Goal: Information Seeking & Learning: Find contact information

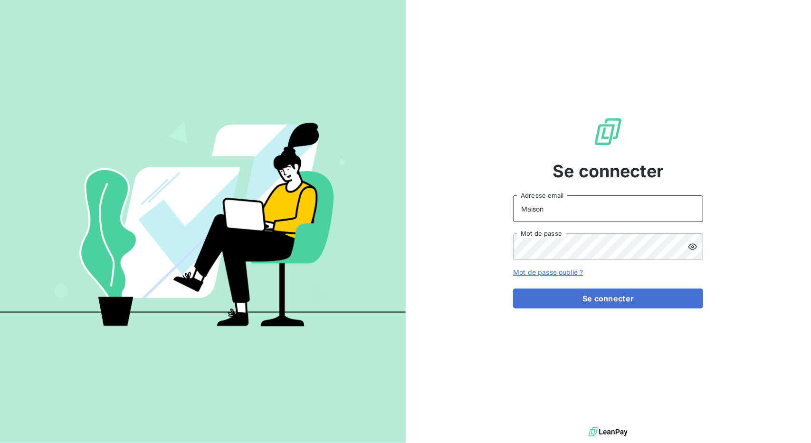
click at [577, 218] on input "Maison" at bounding box center [608, 208] width 190 height 27
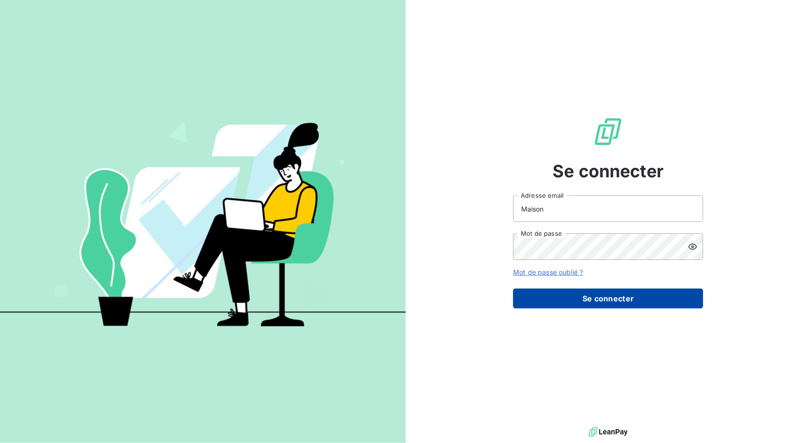
click at [545, 303] on button "Se connecter" at bounding box center [608, 298] width 190 height 20
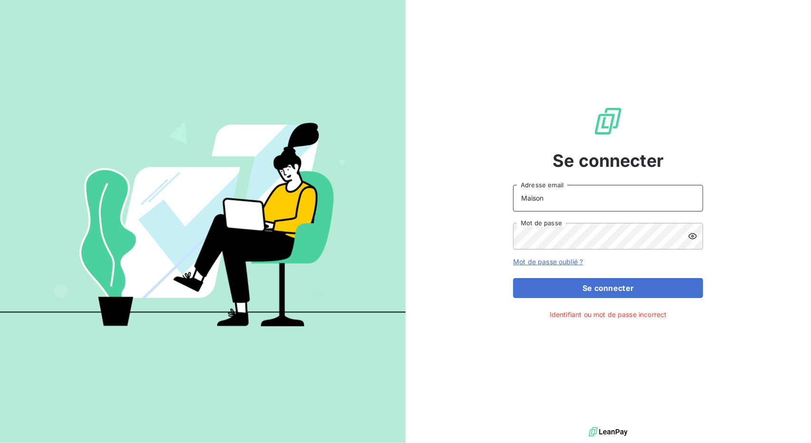
click at [559, 196] on input "Maison" at bounding box center [608, 198] width 190 height 27
click at [569, 196] on input "kmaison" at bounding box center [608, 198] width 190 height 27
type input "[EMAIL_ADDRESS][DOMAIN_NAME]"
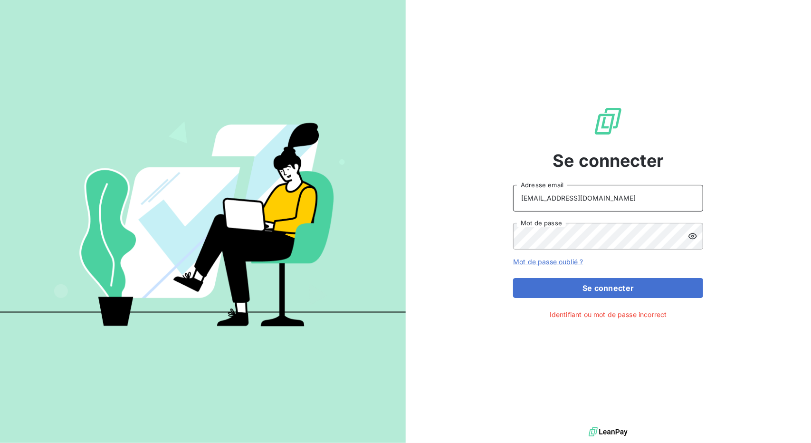
click at [513, 278] on button "Se connecter" at bounding box center [608, 288] width 190 height 20
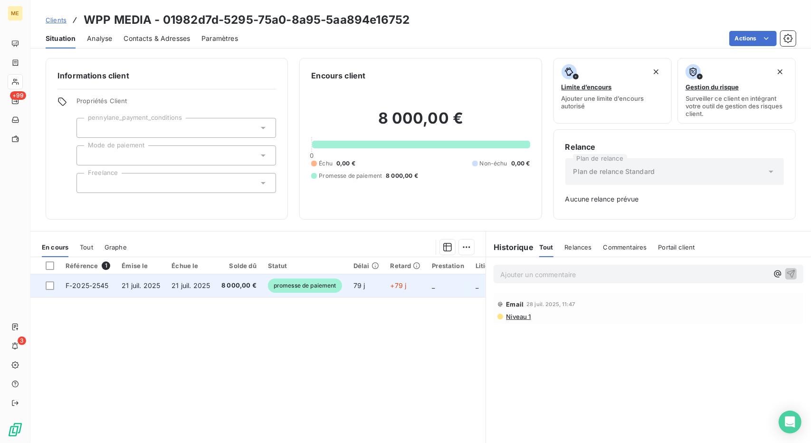
click at [326, 287] on span "promesse de paiement" at bounding box center [305, 285] width 74 height 14
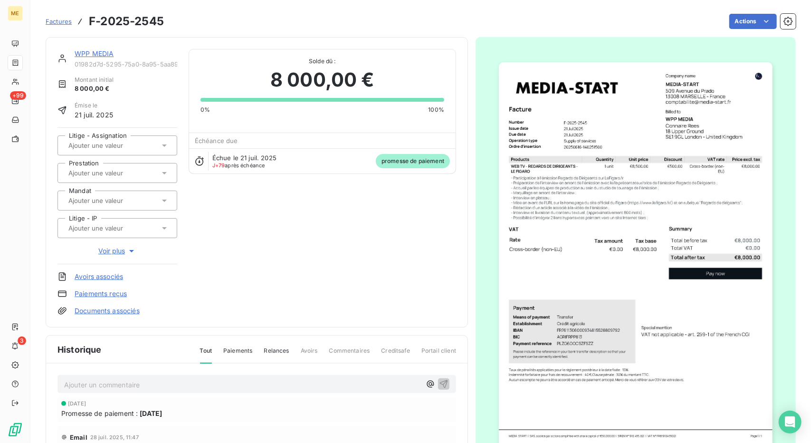
click at [441, 259] on div "WPP MEDIA 01982d7d-5295-75a0-8a95-5aa894e16752 Montant initial 8 000,00 € Émise…" at bounding box center [256, 182] width 398 height 266
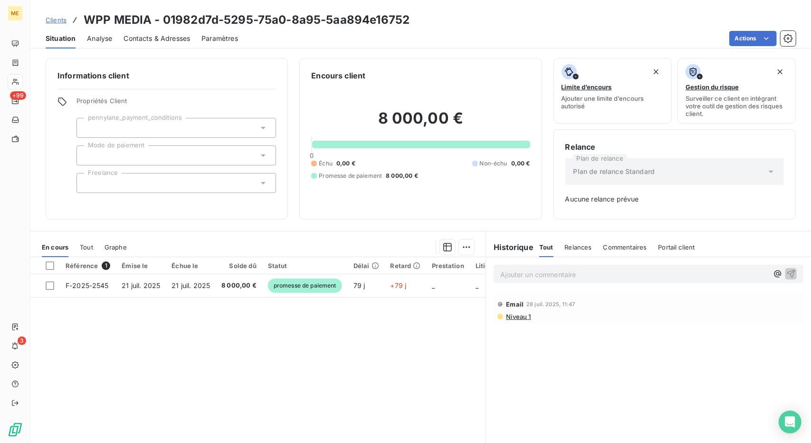
click at [47, 22] on span "Clients" at bounding box center [56, 20] width 21 height 8
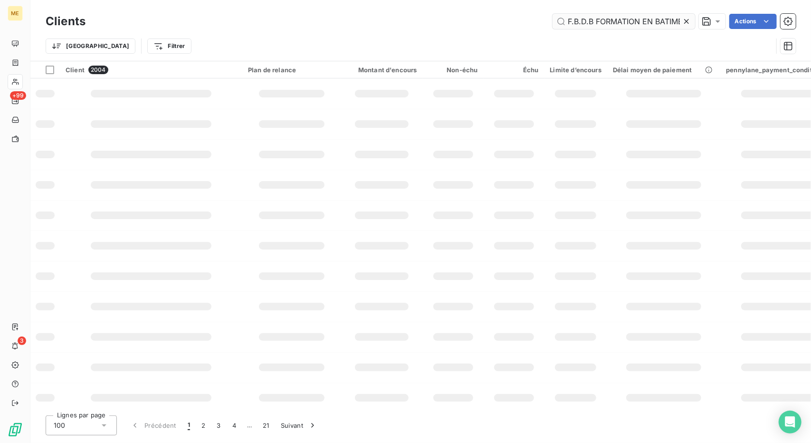
scroll to position [0, 102]
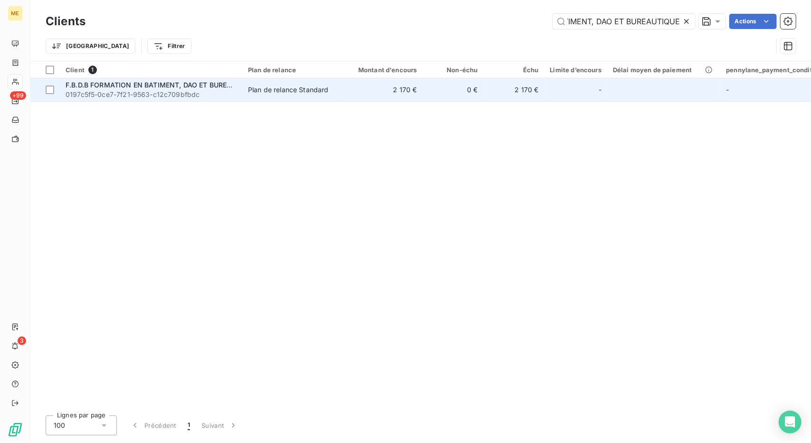
type input "F.B.D.B FORMATION EN BATIMENT, DAO ET BUREAUTIQUE"
click at [419, 95] on td "2 170 €" at bounding box center [382, 89] width 82 height 23
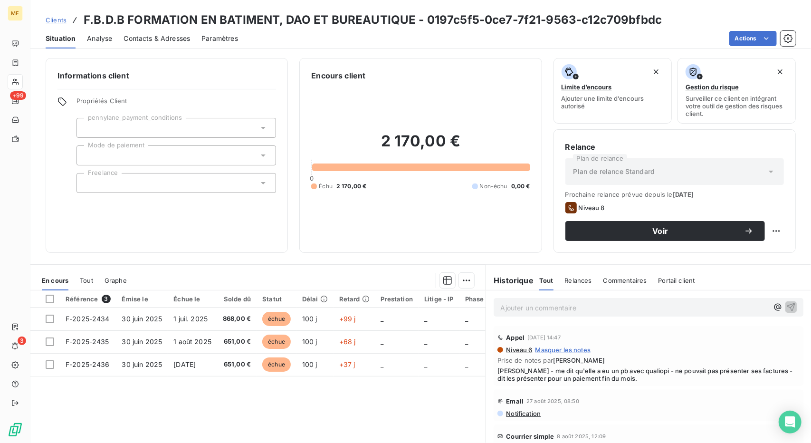
click at [419, 95] on div "2 170,00 € 0 Échu 2 170,00 € Non-échu 0,00 €" at bounding box center [420, 161] width 218 height 160
click at [165, 46] on div "Contacts & Adresses" at bounding box center [156, 38] width 66 height 20
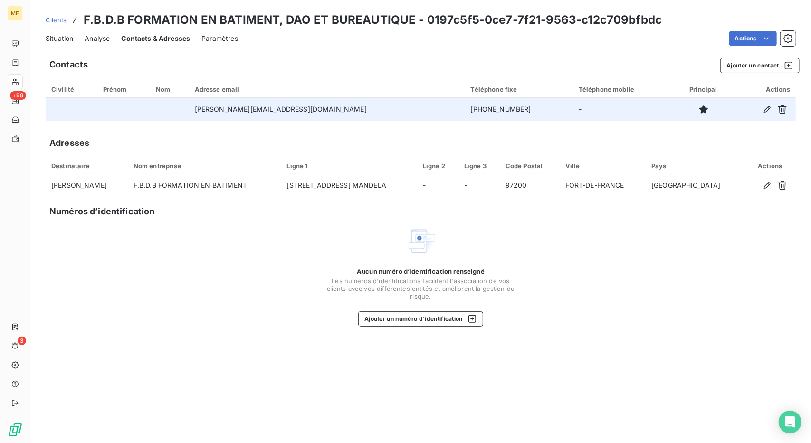
click at [465, 106] on td "[PHONE_NUMBER]" at bounding box center [519, 109] width 108 height 23
copy td "596696095267"
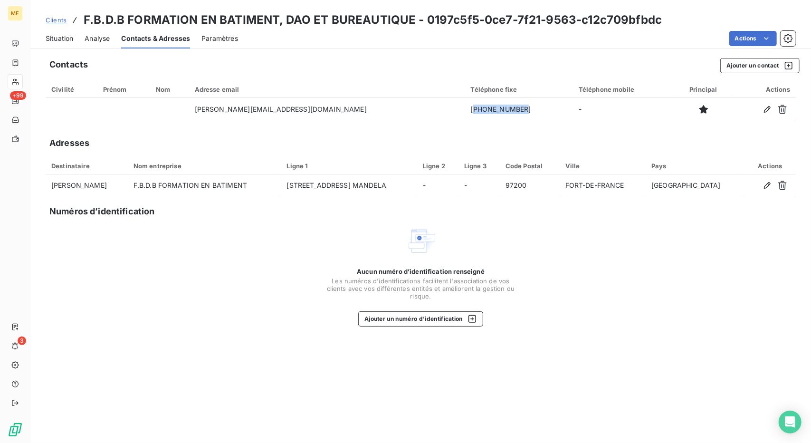
click at [46, 17] on span "Clients" at bounding box center [56, 20] width 21 height 8
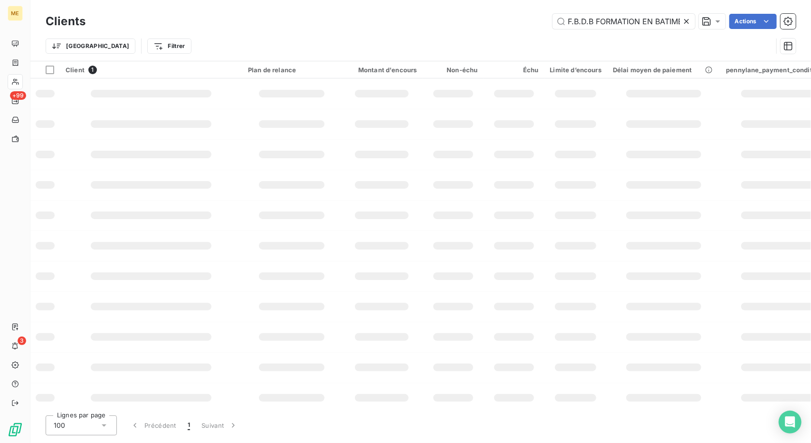
scroll to position [0, 102]
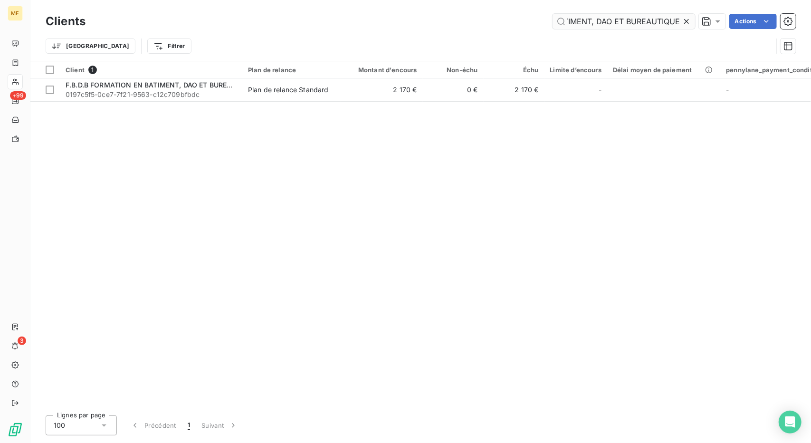
click at [577, 21] on input "F.B.D.B FORMATION EN BATIMENT, DAO ET BUREAUTIQUE" at bounding box center [623, 21] width 142 height 15
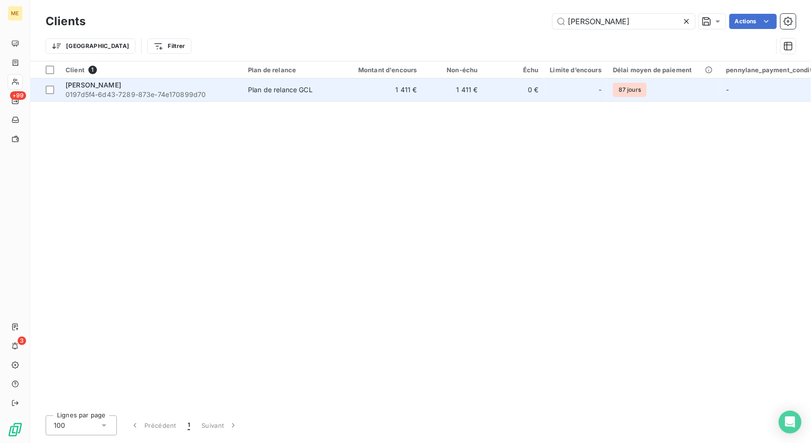
type input "[PERSON_NAME]"
click at [416, 96] on td "1 411 €" at bounding box center [382, 89] width 82 height 23
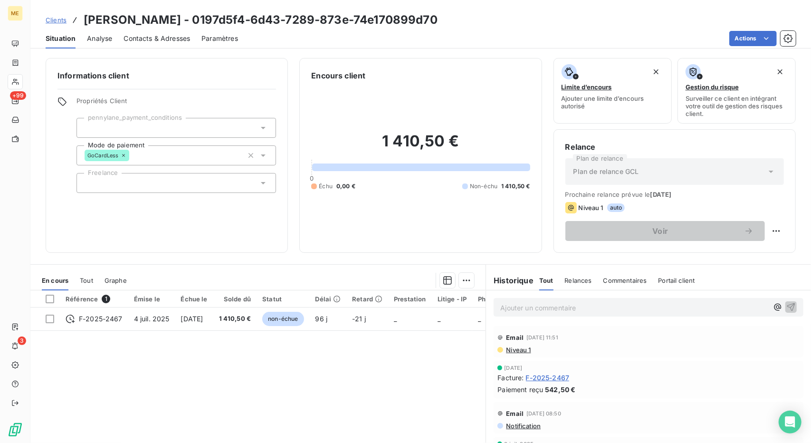
click at [55, 17] on span "Clients" at bounding box center [56, 20] width 21 height 8
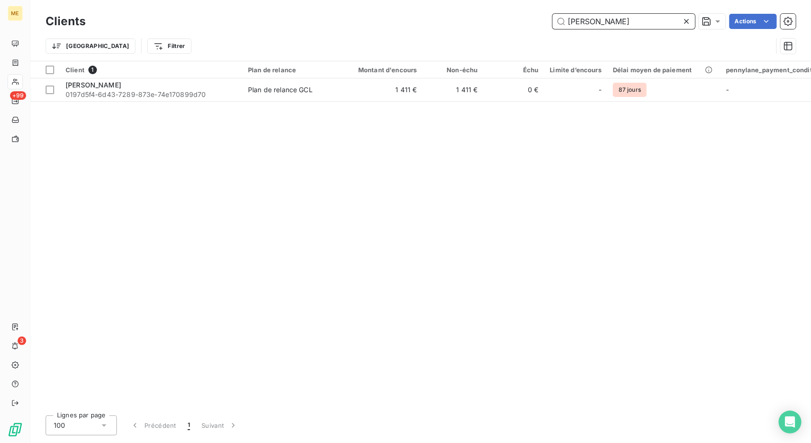
click at [589, 26] on input "[PERSON_NAME]" at bounding box center [623, 21] width 142 height 15
paste input "1 - CIRCLE"
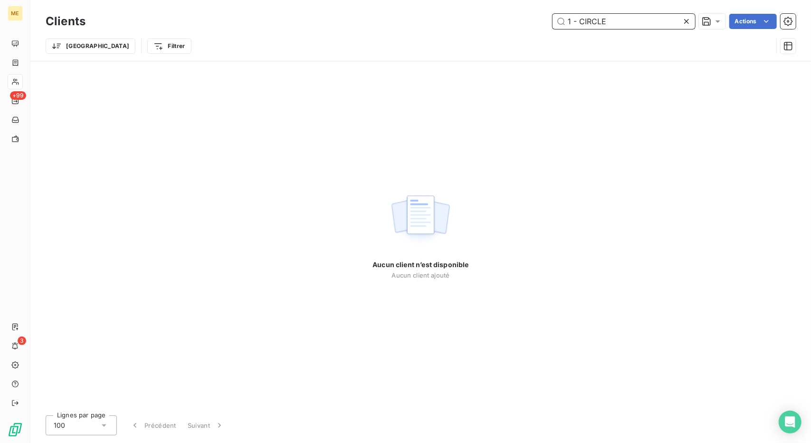
drag, startPoint x: 578, startPoint y: 21, endPoint x: 534, endPoint y: 23, distance: 43.7
click at [534, 23] on div "1 - CIRCLE Actions" at bounding box center [446, 21] width 699 height 15
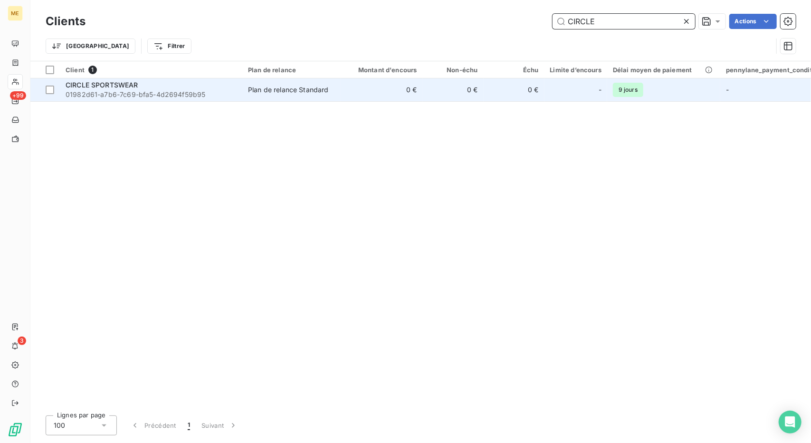
type input "CIRCLE"
click at [392, 80] on td "0 €" at bounding box center [382, 89] width 82 height 23
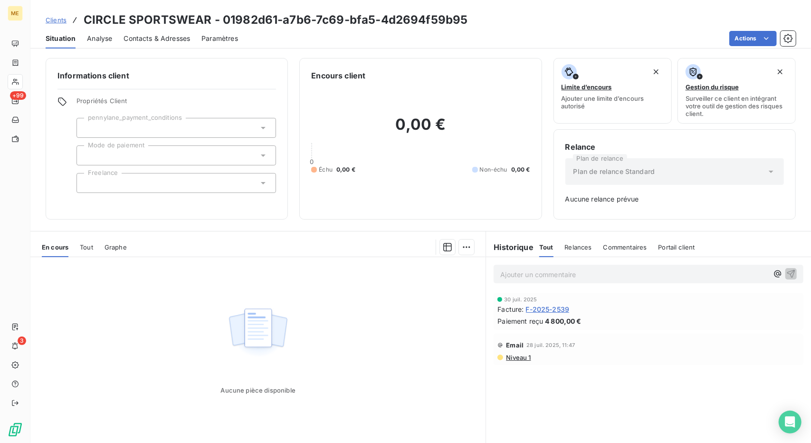
click at [51, 19] on span "Clients" at bounding box center [56, 20] width 21 height 8
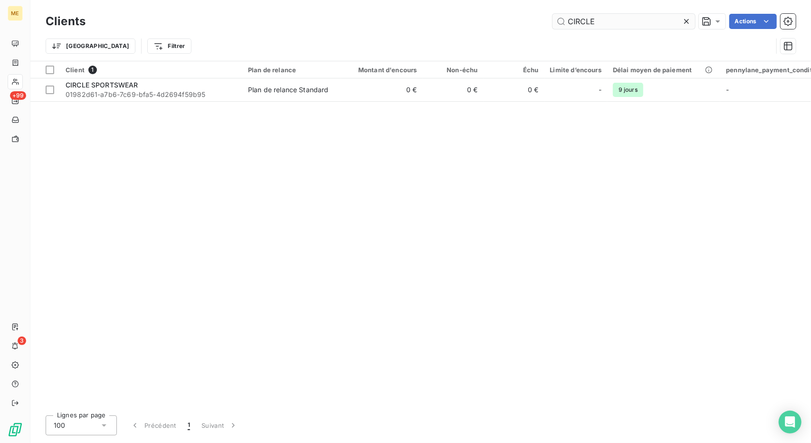
click at [574, 22] on input "CIRCLE" at bounding box center [623, 21] width 142 height 15
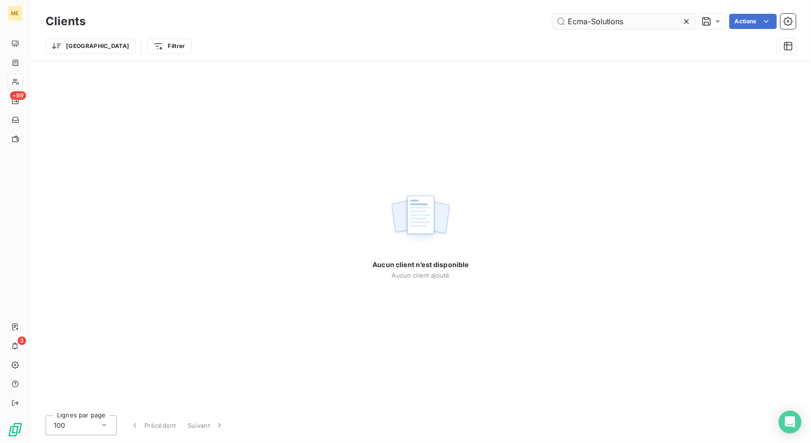
click at [591, 20] on input "Ecma-Solutions" at bounding box center [623, 21] width 142 height 15
click at [630, 28] on input "Ecma Solutions" at bounding box center [623, 21] width 142 height 15
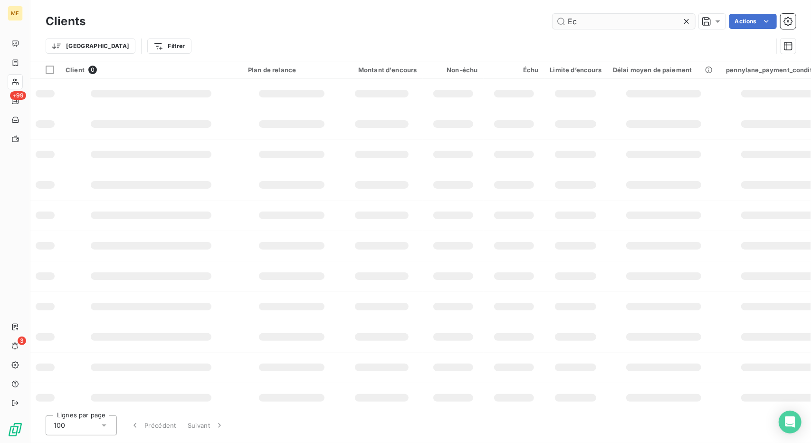
type input "E"
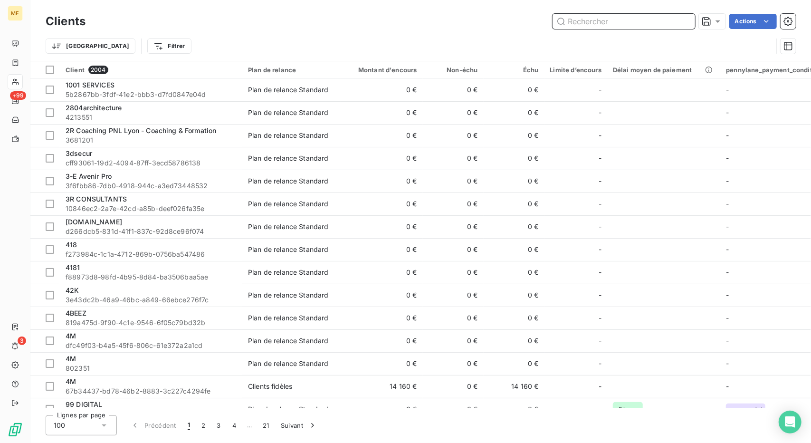
paste input "[PERSON_NAME]"
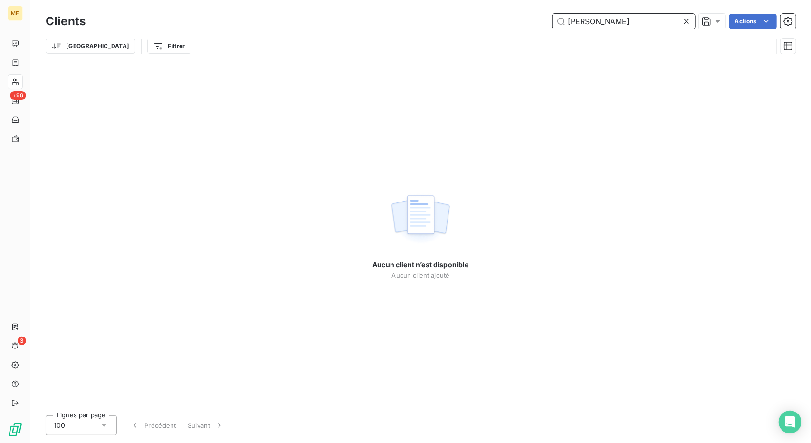
click at [597, 17] on input "[PERSON_NAME]" at bounding box center [623, 21] width 142 height 15
paste input "[EMAIL_ADDRESS][DOMAIN_NAME]"
type input "[EMAIL_ADDRESS][DOMAIN_NAME]"
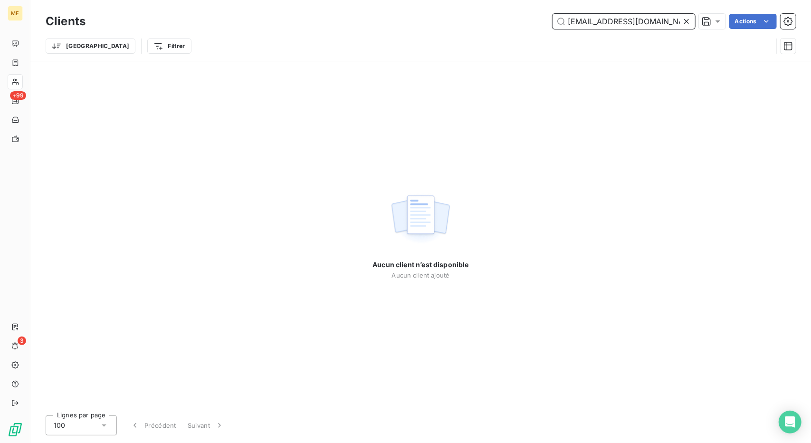
click at [582, 28] on input "[EMAIL_ADDRESS][DOMAIN_NAME]" at bounding box center [623, 21] width 142 height 15
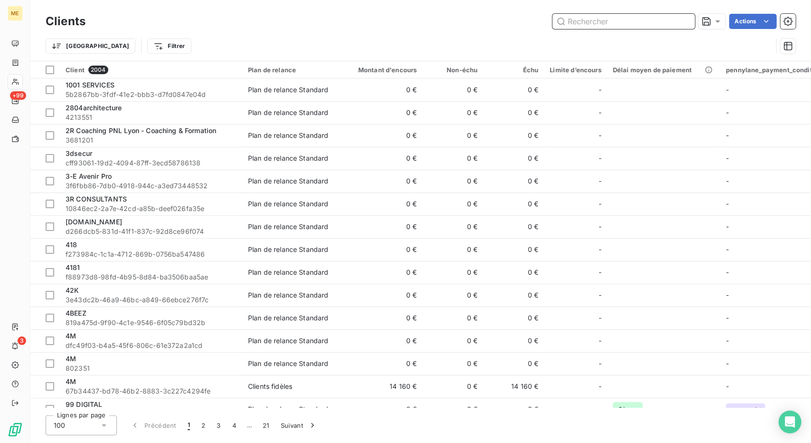
paste input "Expert-Comptable Média Association"
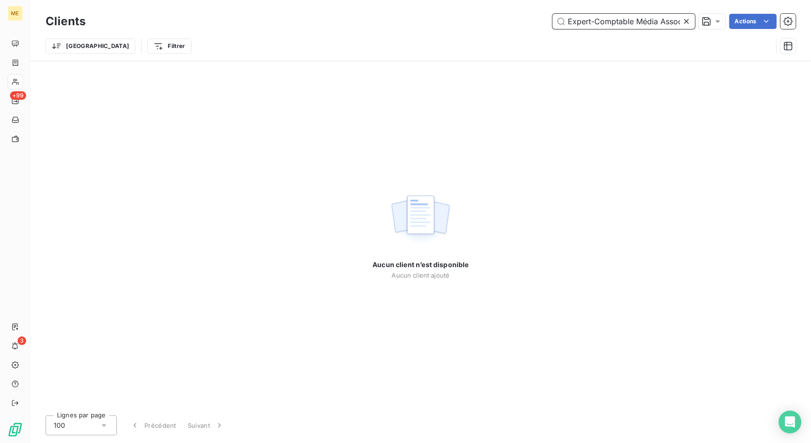
click at [596, 23] on input "Expert-Comptable Média Association" at bounding box center [623, 21] width 142 height 15
click at [585, 15] on input "Expert Comptable Média Association" at bounding box center [623, 21] width 142 height 15
paste input "[EMAIL_ADDRESS][DOMAIN_NAME]"
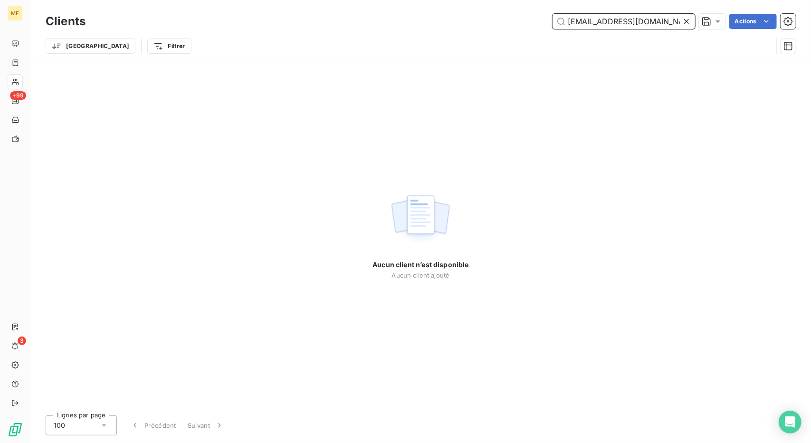
click at [583, 28] on input "[EMAIL_ADDRESS][DOMAIN_NAME]" at bounding box center [623, 21] width 142 height 15
paste input "LECHEVESTRIER [PERSON_NAME]"
type input "LECHEVESTRIER [PERSON_NAME]"
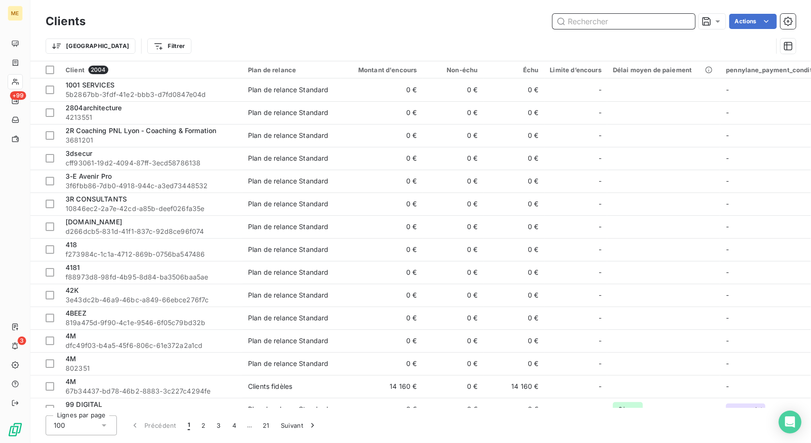
paste input "[PERSON_NAME]"
type input "[PERSON_NAME]"
paste input "01 44 15 60 00"
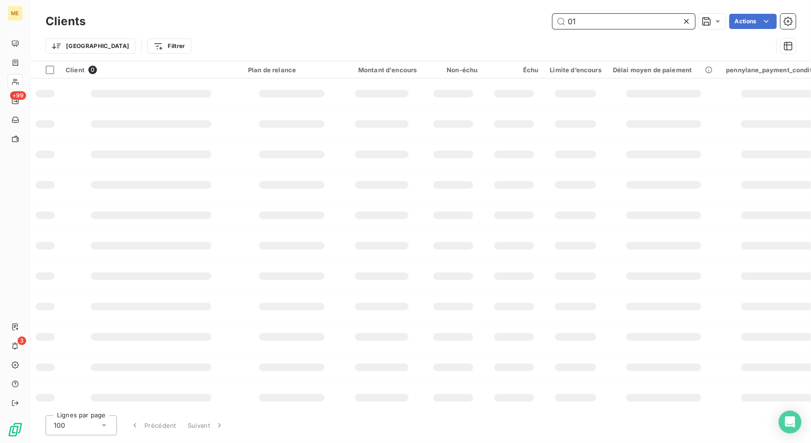
type input "0"
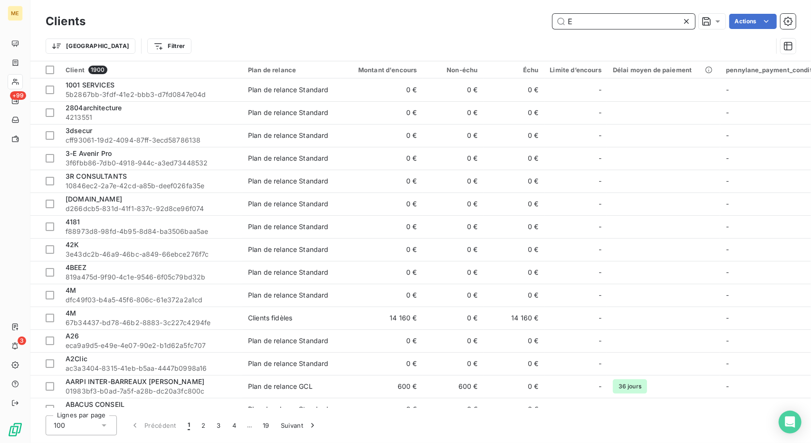
click at [588, 17] on input "E" at bounding box center [623, 21] width 142 height 15
paste input "Arkeon Energy"
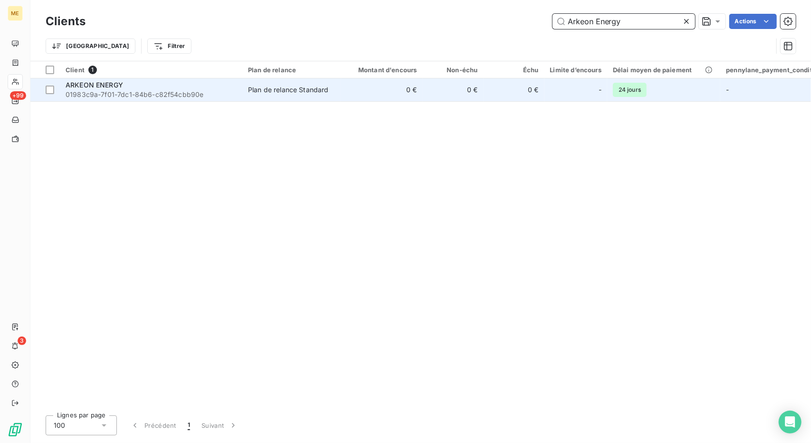
type input "Arkeon Energy"
click at [381, 90] on td "0 €" at bounding box center [382, 89] width 82 height 23
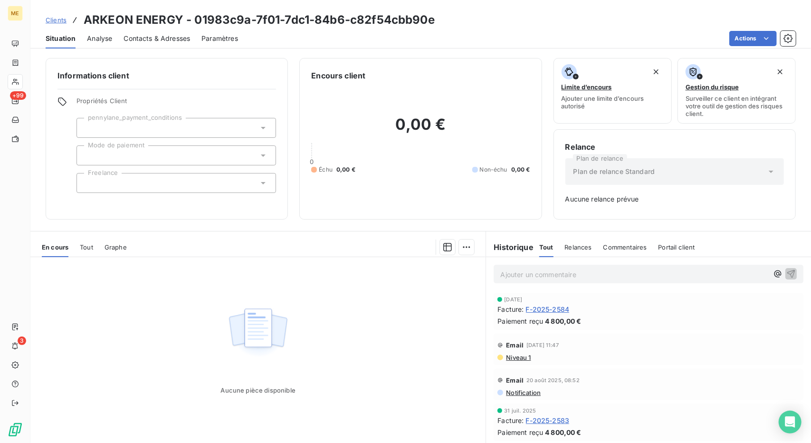
click at [58, 21] on span "Clients" at bounding box center [56, 20] width 21 height 8
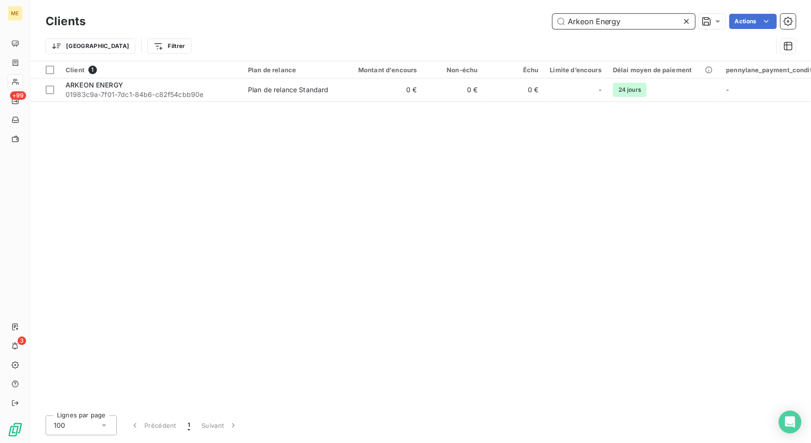
click at [603, 19] on input "Arkeon Energy" at bounding box center [623, 21] width 142 height 15
paste input "Muzz"
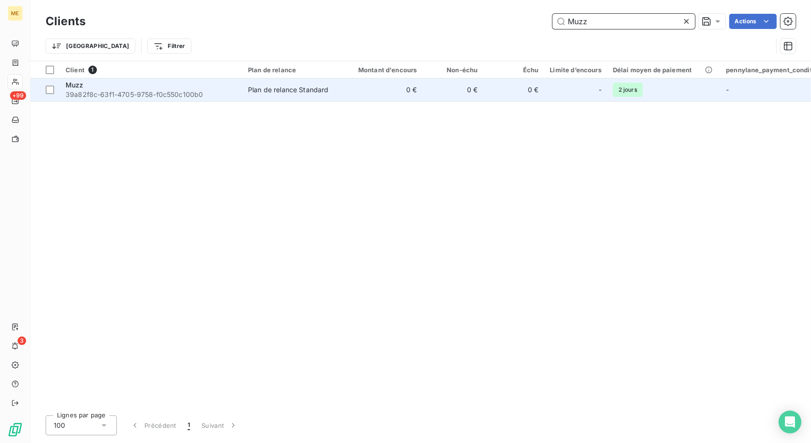
type input "Muzz"
click at [436, 84] on td "0 €" at bounding box center [453, 89] width 61 height 23
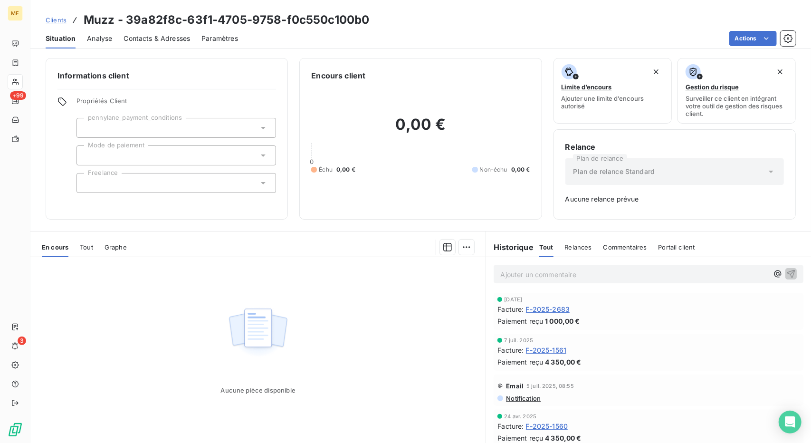
click at [63, 18] on span "Clients" at bounding box center [56, 20] width 21 height 8
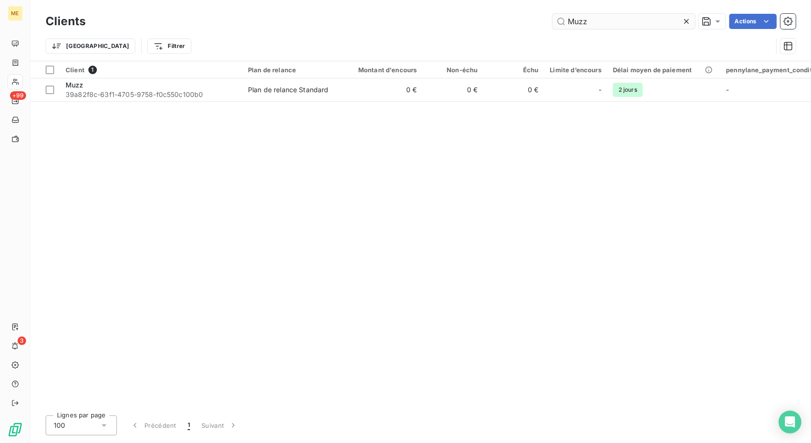
click at [580, 19] on input "Muzz" at bounding box center [623, 21] width 142 height 15
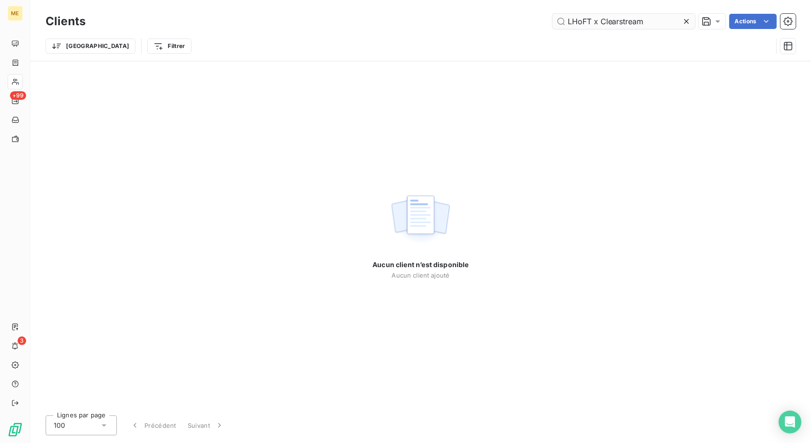
drag, startPoint x: 654, startPoint y: 20, endPoint x: 591, endPoint y: 19, distance: 62.2
click at [591, 19] on input "LHoFT x Clearstream" at bounding box center [623, 21] width 142 height 15
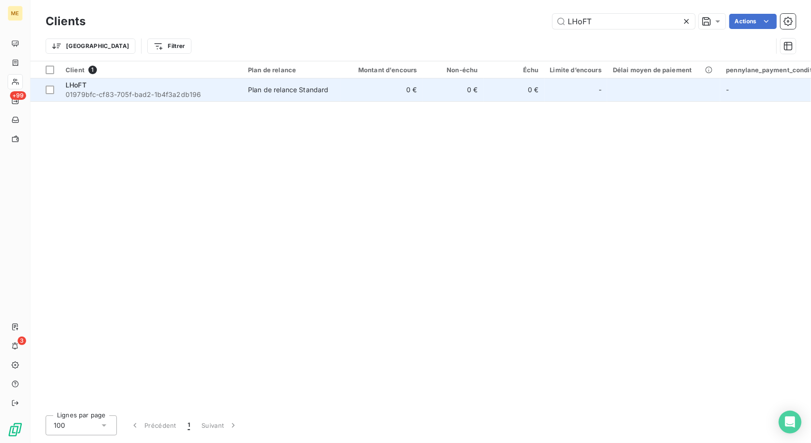
type input "LHoFT"
click at [459, 98] on td "0 €" at bounding box center [453, 89] width 61 height 23
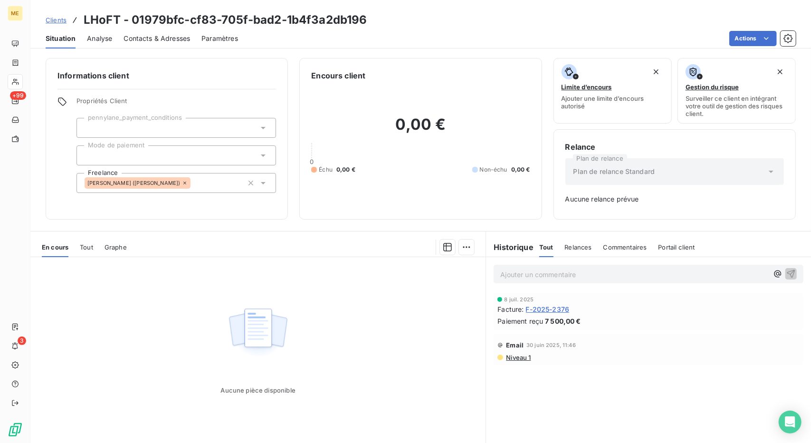
click at [59, 24] on link "Clients" at bounding box center [56, 19] width 21 height 9
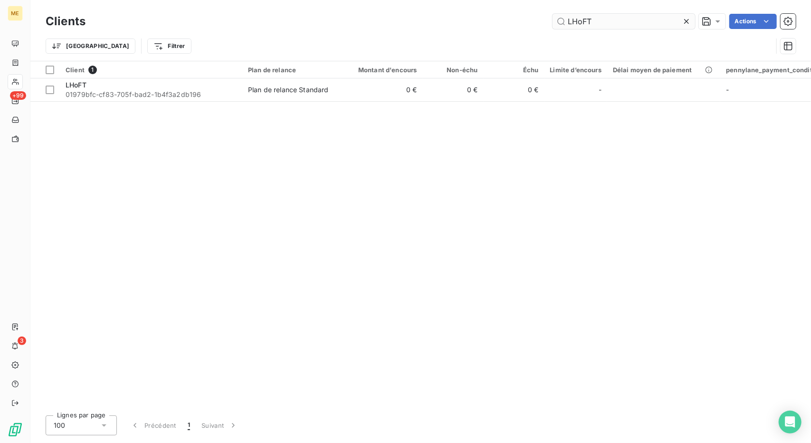
click at [588, 16] on input "LHoFT" at bounding box center [623, 21] width 142 height 15
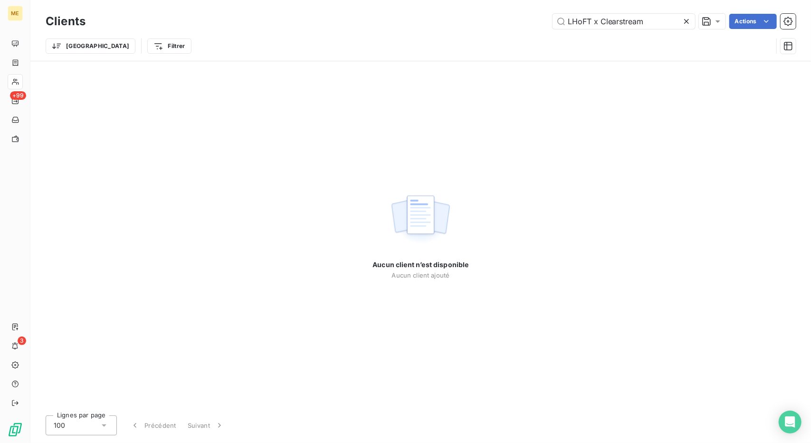
drag, startPoint x: 602, startPoint y: 20, endPoint x: 523, endPoint y: 21, distance: 78.8
click at [523, 21] on div "LHoFT x Clearstream Actions" at bounding box center [446, 21] width 699 height 15
click at [572, 21] on input "Clearstream" at bounding box center [623, 21] width 142 height 15
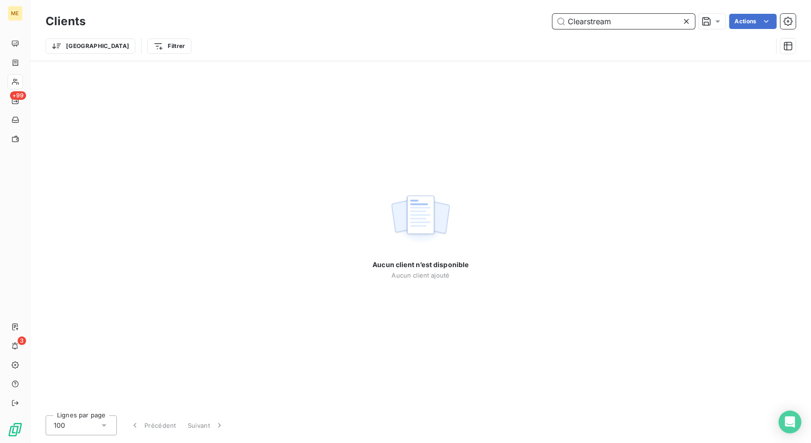
paste input "Seqooia"
click at [586, 20] on input "Seqooia" at bounding box center [623, 21] width 142 height 15
click at [573, 18] on input "Seqooia" at bounding box center [623, 21] width 142 height 15
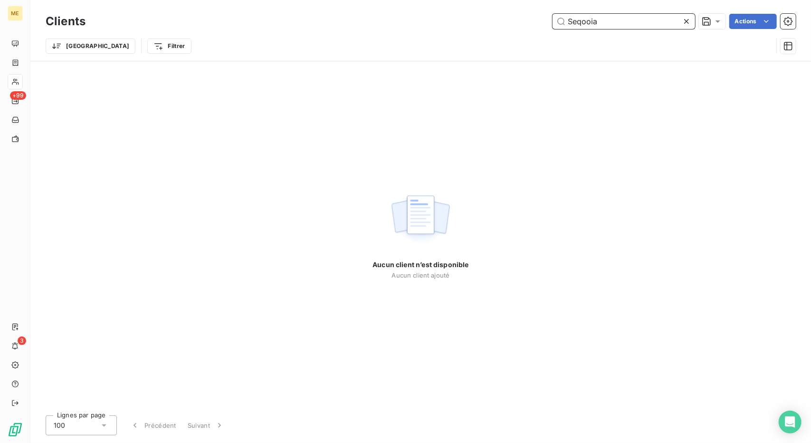
paste input "onny Piwnic"
click at [588, 24] on input "[PERSON_NAME]" at bounding box center [623, 21] width 142 height 15
paste input "[EMAIL_ADDRESS][DOMAIN_NAME]"
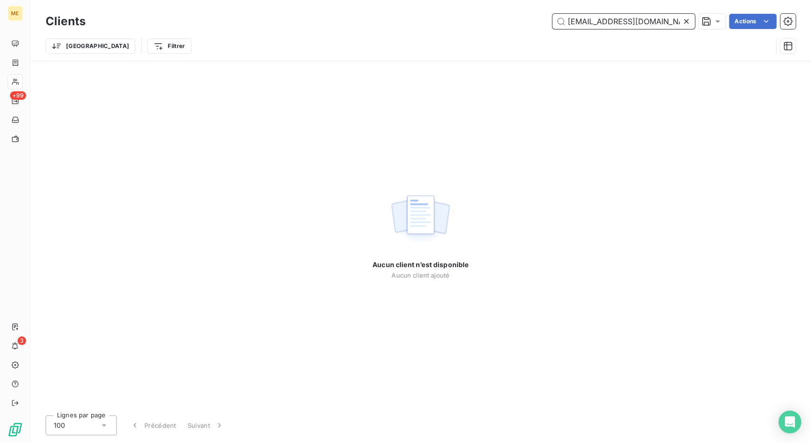
click at [591, 25] on input "[EMAIL_ADDRESS][DOMAIN_NAME]" at bounding box center [623, 21] width 142 height 15
paste input "0668286494"
click at [569, 20] on input "0668286494" at bounding box center [623, 21] width 142 height 15
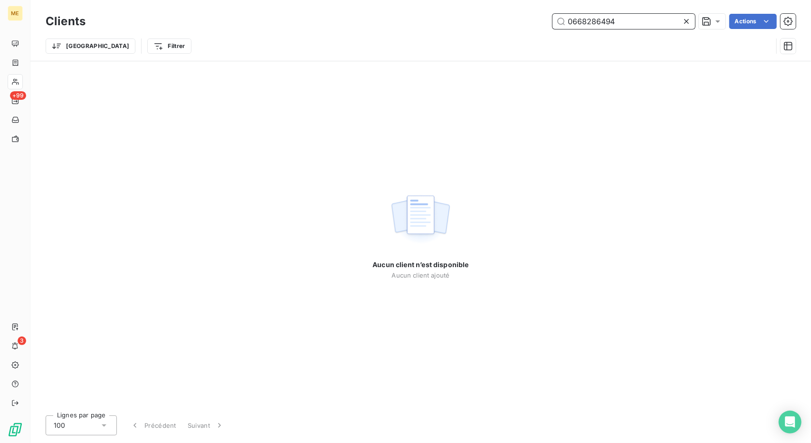
click at [572, 20] on input "0668286494" at bounding box center [623, 21] width 142 height 15
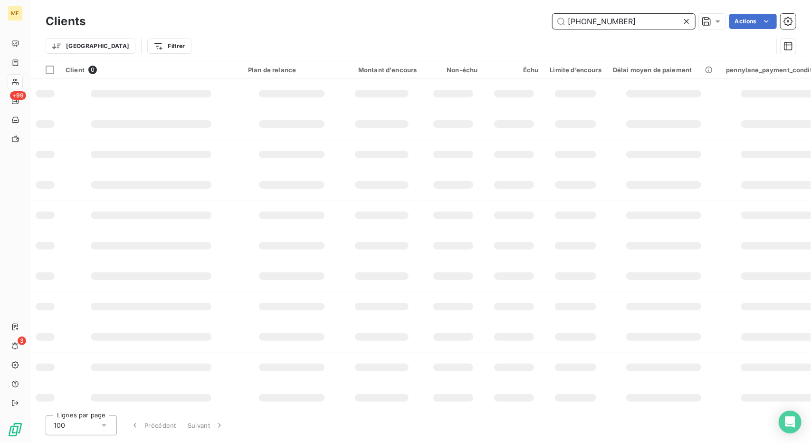
type input "[PHONE_NUMBER]"
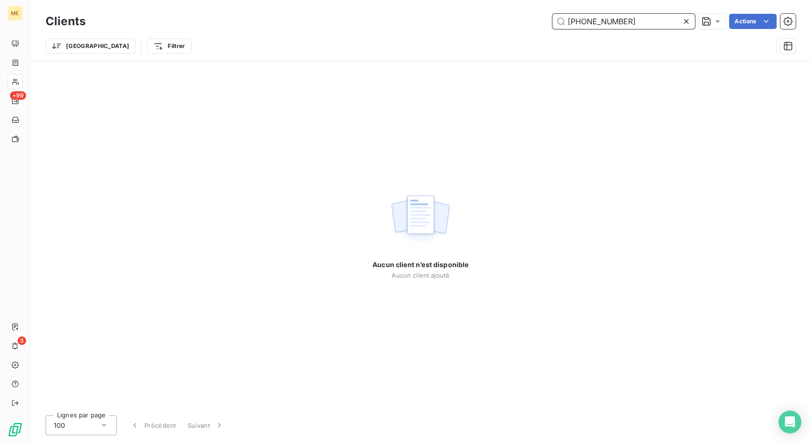
click at [581, 19] on input "[PHONE_NUMBER]" at bounding box center [623, 21] width 142 height 15
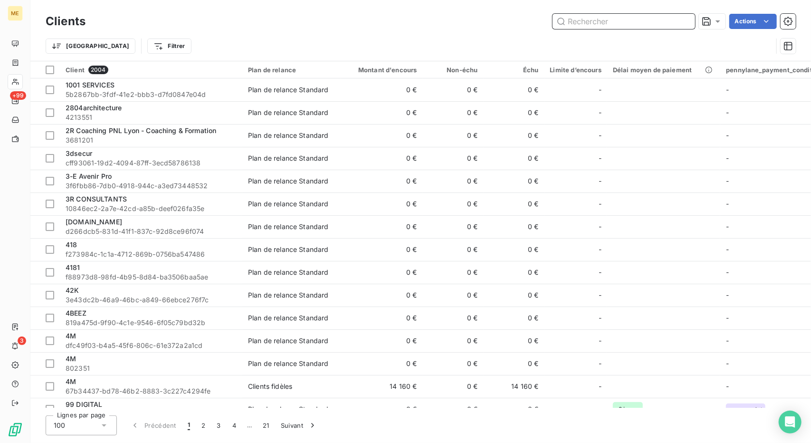
paste input "Coach [PERSON_NAME]"
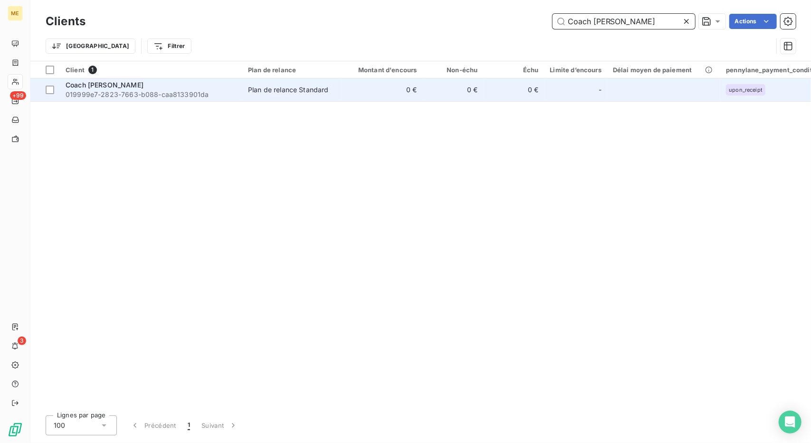
type input "Coach [PERSON_NAME]"
click at [390, 78] on td "0 €" at bounding box center [382, 89] width 82 height 23
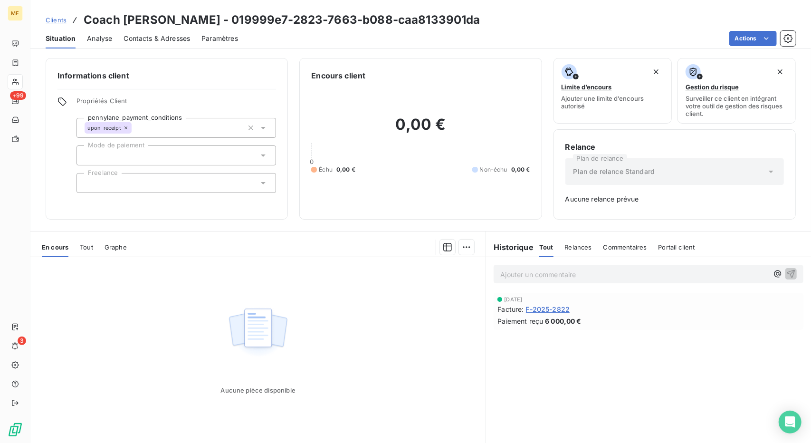
click at [55, 17] on span "Clients" at bounding box center [56, 20] width 21 height 8
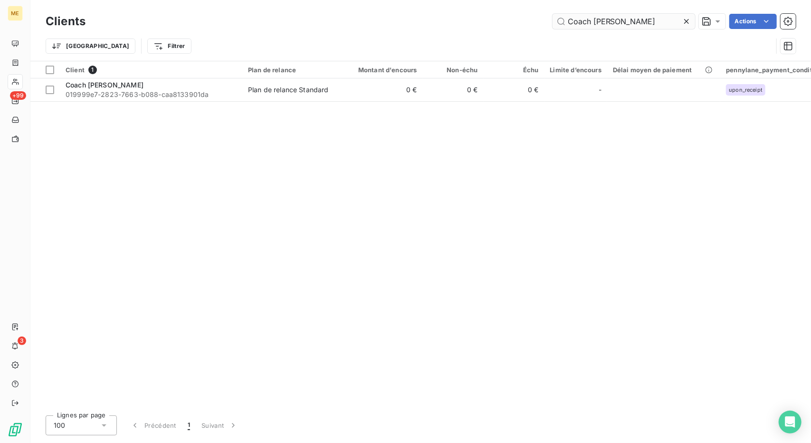
click at [598, 19] on input "Coach [PERSON_NAME]" at bounding box center [623, 21] width 142 height 15
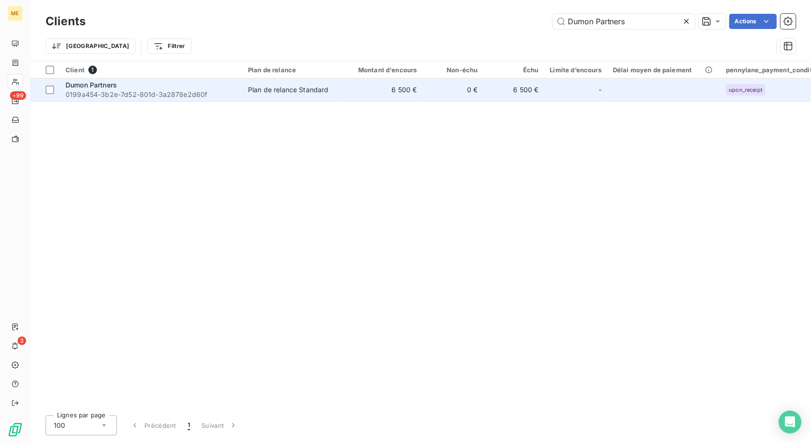
type input "Dumon Partners"
click at [410, 94] on td "6 500 €" at bounding box center [382, 89] width 82 height 23
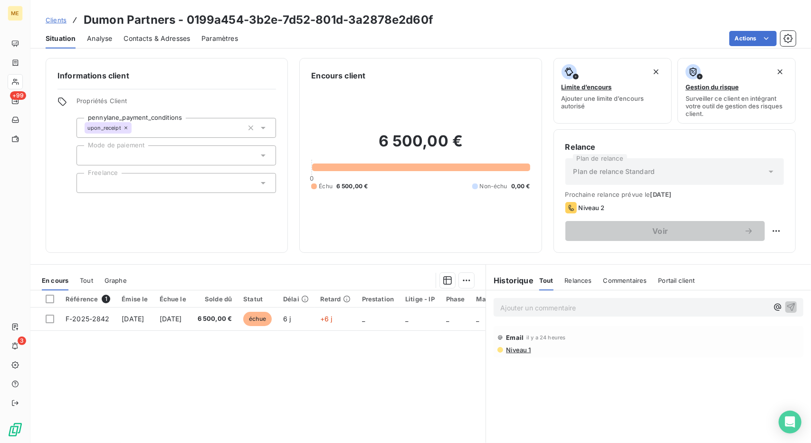
click at [60, 22] on span "Clients" at bounding box center [56, 20] width 21 height 8
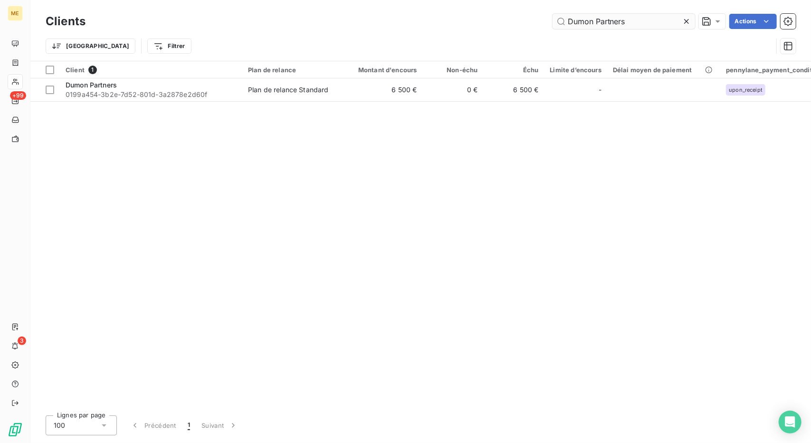
click at [587, 22] on input "Dumon Partners" at bounding box center [623, 21] width 142 height 15
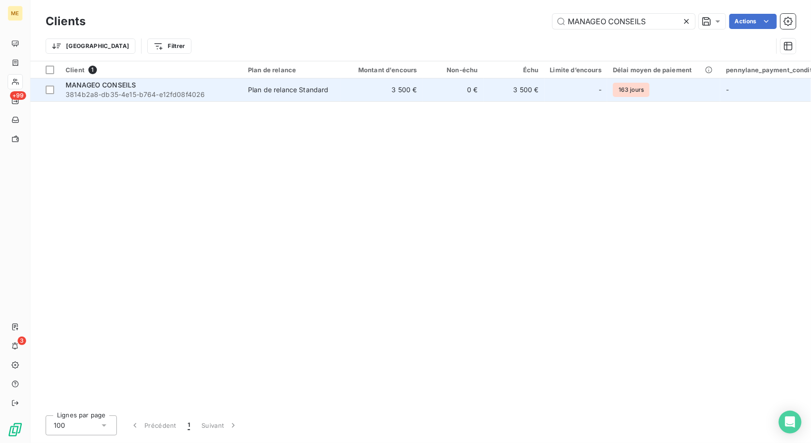
type input "MANAGEO CONSEILS"
click at [237, 96] on td "MANAGEO CONSEILS 3814b2a8-db35-4e15-b764-e12fd08f4026" at bounding box center [151, 89] width 182 height 23
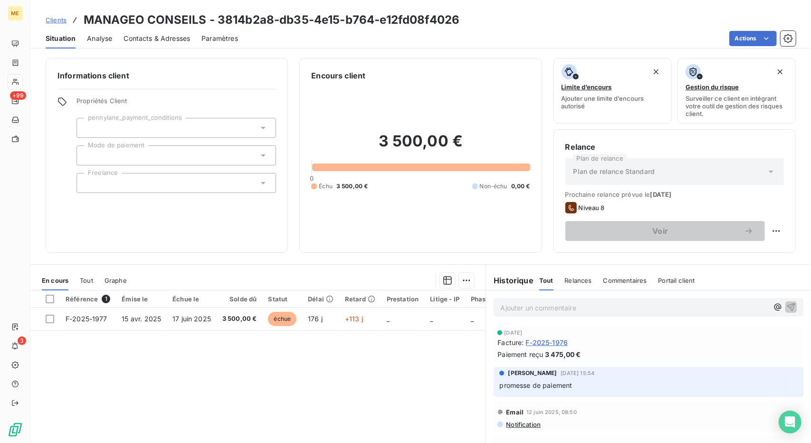
click at [536, 341] on span "F-2025-1976" at bounding box center [547, 342] width 42 height 10
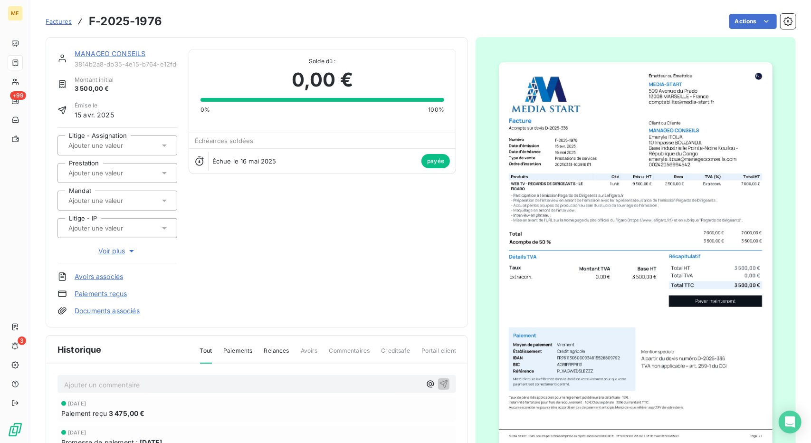
click at [96, 52] on link "MANAGEO CONSEILS" at bounding box center [110, 53] width 71 height 8
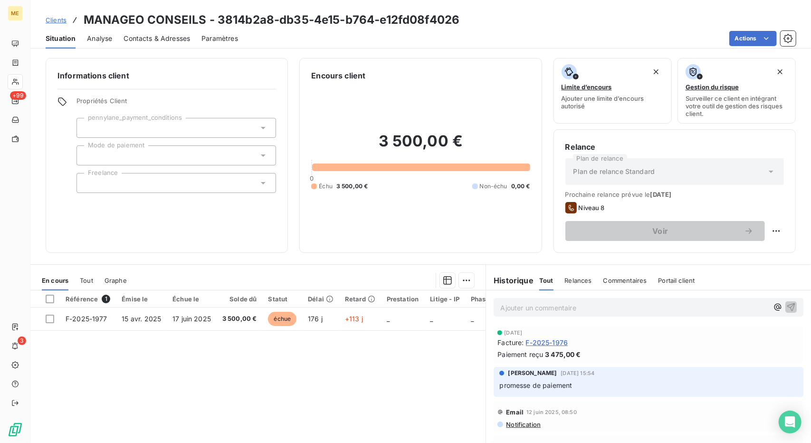
click at [61, 23] on span "Clients" at bounding box center [56, 20] width 21 height 8
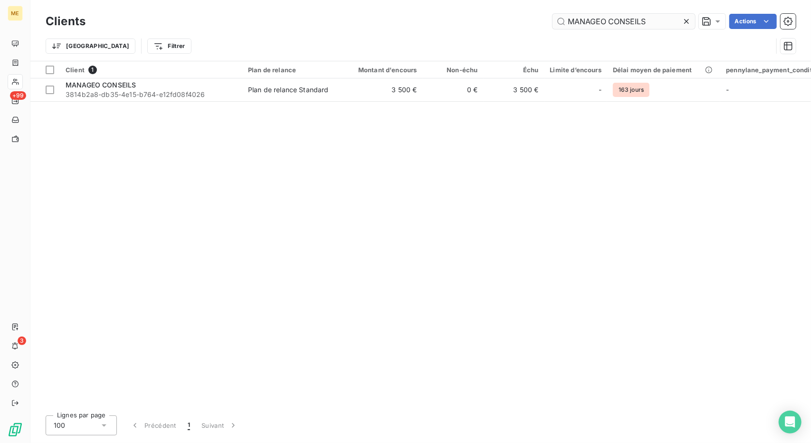
click at [608, 22] on input "MANAGEO CONSEILS" at bounding box center [623, 21] width 142 height 15
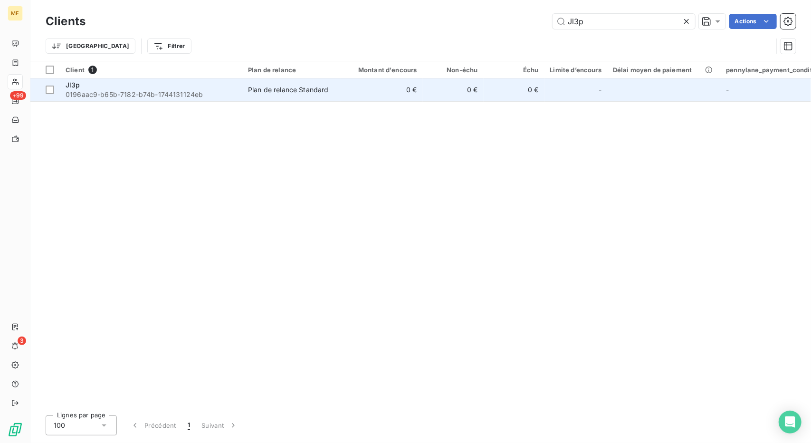
type input "Jl3p"
click at [416, 92] on td "0 €" at bounding box center [382, 89] width 82 height 23
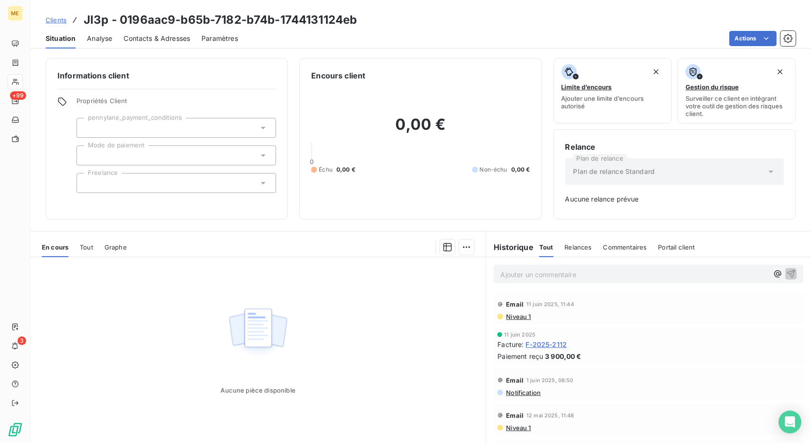
click at [61, 22] on span "Clients" at bounding box center [56, 20] width 21 height 8
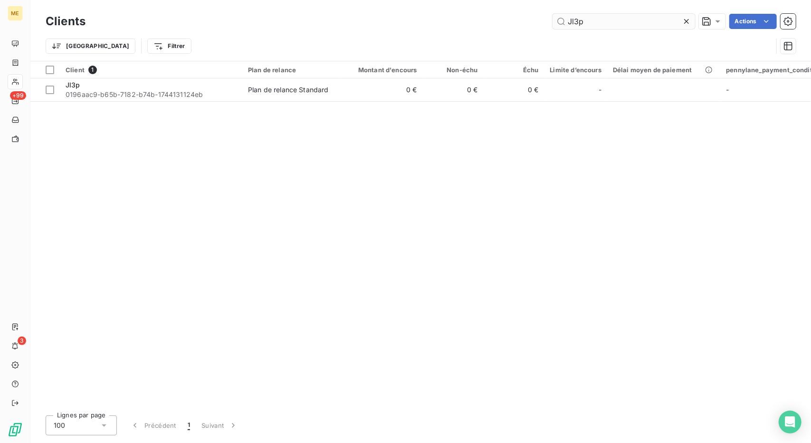
click at [580, 15] on input "Jl3p" at bounding box center [623, 21] width 142 height 15
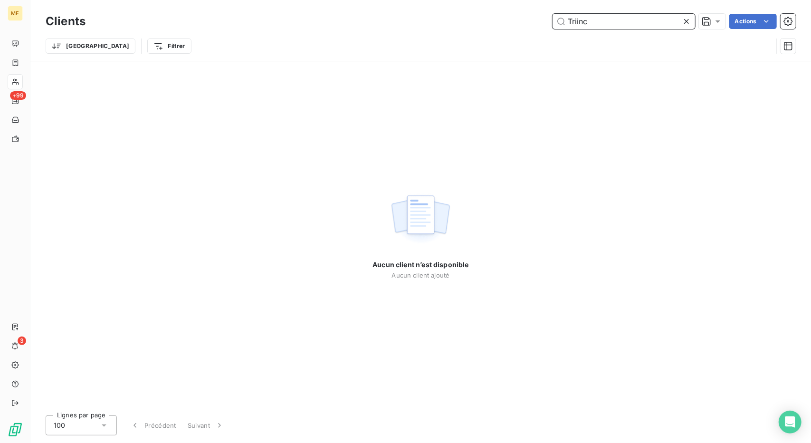
click at [575, 26] on input "Triinc" at bounding box center [623, 21] width 142 height 15
paste input "SPL TRI [PERSON_NAME] NIVERNAIS"
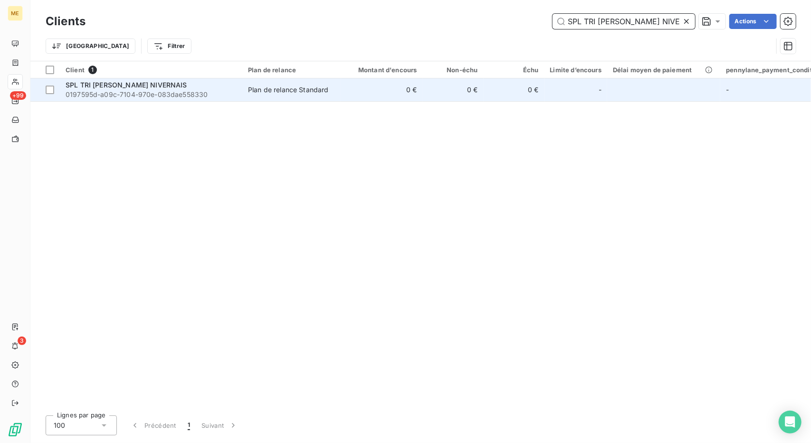
type input "SPL TRI [PERSON_NAME] NIVERNAIS"
click at [376, 97] on td "0 €" at bounding box center [382, 89] width 82 height 23
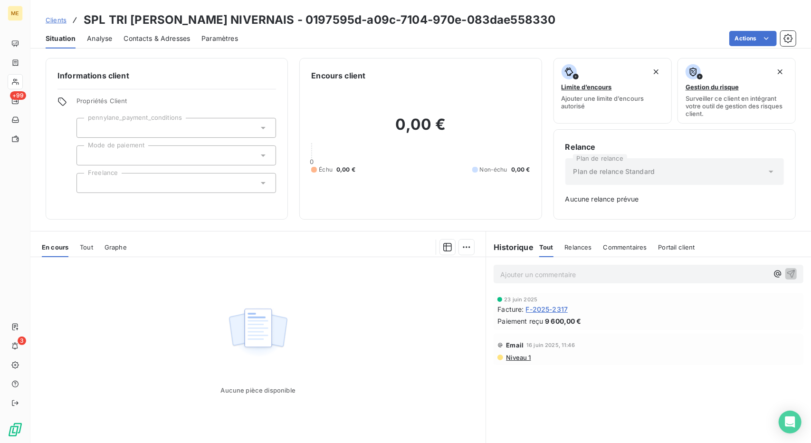
click at [59, 20] on span "Clients" at bounding box center [56, 20] width 21 height 8
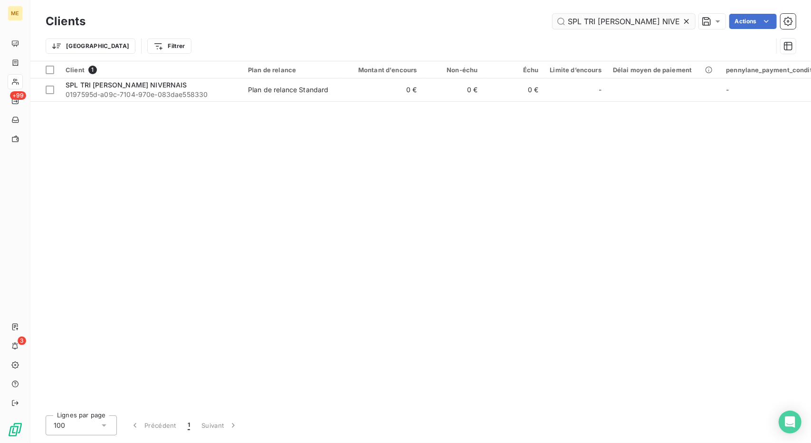
click at [597, 19] on input "SPL TRI [PERSON_NAME] NIVERNAIS" at bounding box center [623, 21] width 142 height 15
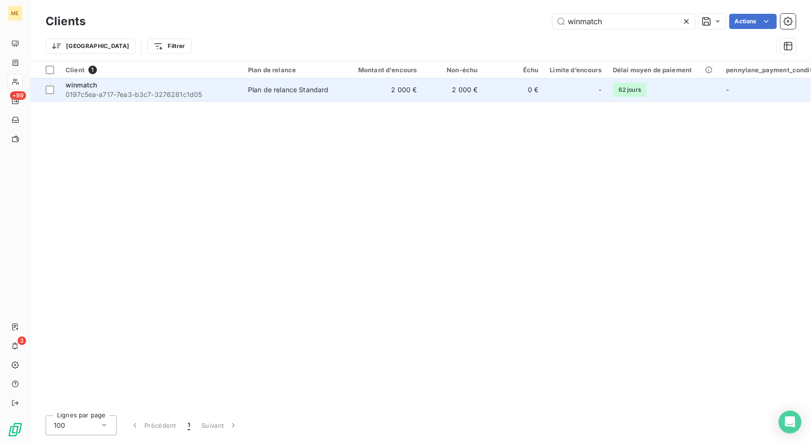
type input "winmatch"
click at [367, 97] on td "2 000 €" at bounding box center [382, 89] width 82 height 23
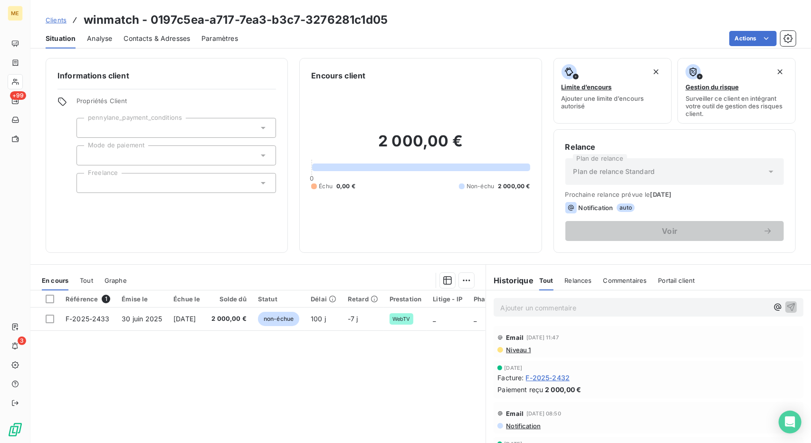
click at [57, 22] on span "Clients" at bounding box center [56, 20] width 21 height 8
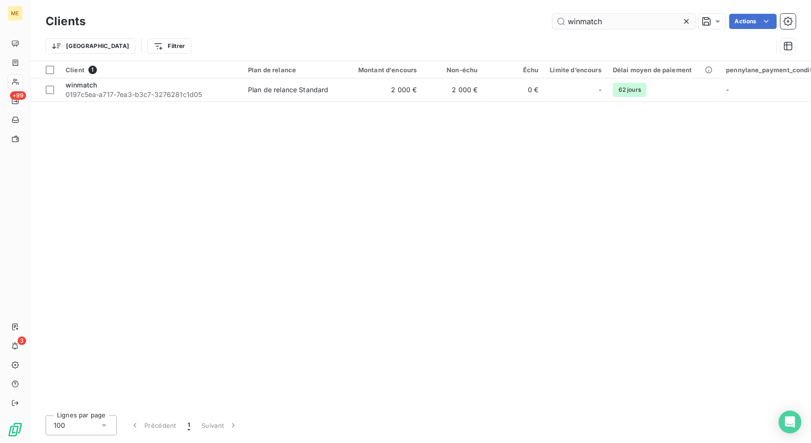
click at [581, 22] on input "winmatch" at bounding box center [623, 21] width 142 height 15
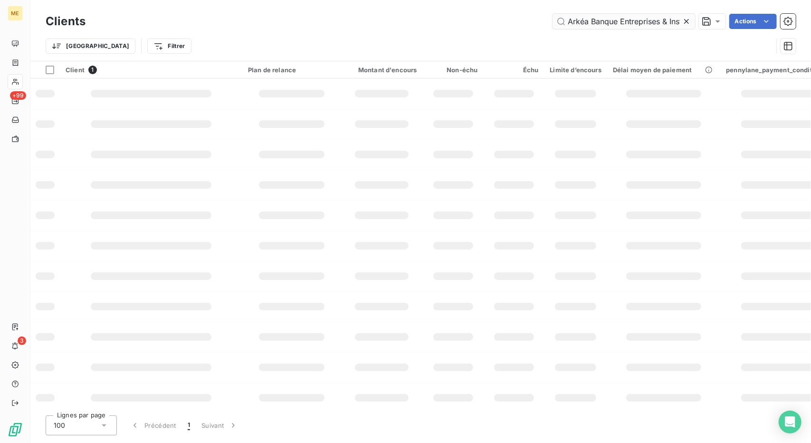
scroll to position [0, 40]
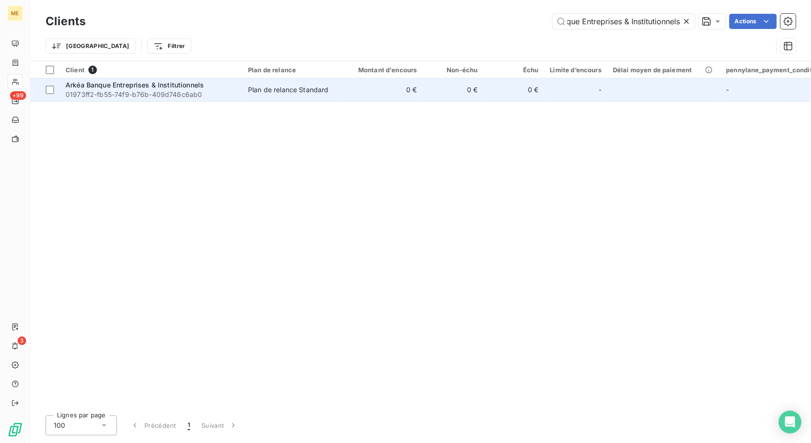
type input "Arkéa Banque Entreprises & Institutionnels"
click at [433, 87] on td "0 €" at bounding box center [453, 89] width 61 height 23
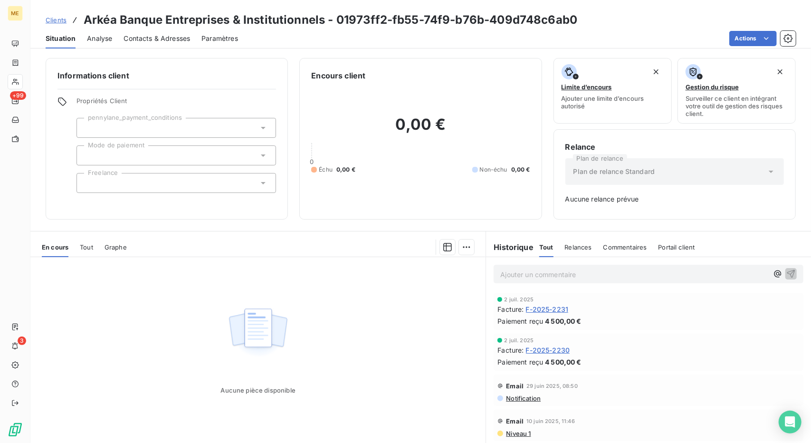
click at [60, 22] on span "Clients" at bounding box center [56, 20] width 21 height 8
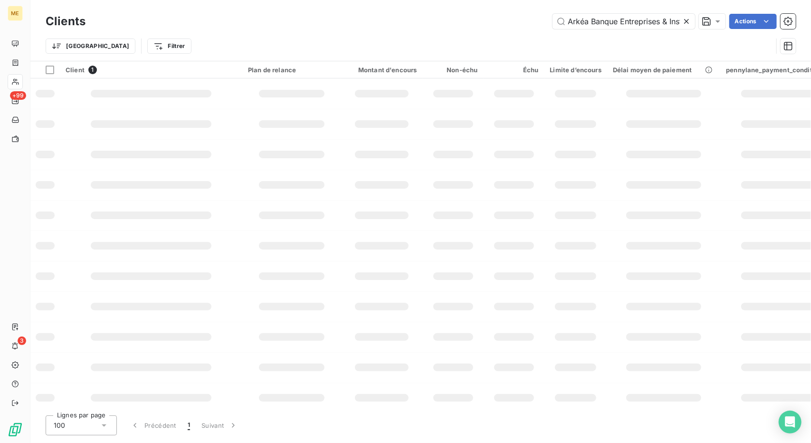
scroll to position [0, 40]
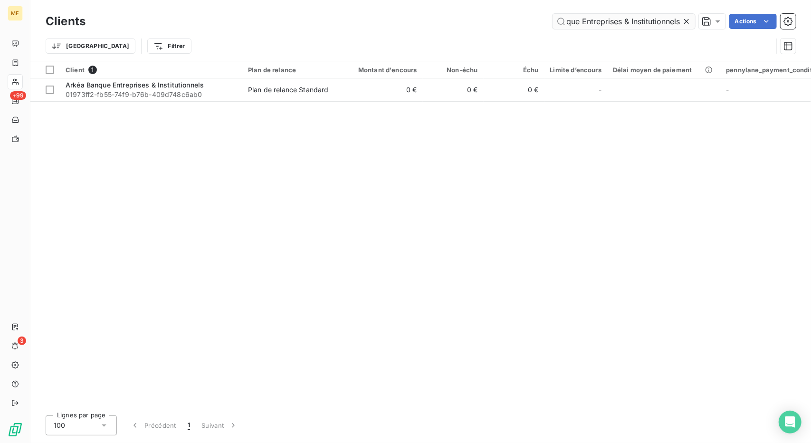
click at [633, 22] on input "Arkéa Banque Entreprises & Institutionnels" at bounding box center [623, 21] width 142 height 15
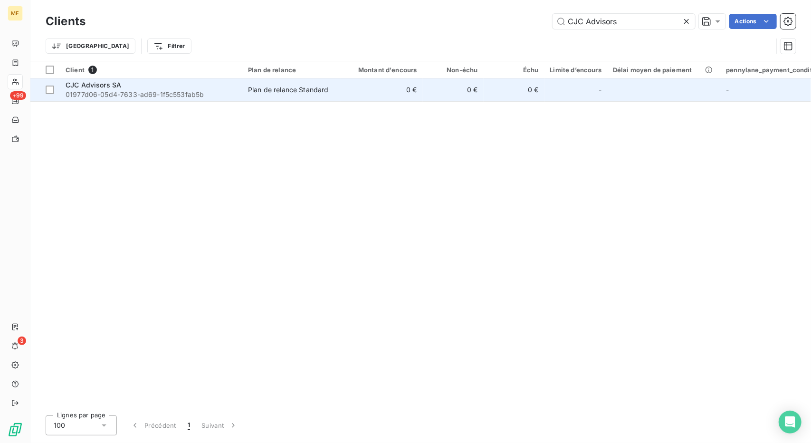
type input "CJC Advisors"
click at [356, 90] on td "0 €" at bounding box center [382, 89] width 82 height 23
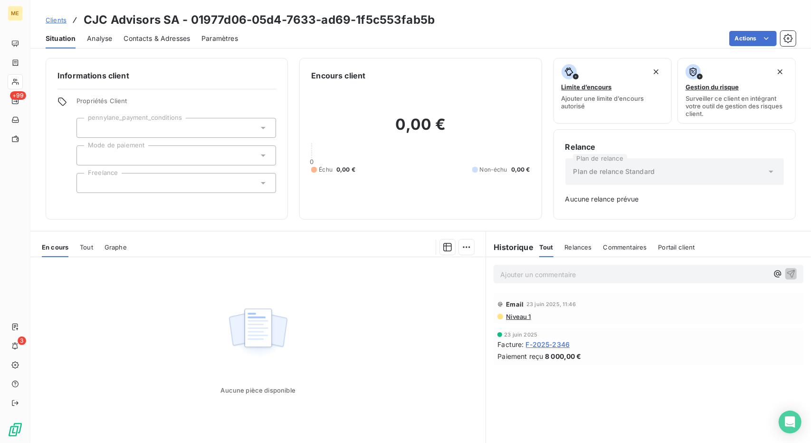
click at [52, 22] on span "Clients" at bounding box center [56, 20] width 21 height 8
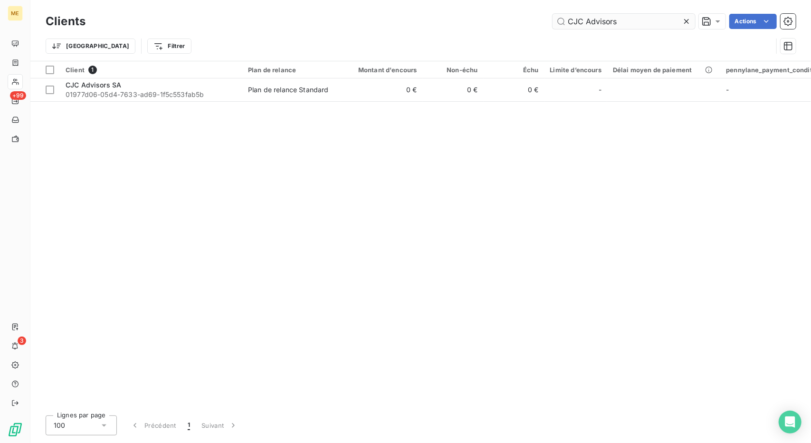
click at [578, 23] on input "CJC Advisors" at bounding box center [623, 21] width 142 height 15
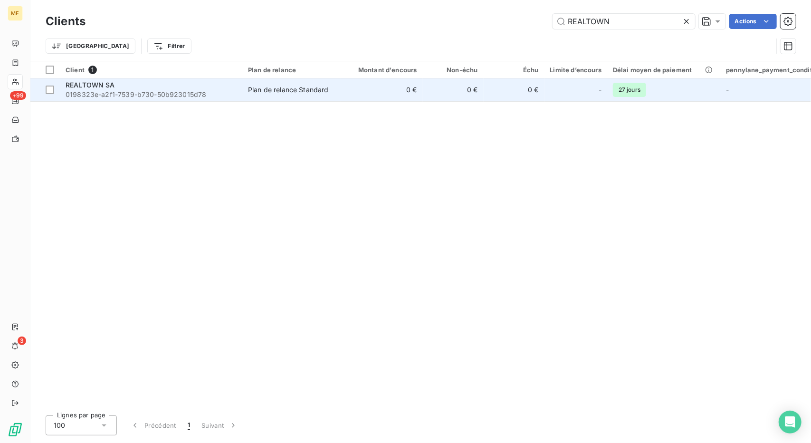
type input "REALTOWN"
click at [435, 93] on td "0 €" at bounding box center [453, 89] width 61 height 23
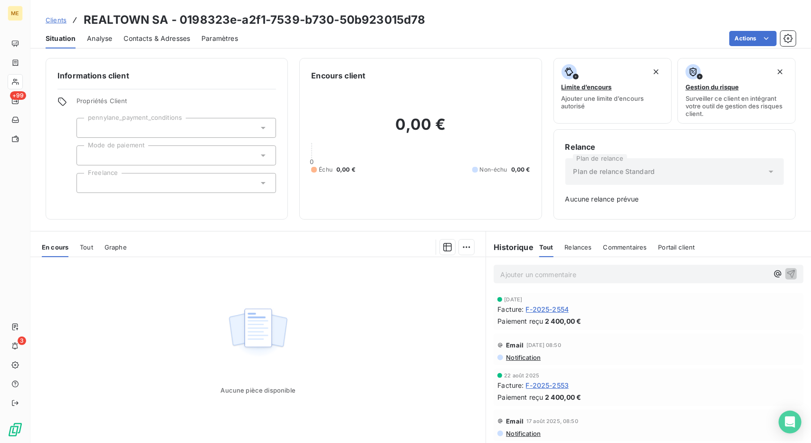
click at [55, 21] on span "Clients" at bounding box center [56, 20] width 21 height 8
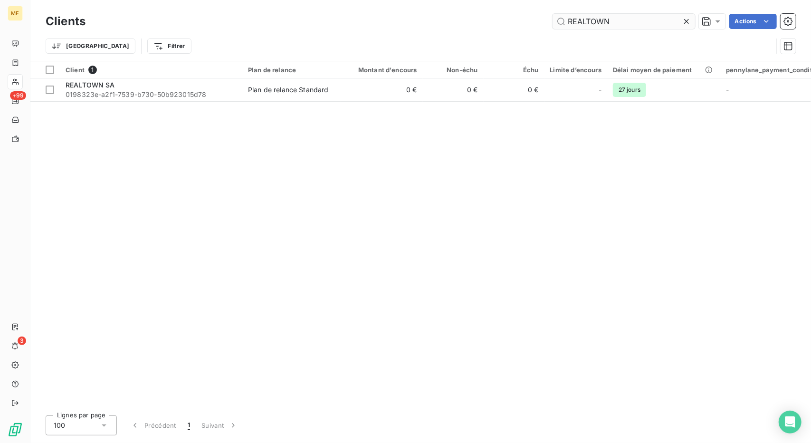
click at [570, 17] on input "REALTOWN" at bounding box center [623, 21] width 142 height 15
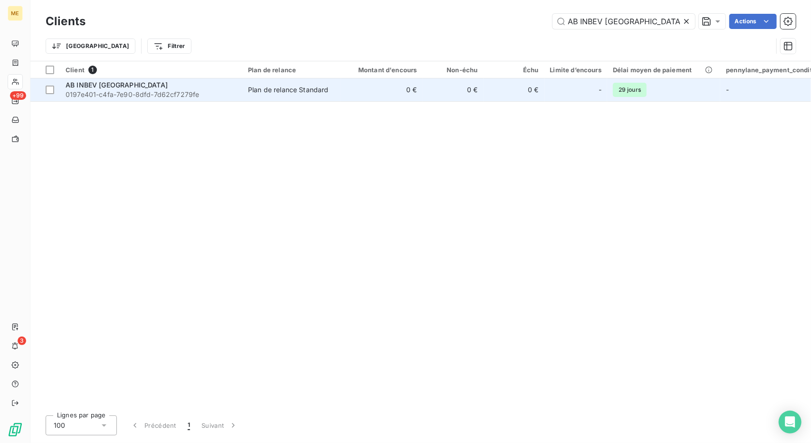
type input "AB INBEV [GEOGRAPHIC_DATA]"
click at [419, 88] on td "0 €" at bounding box center [382, 89] width 82 height 23
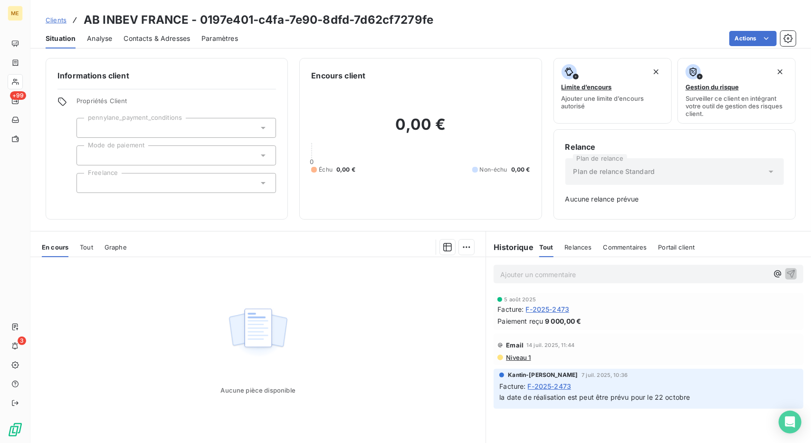
click at [54, 18] on span "Clients" at bounding box center [56, 20] width 21 height 8
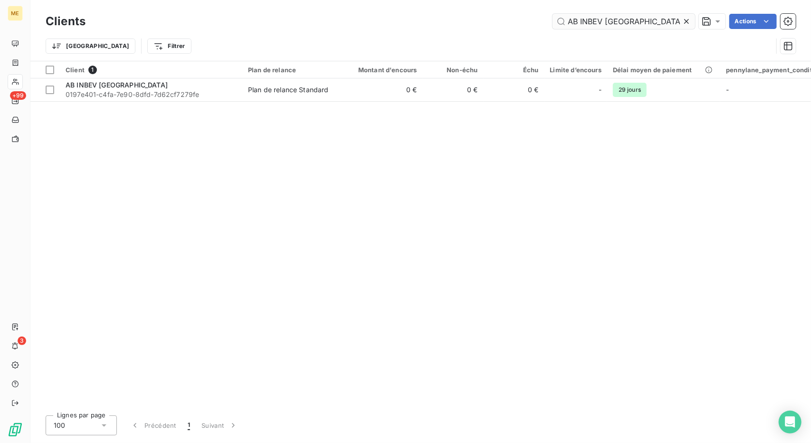
click at [578, 27] on input "AB INBEV [GEOGRAPHIC_DATA]" at bounding box center [623, 21] width 142 height 15
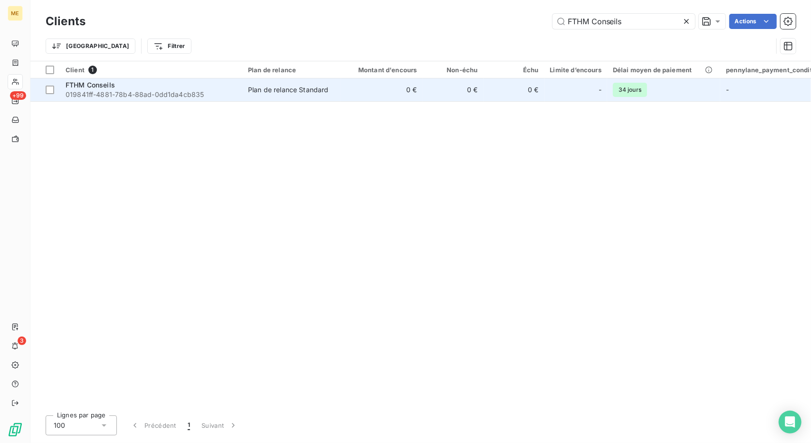
type input "FTHM Conseils"
click at [409, 87] on td "0 €" at bounding box center [382, 89] width 82 height 23
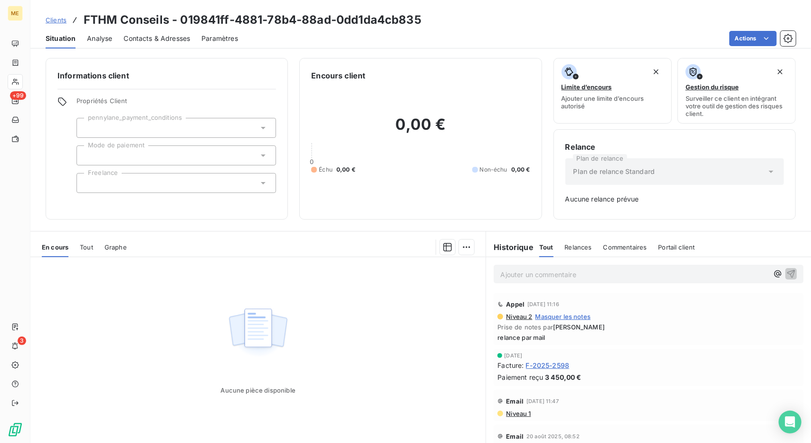
click at [51, 18] on span "Clients" at bounding box center [56, 20] width 21 height 8
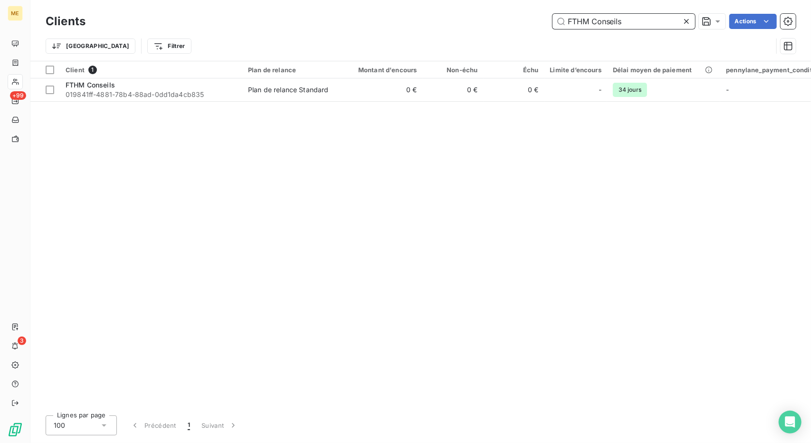
click at [576, 24] on input "FTHM Conseils" at bounding box center [623, 21] width 142 height 15
paste input "PHGD"
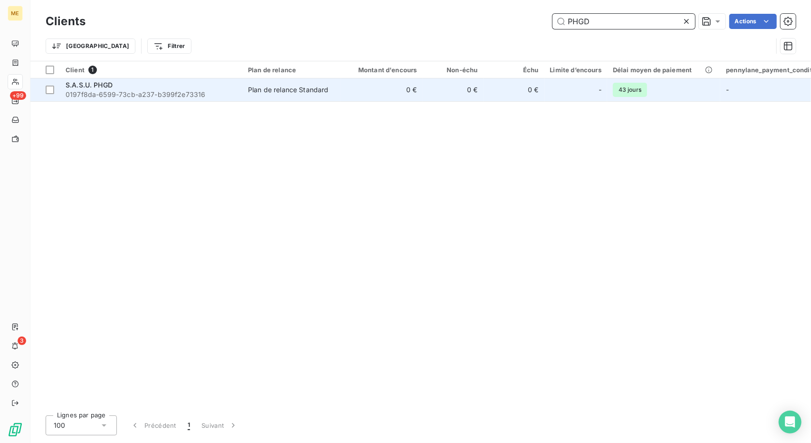
type input "PHGD"
click at [389, 95] on td "0 €" at bounding box center [382, 89] width 82 height 23
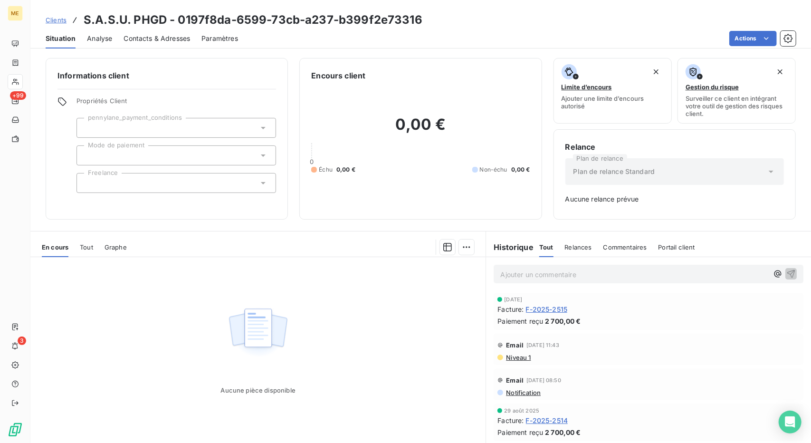
click at [57, 23] on span "Clients" at bounding box center [56, 20] width 21 height 8
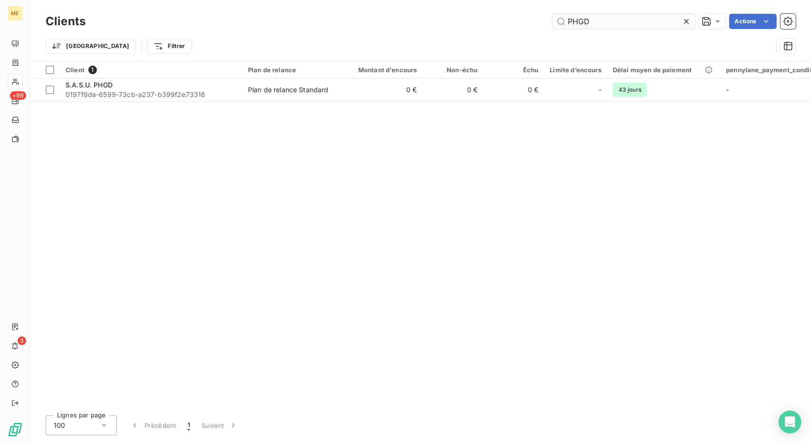
click at [577, 24] on input "PHGD" at bounding box center [623, 21] width 142 height 15
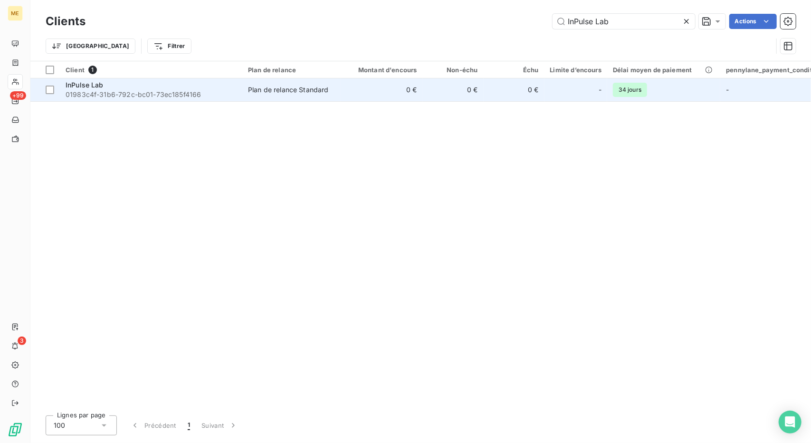
type input "InPulse Lab"
click at [333, 92] on span "Plan de relance Standard" at bounding box center [291, 89] width 87 height 9
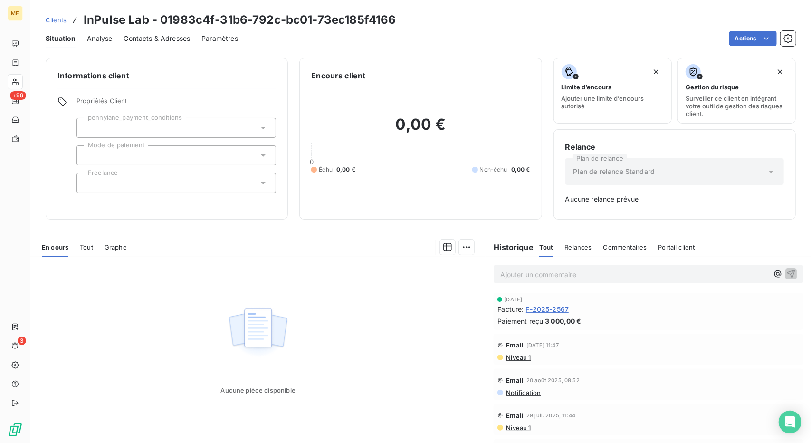
click at [60, 19] on span "Clients" at bounding box center [56, 20] width 21 height 8
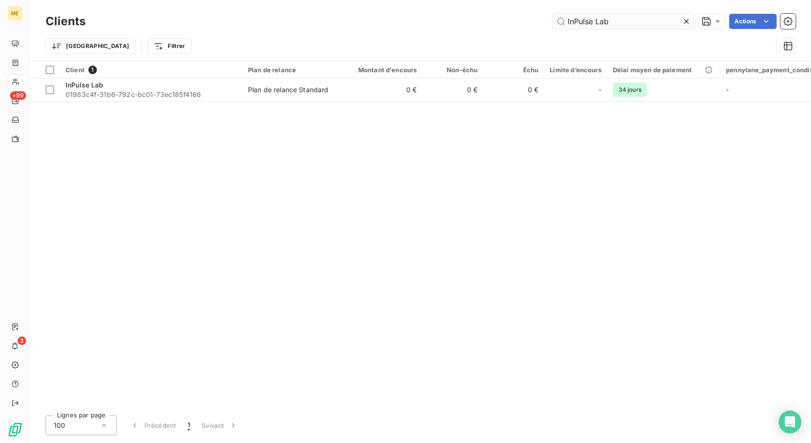
click at [568, 18] on input "InPulse Lab" at bounding box center [623, 21] width 142 height 15
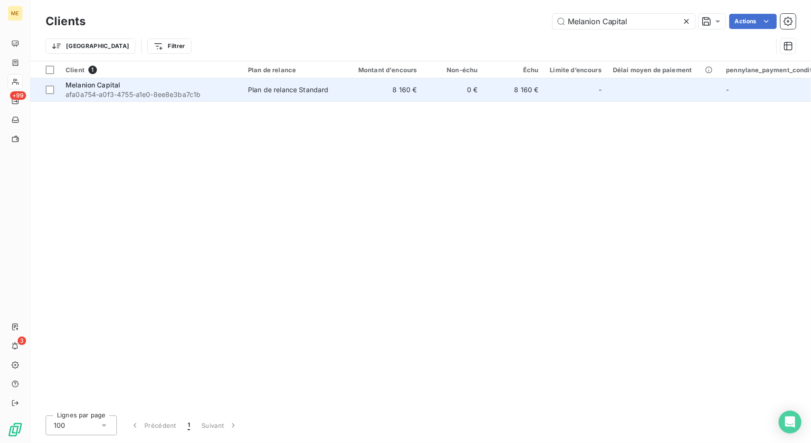
type input "Melanion Capital"
click at [399, 86] on td "8 160 €" at bounding box center [382, 89] width 82 height 23
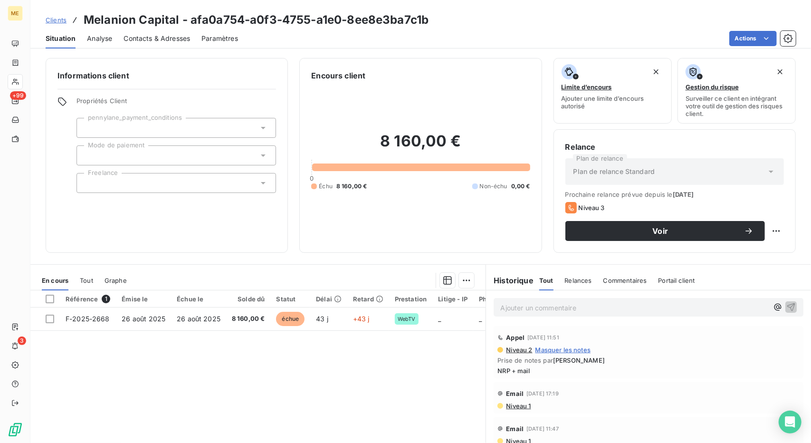
click at [60, 20] on span "Clients" at bounding box center [56, 20] width 21 height 8
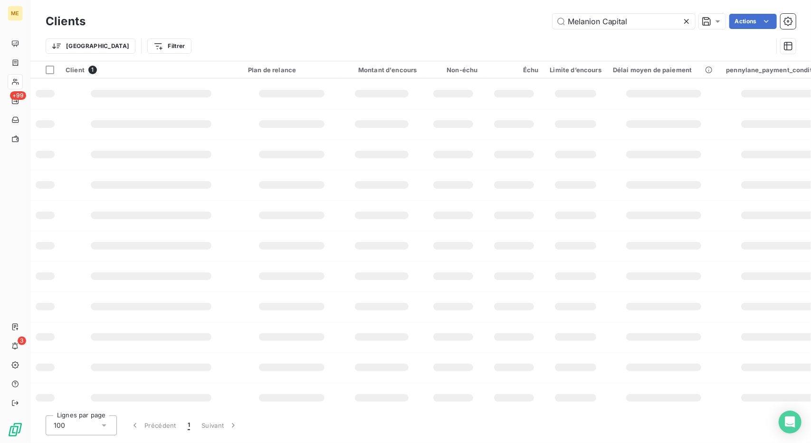
click at [60, 20] on h3 "Clients" at bounding box center [66, 21] width 40 height 17
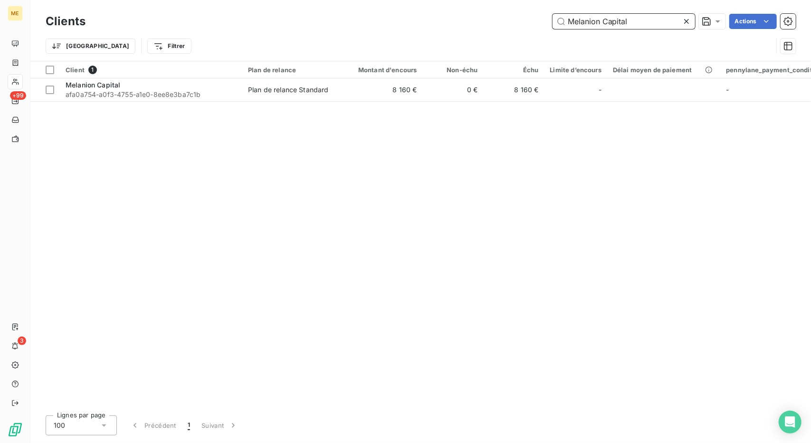
click at [582, 19] on input "Melanion Capital" at bounding box center [623, 21] width 142 height 15
paste input "Allelique World"
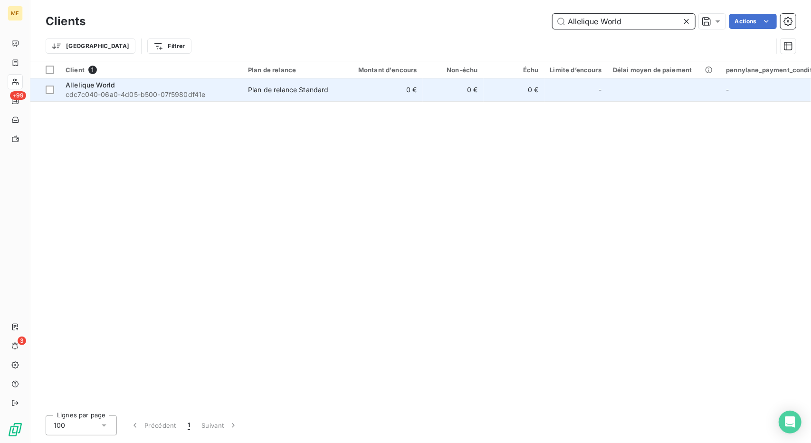
type input "Allelique World"
click at [365, 83] on td "0 €" at bounding box center [382, 89] width 82 height 23
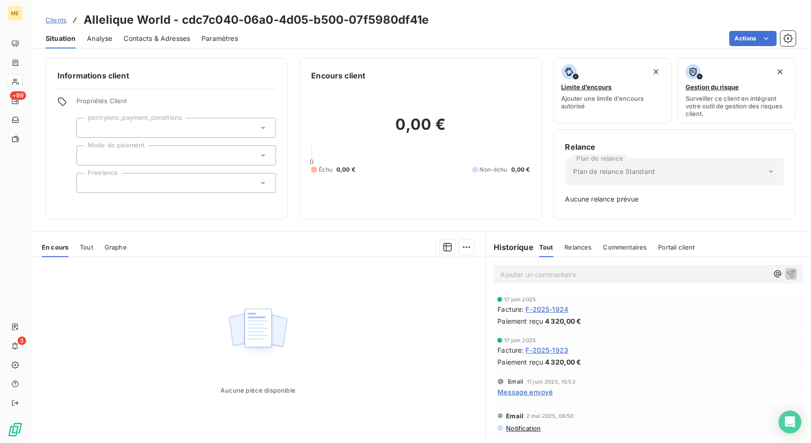
click at [55, 27] on div "Clients Allelique World - cdc7c040-06a0-4d05-b500-07f5980df41e" at bounding box center [237, 19] width 383 height 17
click at [57, 21] on span "Clients" at bounding box center [56, 20] width 21 height 8
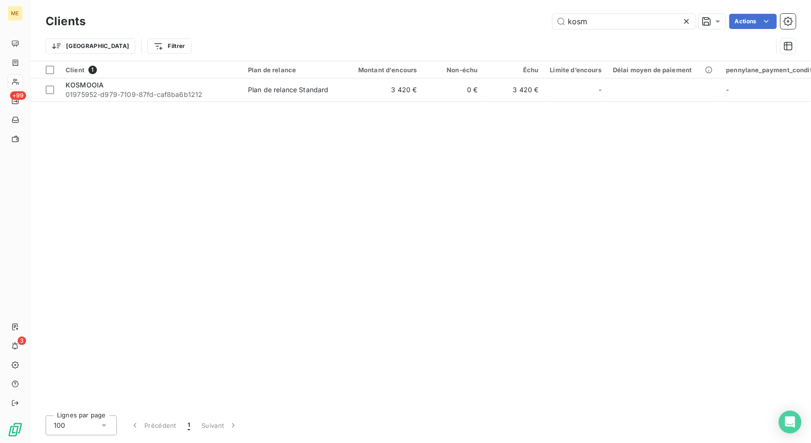
type input "kosm"
click at [434, 96] on td "0 €" at bounding box center [453, 89] width 61 height 23
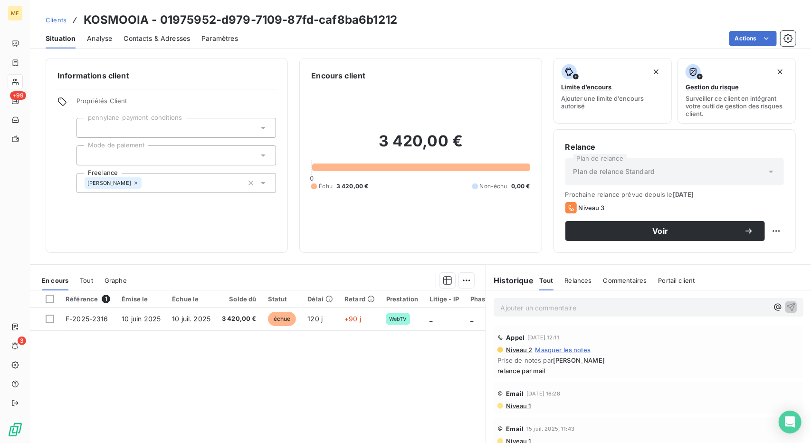
click at [100, 20] on h3 "KOSMOOIA - 01975952-d979-7109-87fd-caf8ba6b1212" at bounding box center [240, 19] width 313 height 17
copy h3 "KOSMOOIA"
click at [58, 18] on span "Clients" at bounding box center [56, 20] width 21 height 8
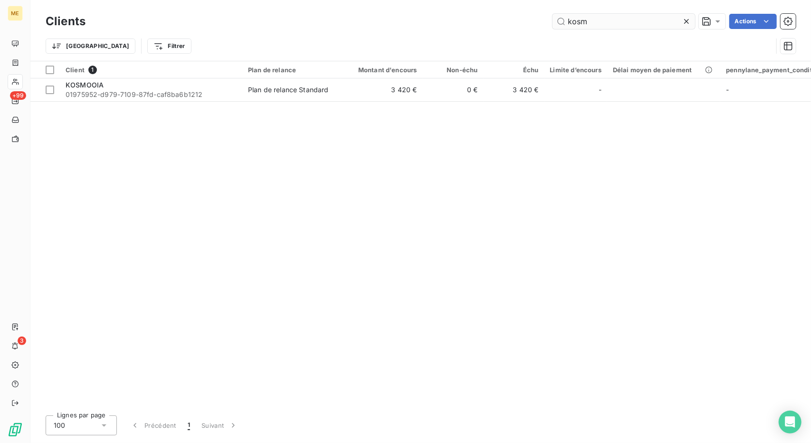
click at [583, 24] on input "kosm" at bounding box center [623, 21] width 142 height 15
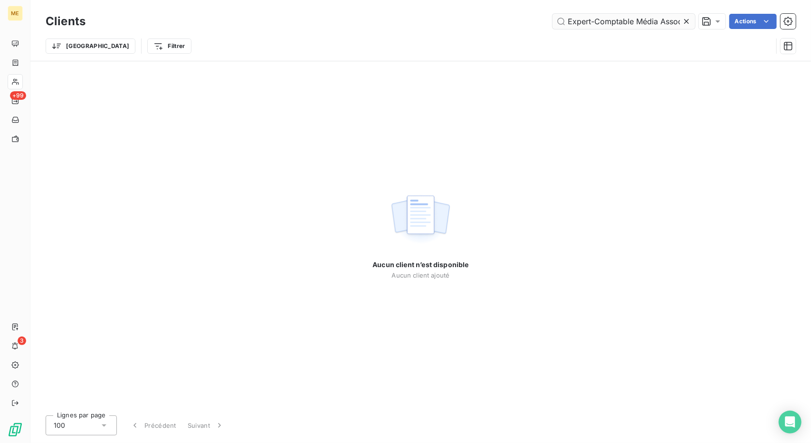
click at [584, 16] on input "Expert-Comptable Média Association" at bounding box center [623, 21] width 142 height 15
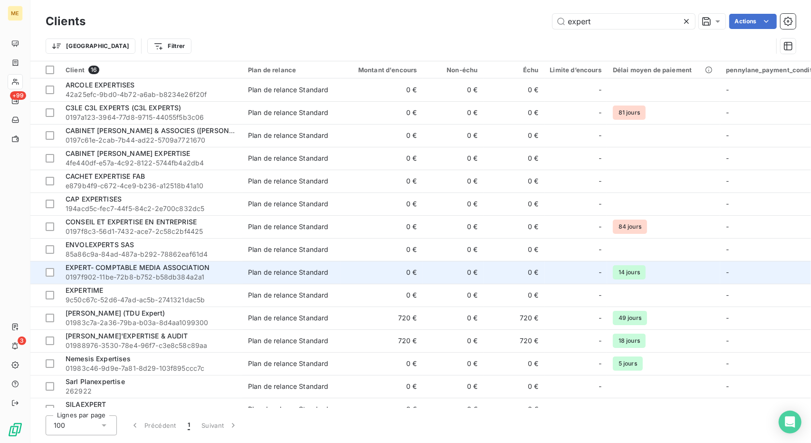
type input "expert"
click at [202, 273] on span "0197f902-11be-72b8-b752-b58db384a2a1" at bounding box center [151, 276] width 171 height 9
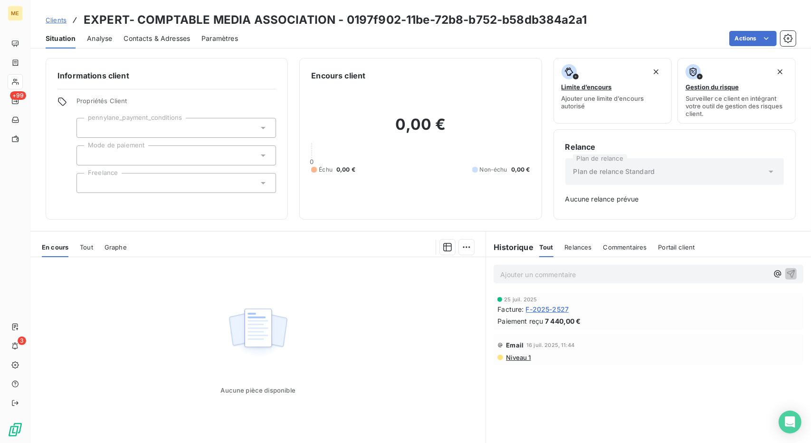
click at [57, 24] on link "Clients" at bounding box center [56, 19] width 21 height 9
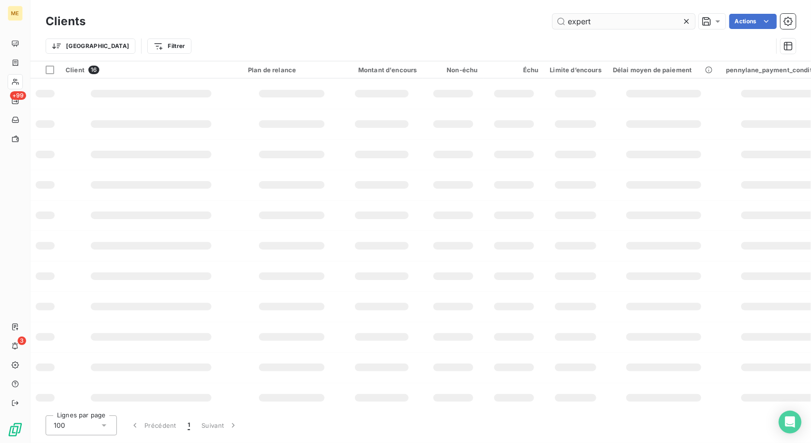
click at [582, 25] on input "expert" at bounding box center [623, 21] width 142 height 15
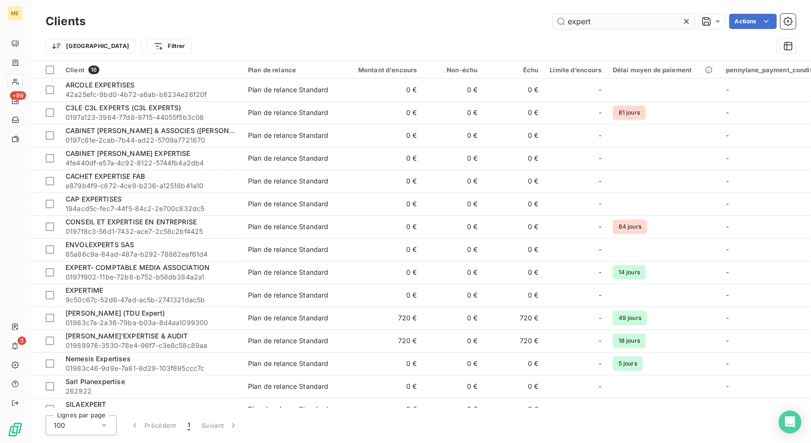
click at [582, 25] on input "expert" at bounding box center [623, 21] width 142 height 15
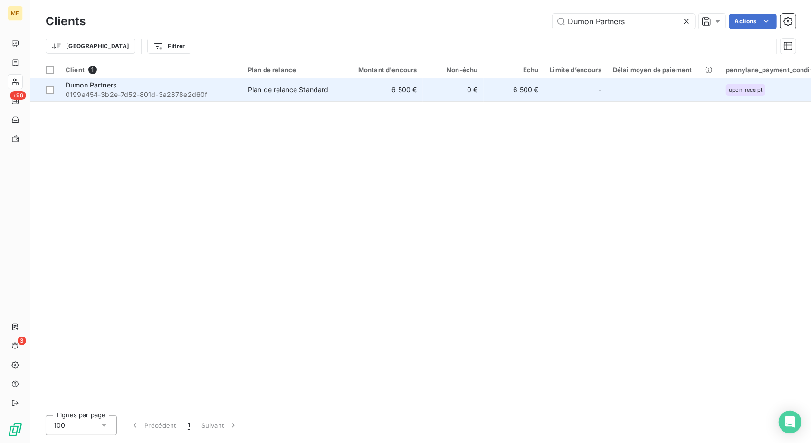
type input "Dumon Partners"
click at [362, 96] on td "6 500 €" at bounding box center [382, 89] width 82 height 23
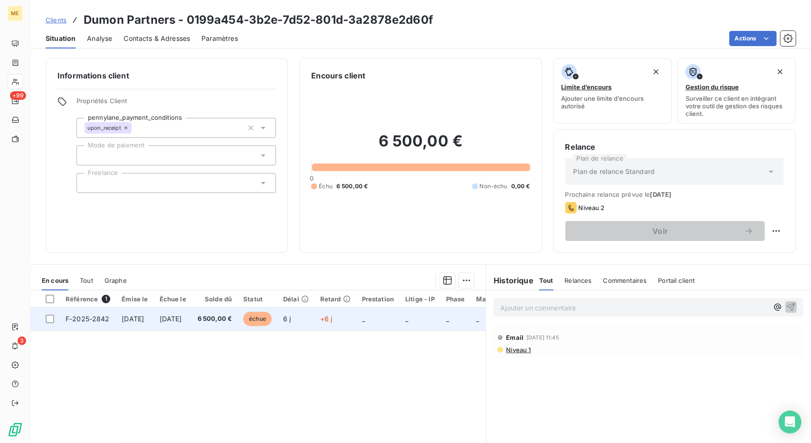
click at [234, 326] on td "6 500,00 €" at bounding box center [215, 318] width 46 height 23
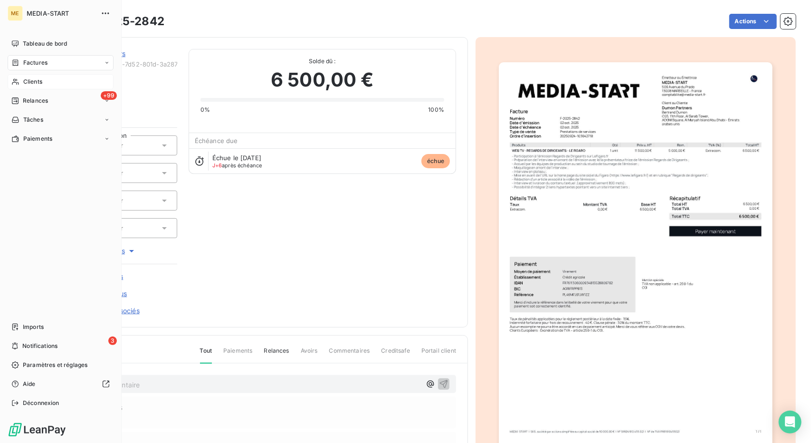
click at [41, 80] on span "Clients" at bounding box center [32, 81] width 19 height 9
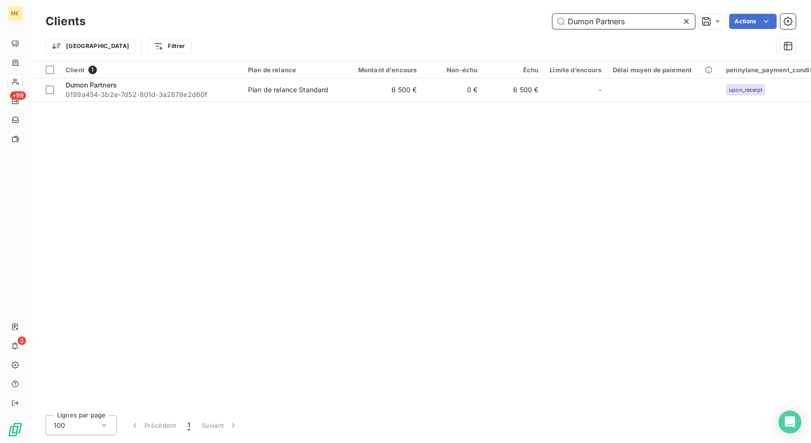
click at [594, 16] on input "Dumon Partners" at bounding box center [623, 21] width 142 height 15
paste input "MANAGEO CONSEILS"
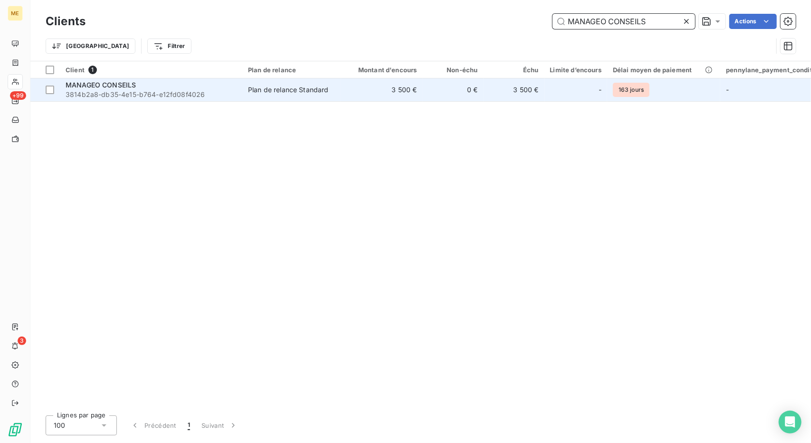
type input "MANAGEO CONSEILS"
click at [484, 95] on td "3 500 €" at bounding box center [513, 89] width 61 height 23
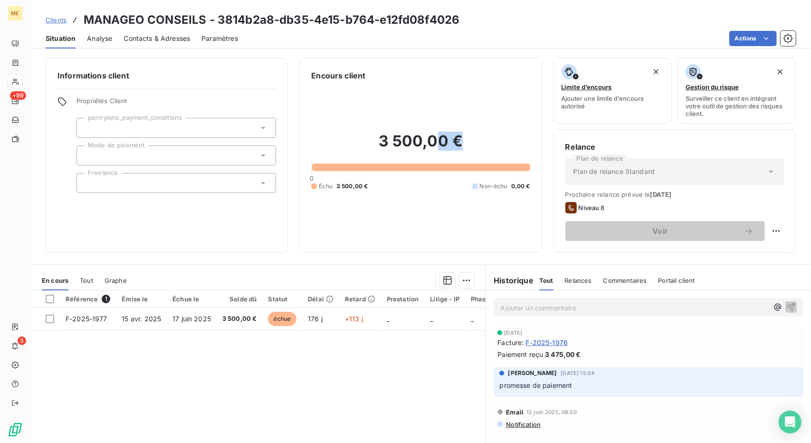
drag, startPoint x: 484, startPoint y: 95, endPoint x: 424, endPoint y: 178, distance: 103.0
click at [424, 178] on div "3 500,00 € 0 Échu 3 500,00 € Non-échu 0,00 €" at bounding box center [420, 161] width 218 height 160
click at [477, 144] on h2 "3 500,00 €" at bounding box center [420, 146] width 218 height 28
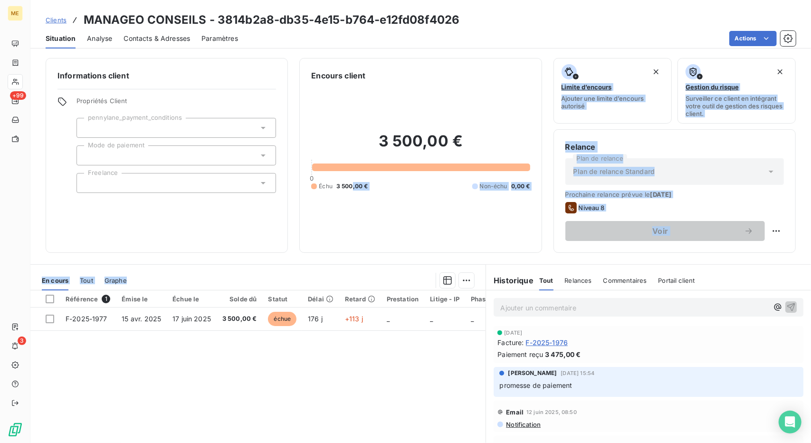
drag, startPoint x: 349, startPoint y: 182, endPoint x: 372, endPoint y: 267, distance: 88.1
click at [372, 267] on div "Informations client Propriétés Client pennylane_payment_conditions Mode de paie…" at bounding box center [420, 247] width 780 height 390
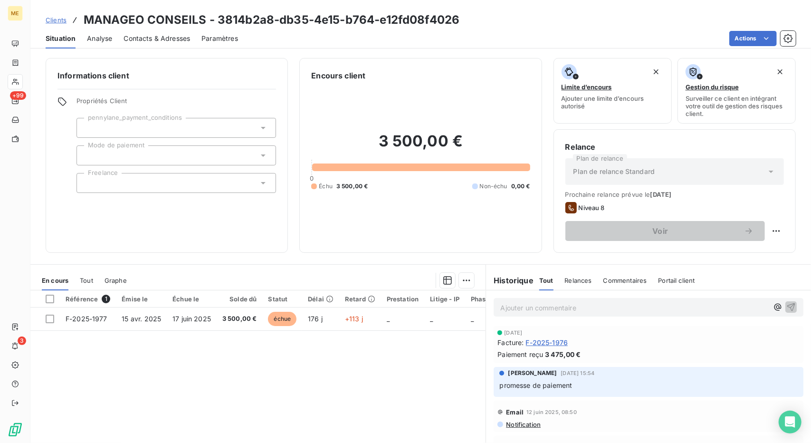
click at [328, 212] on div "3 500,00 € 0 Échu 3 500,00 € Non-échu 0,00 €" at bounding box center [420, 161] width 218 height 160
click at [65, 22] on span "Clients" at bounding box center [56, 20] width 21 height 8
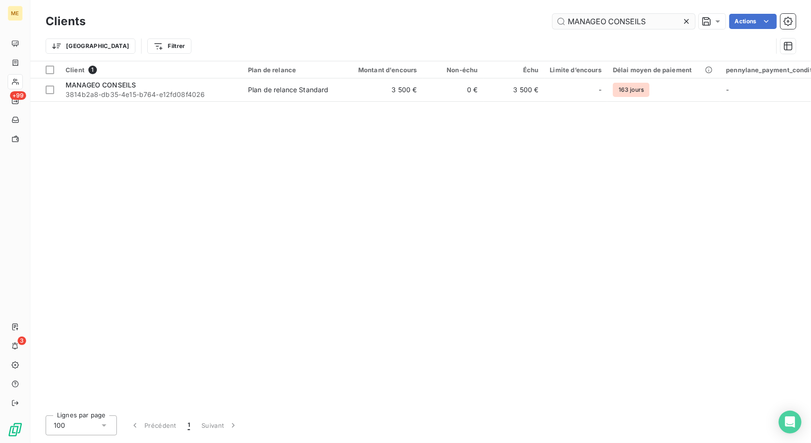
click at [614, 25] on input "MANAGEO CONSEILS" at bounding box center [623, 21] width 142 height 15
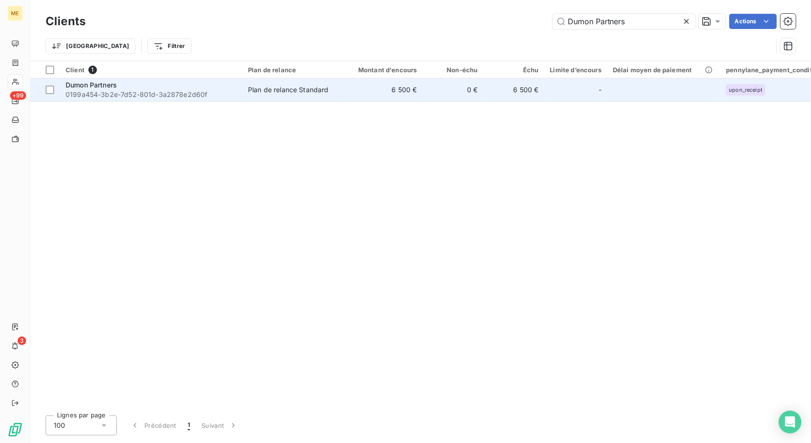
type input "Dumon Partners"
click at [449, 95] on td "0 €" at bounding box center [453, 89] width 61 height 23
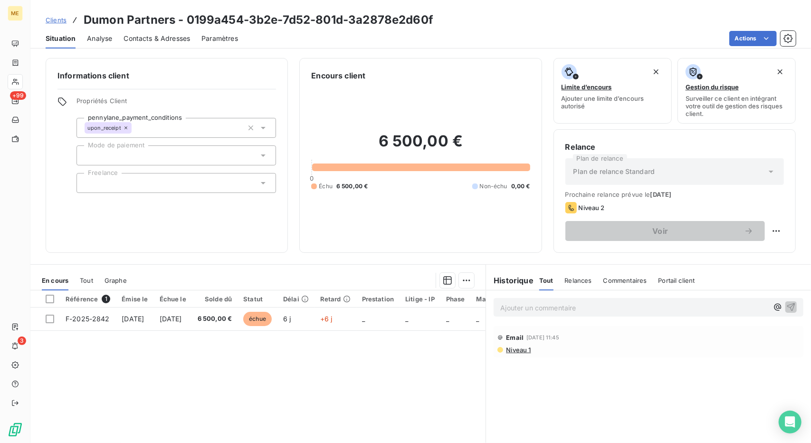
click at [86, 280] on span "Tout" at bounding box center [86, 280] width 13 height 8
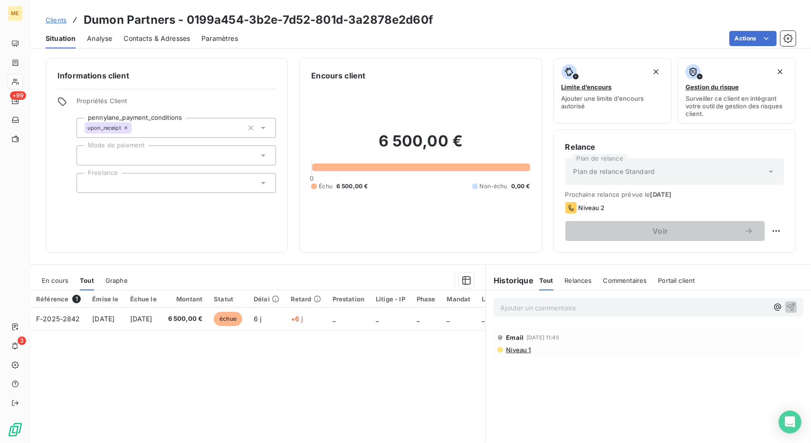
click at [54, 282] on span "En cours" at bounding box center [55, 280] width 27 height 8
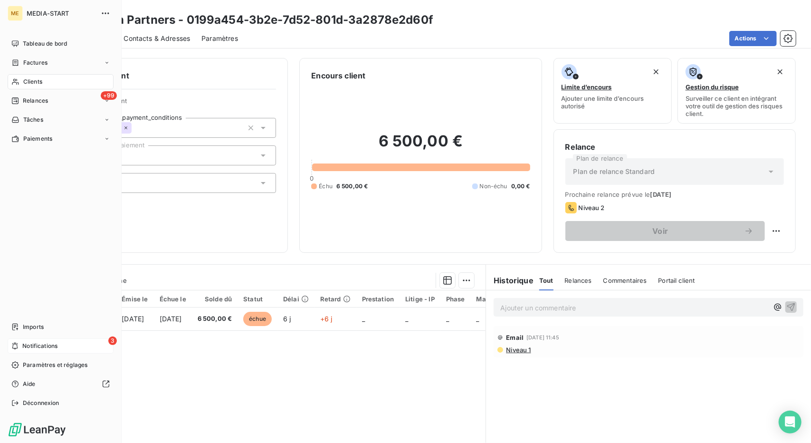
click at [22, 343] on span "Notifications" at bounding box center [39, 345] width 35 height 9
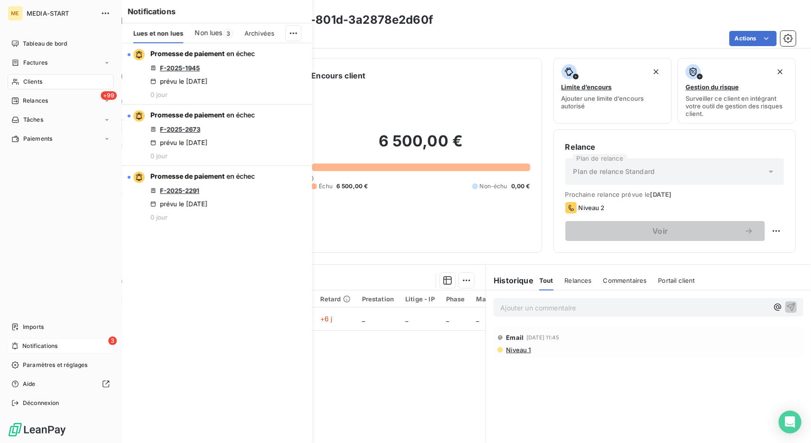
click at [22, 343] on span "Notifications" at bounding box center [39, 345] width 35 height 9
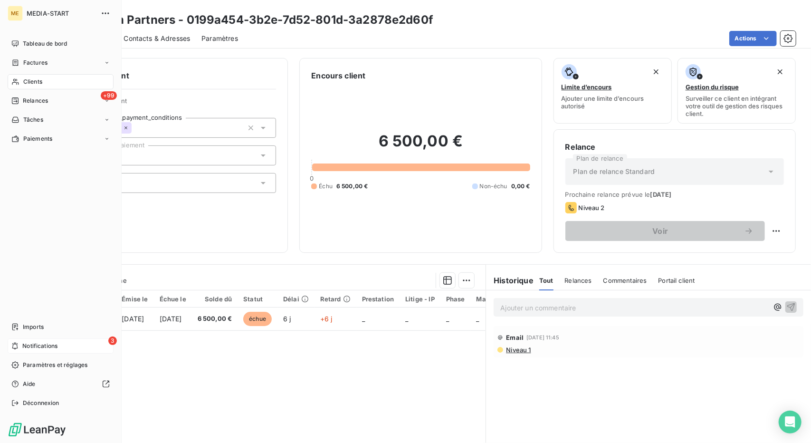
click at [22, 343] on span "Notifications" at bounding box center [39, 345] width 35 height 9
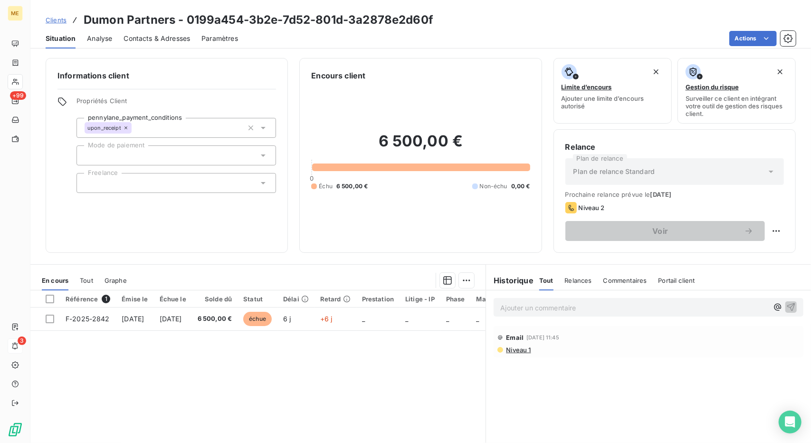
click at [317, 364] on div "Référence 1 Émise le Échue le Solde dû Statut Délai Retard Prestation Litige - …" at bounding box center [257, 381] width 455 height 183
click at [183, 33] on div "Contacts & Adresses" at bounding box center [156, 38] width 66 height 20
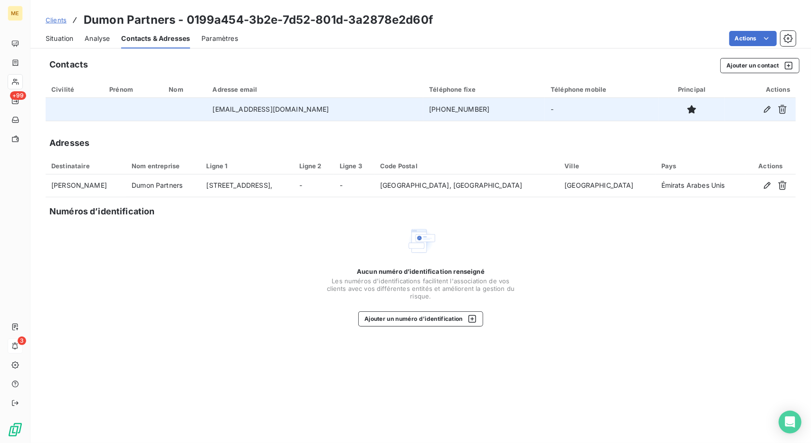
click at [441, 104] on td "[PHONE_NUMBER]" at bounding box center [484, 109] width 122 height 23
copy td "971562639707"
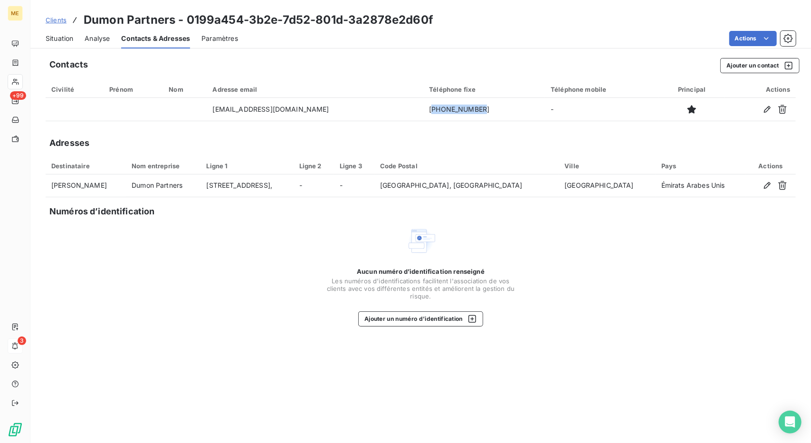
click at [71, 42] on span "Situation" at bounding box center [60, 38] width 28 height 9
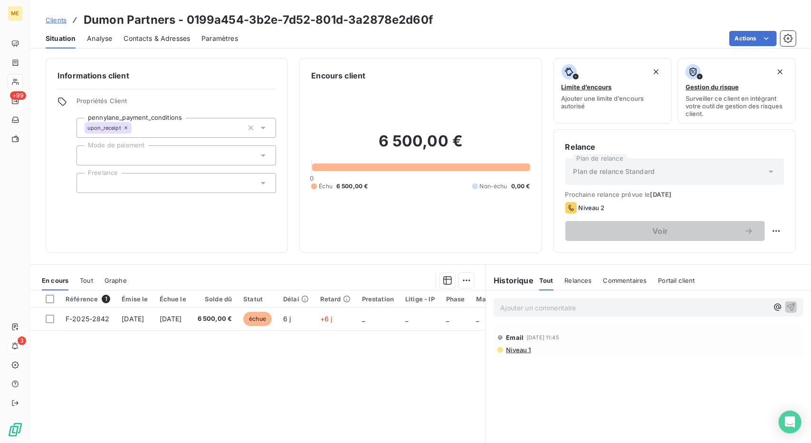
click at [58, 21] on span "Clients" at bounding box center [56, 20] width 21 height 8
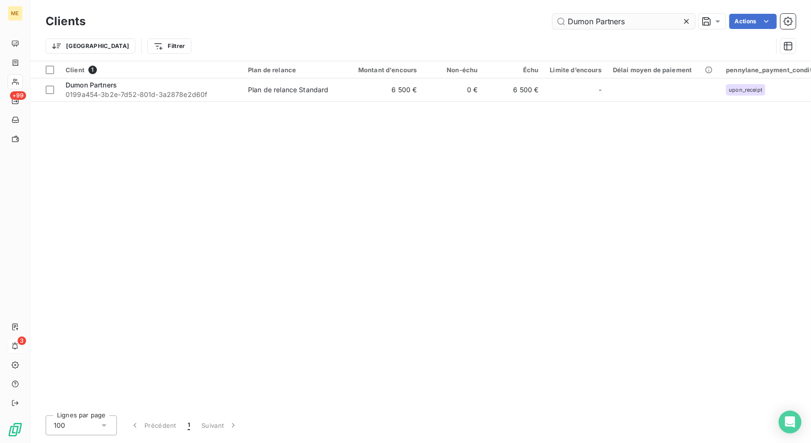
click at [604, 14] on input "Dumon Partners" at bounding box center [623, 21] width 142 height 15
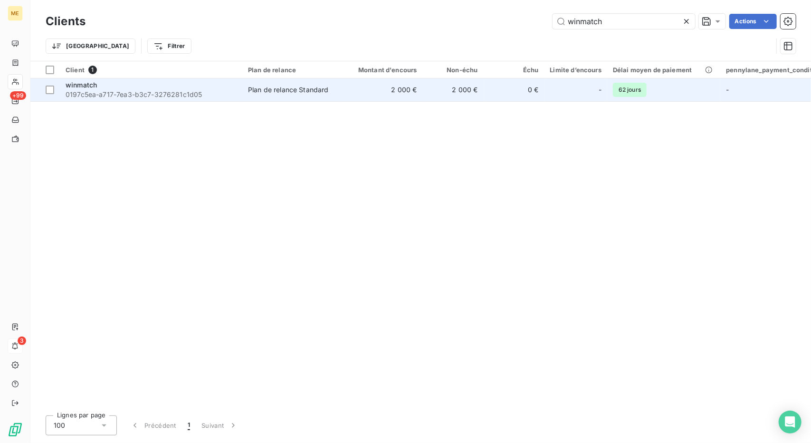
type input "winmatch"
click at [423, 82] on td "2 000 €" at bounding box center [453, 89] width 61 height 23
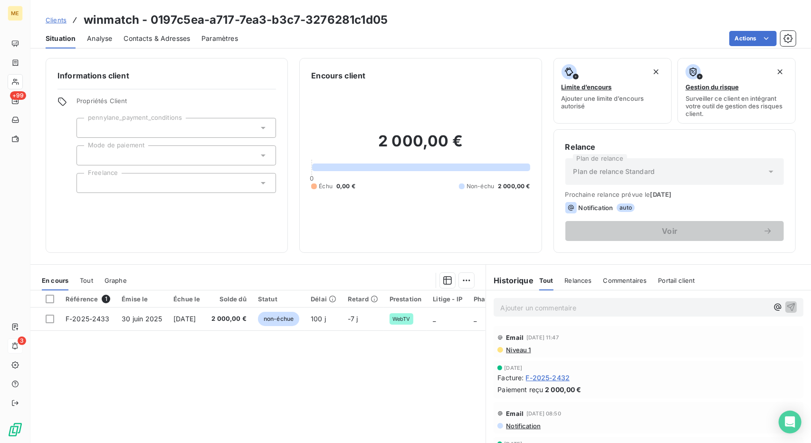
click at [55, 20] on span "Clients" at bounding box center [56, 20] width 21 height 8
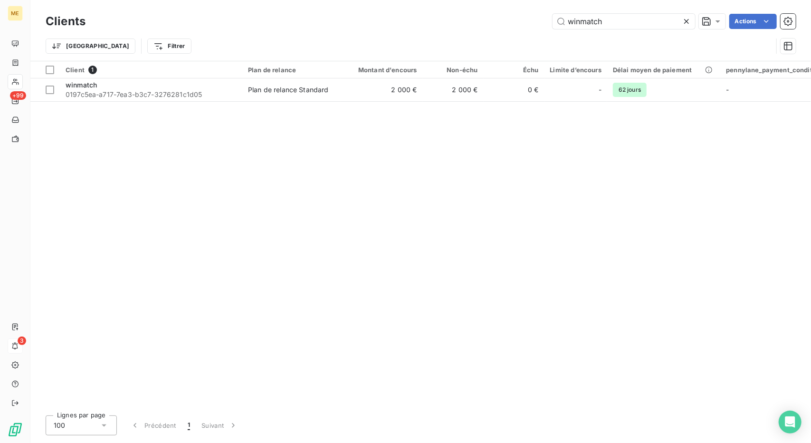
click at [581, 31] on div "Trier Filtrer" at bounding box center [421, 45] width 750 height 29
click at [588, 15] on input "winmatch" at bounding box center [623, 21] width 142 height 15
paste input "Melanion Capital"
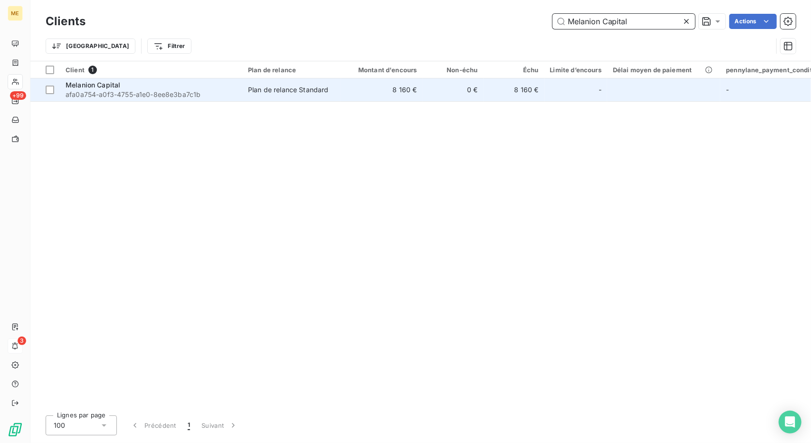
type input "Melanion Capital"
click at [391, 86] on td "8 160 €" at bounding box center [382, 89] width 82 height 23
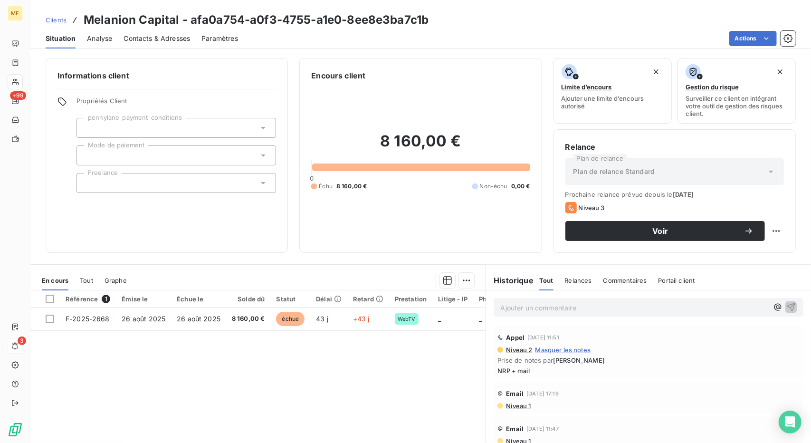
click at [149, 30] on div "Contacts & Adresses" at bounding box center [156, 38] width 66 height 20
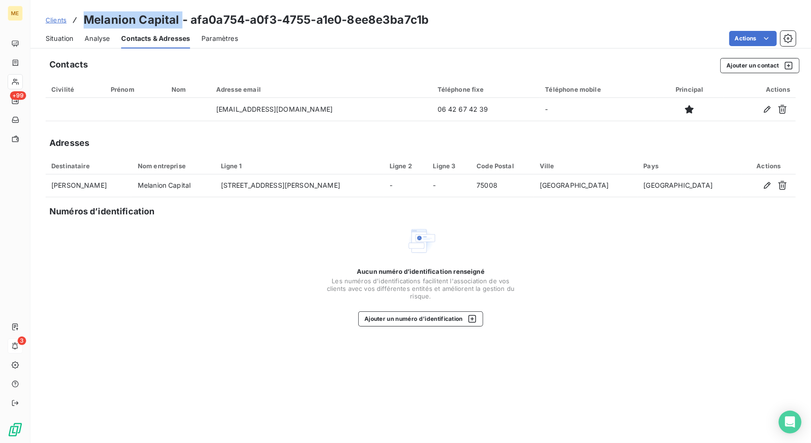
drag, startPoint x: 180, startPoint y: 20, endPoint x: 87, endPoint y: 15, distance: 93.7
click at [87, 15] on h3 "Melanion Capital - afa0a754-a0f3-4755-a1e0-8ee8e3ba7c1b" at bounding box center [256, 19] width 345 height 17
drag, startPoint x: 87, startPoint y: 15, endPoint x: 179, endPoint y: 16, distance: 91.7
click at [179, 16] on h3 "Melanion Capital - afa0a754-a0f3-4755-a1e0-8ee8e3ba7c1b" at bounding box center [256, 19] width 345 height 17
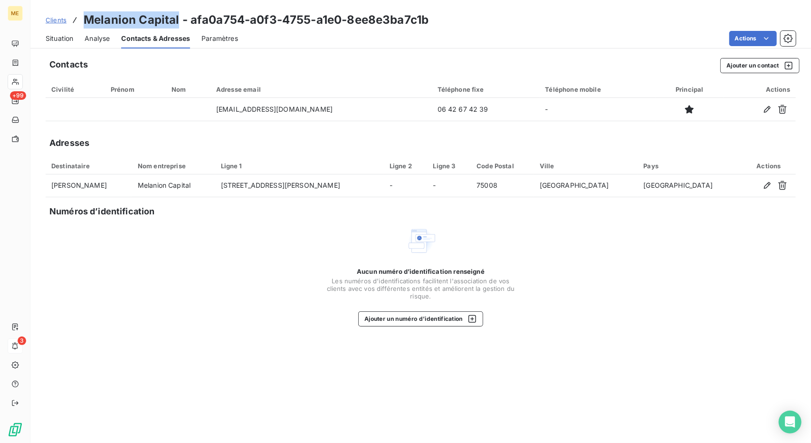
copy h3 "Melanion Capital"
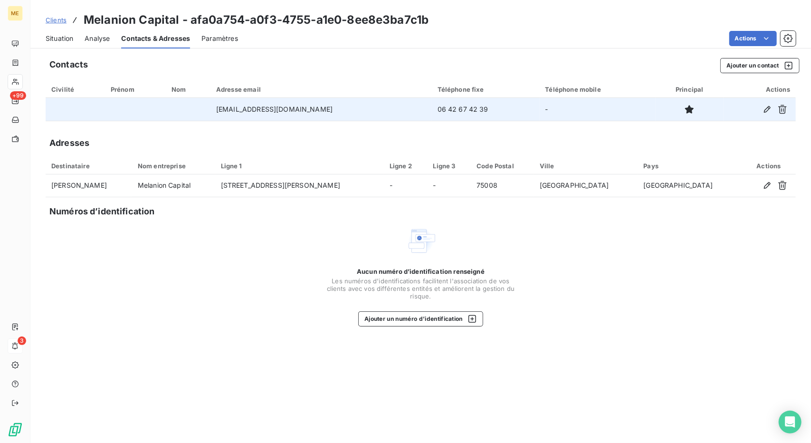
click at [436, 107] on td "06 42 67 42 39" at bounding box center [486, 109] width 108 height 23
copy td "06 42 67 42 39"
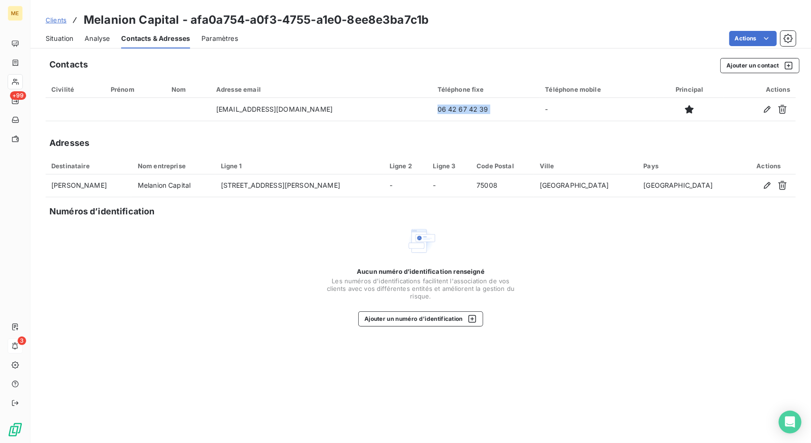
click at [71, 37] on span "Situation" at bounding box center [60, 38] width 28 height 9
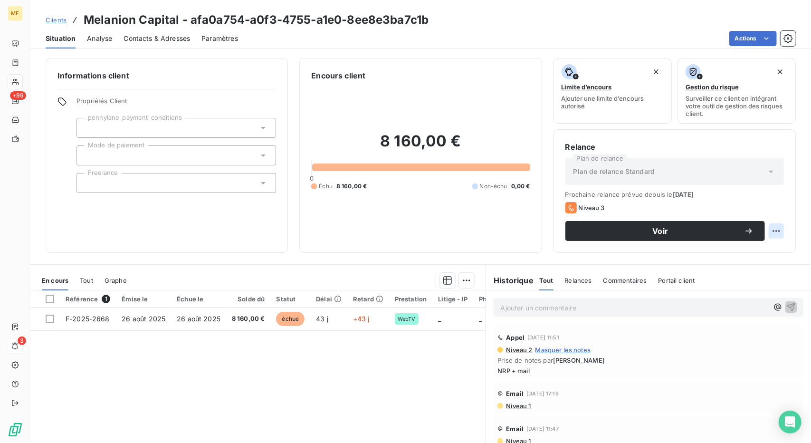
click at [768, 227] on html "ME +99 3 Clients Melanion Capital - afa0a754-a0f3-4755-a1e0-8ee8e3ba7c1b Situat…" at bounding box center [405, 221] width 811 height 443
click at [743, 248] on div "Replanifier cette action" at bounding box center [729, 251] width 85 height 15
select select "9"
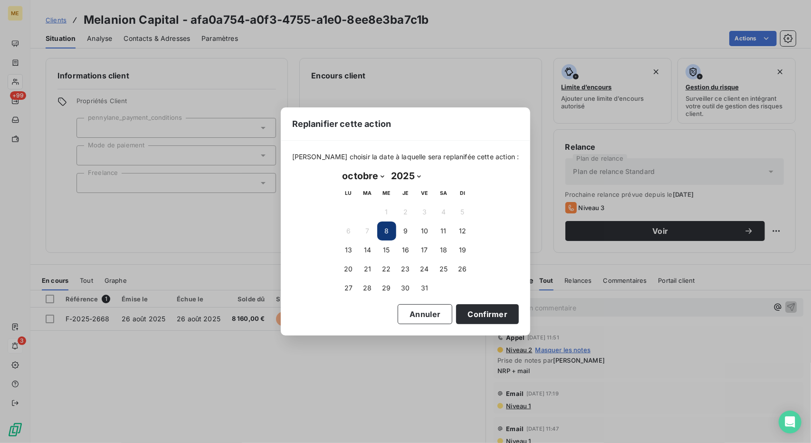
click at [552, 123] on div "Replanifier cette action [PERSON_NAME] choisir la date à laquelle sera replanif…" at bounding box center [405, 221] width 811 height 443
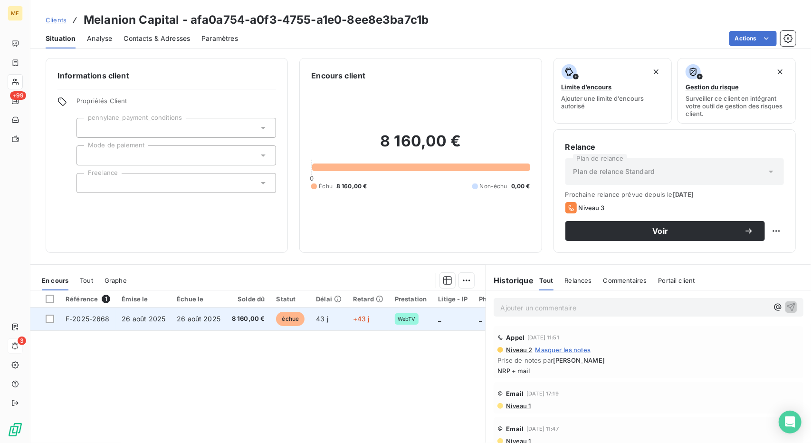
click at [319, 323] on td "43 j" at bounding box center [328, 318] width 37 height 23
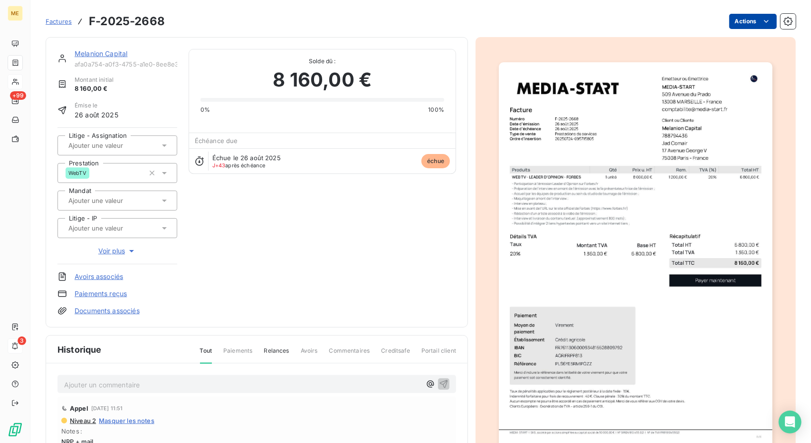
click at [732, 19] on html "ME +99 3 Factures F-2025-2668 Actions Melanion Capital afa0a754-a0f3-4755-a1e0-…" at bounding box center [405, 221] width 811 height 443
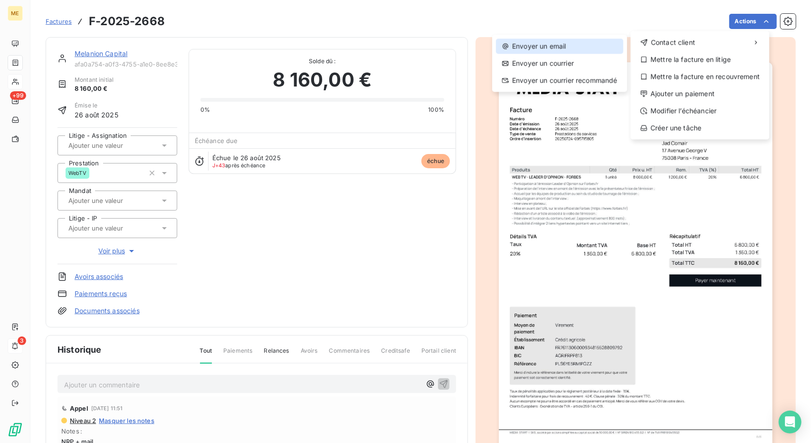
click at [596, 47] on div "Envoyer un email" at bounding box center [559, 45] width 127 height 15
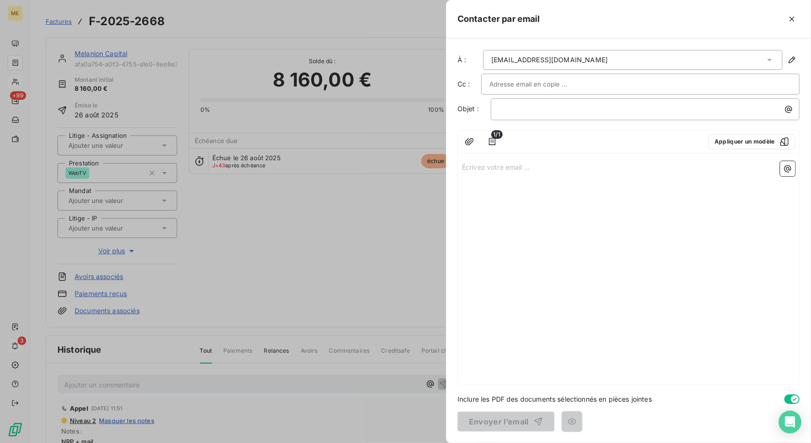
click at [583, 149] on div "1/1 Appliquer un modèle" at bounding box center [628, 141] width 341 height 23
click at [730, 138] on button "Appliquer un modèle" at bounding box center [751, 141] width 87 height 15
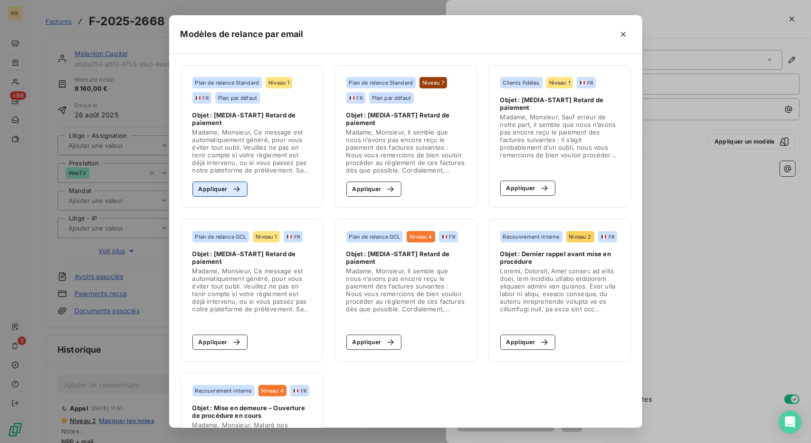
click at [227, 189] on div "button" at bounding box center [234, 188] width 14 height 9
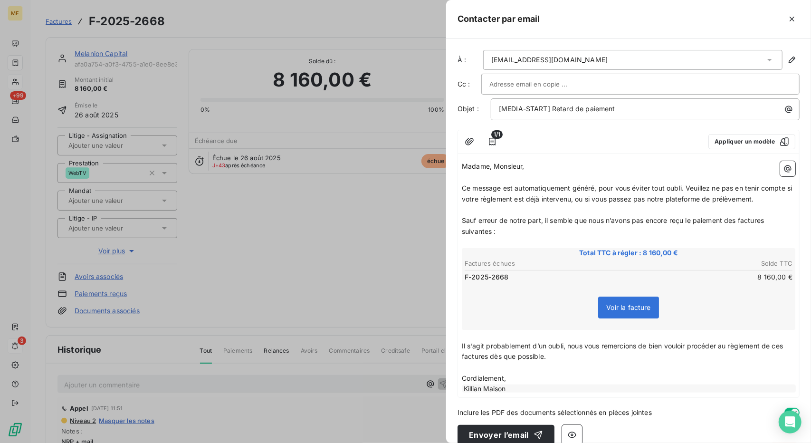
scroll to position [12, 0]
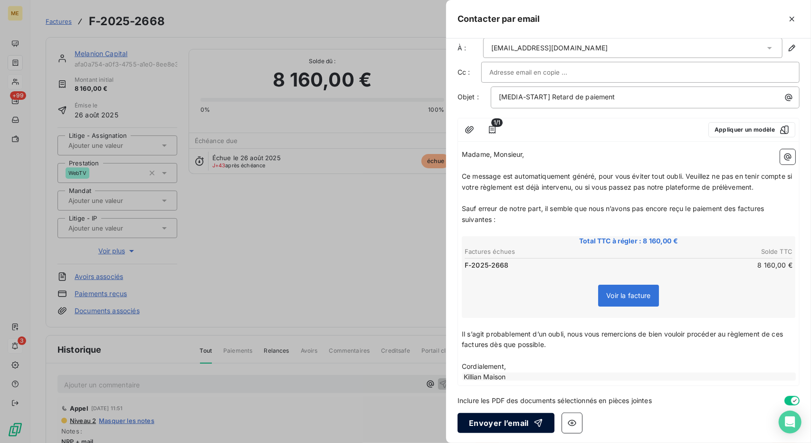
click at [541, 417] on button "Envoyer l’email" at bounding box center [505, 423] width 97 height 20
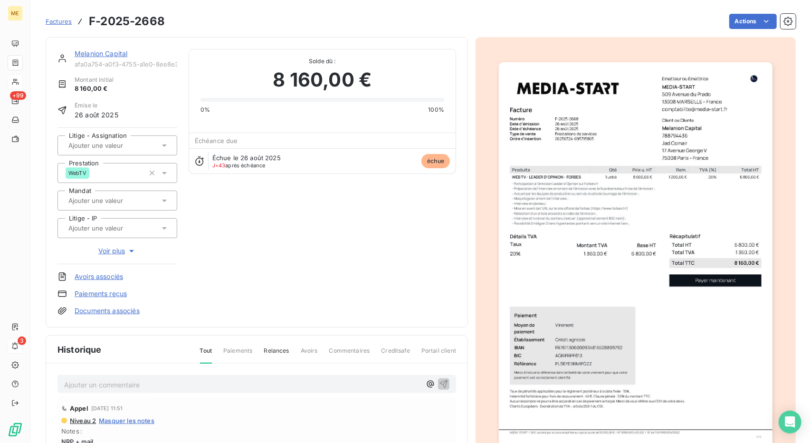
click at [104, 54] on link "Melanion Capital" at bounding box center [101, 53] width 53 height 8
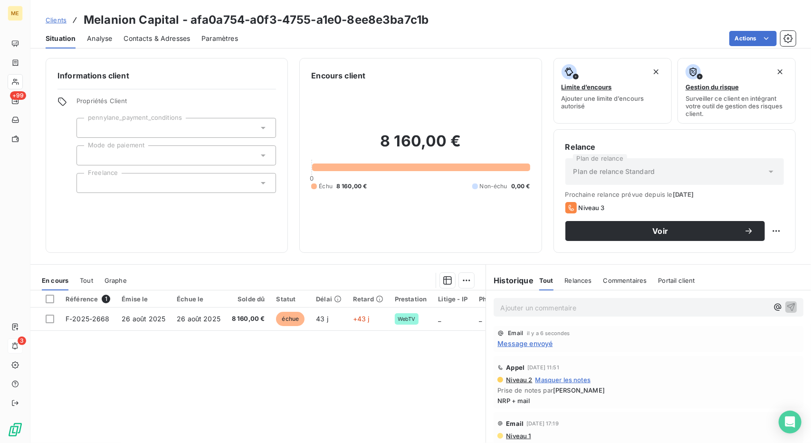
click at [519, 304] on p "Ajouter un commentaire ﻿" at bounding box center [634, 308] width 268 height 12
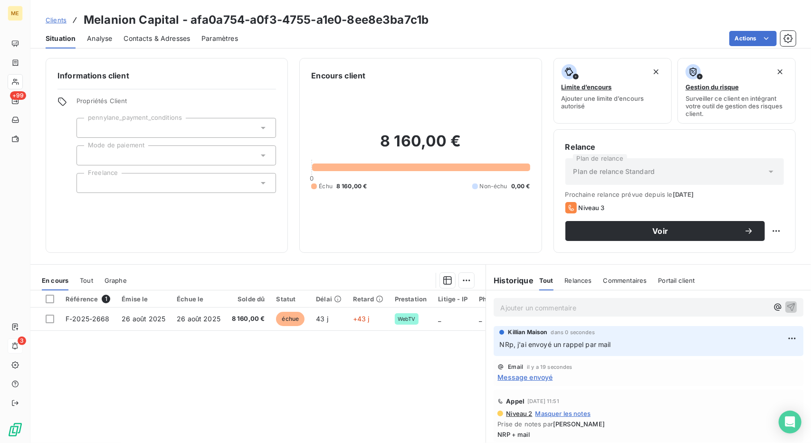
click at [47, 20] on span "Clients" at bounding box center [56, 20] width 21 height 8
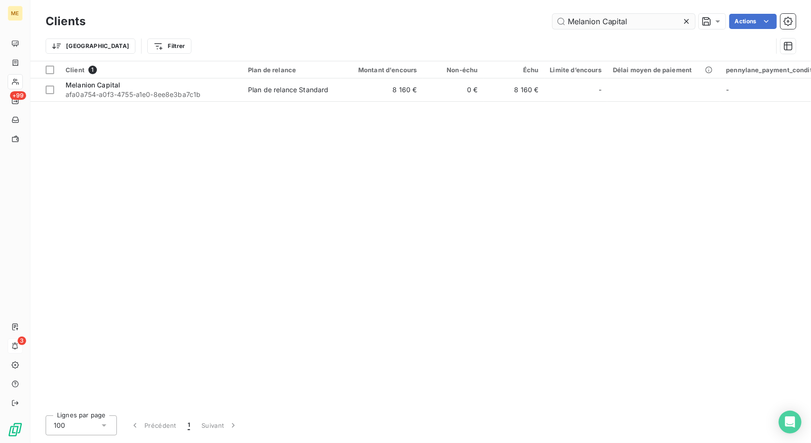
click at [573, 20] on input "Melanion Capital" at bounding box center [623, 21] width 142 height 15
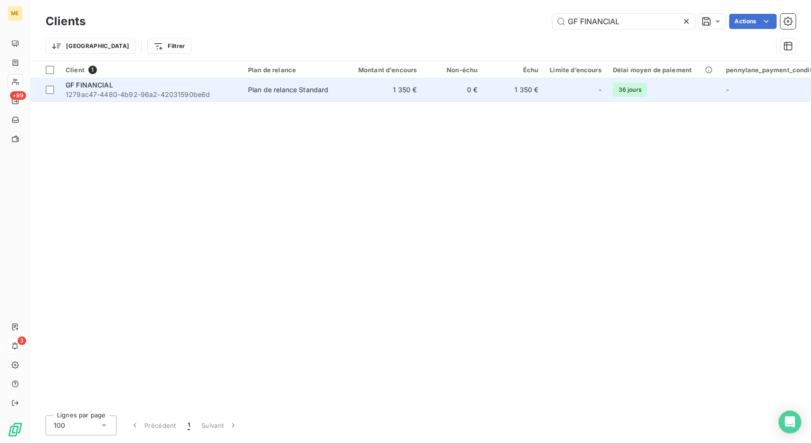
type input "GF FINANCIAL"
click at [406, 89] on td "1 350 €" at bounding box center [382, 89] width 82 height 23
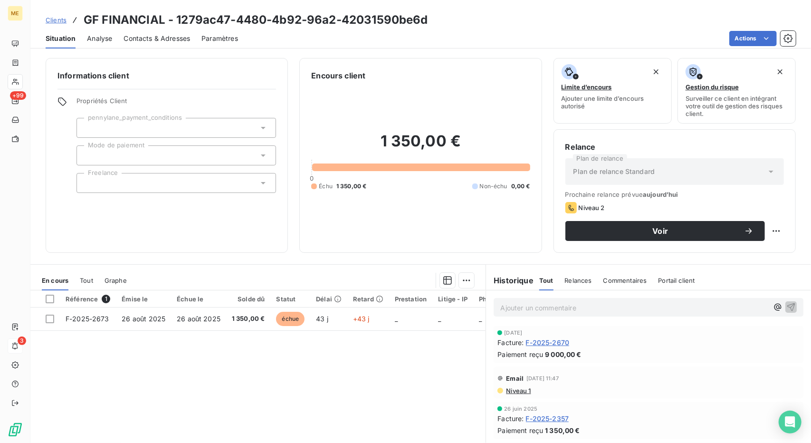
click at [540, 341] on span "F-2025-2670" at bounding box center [548, 342] width 44 height 10
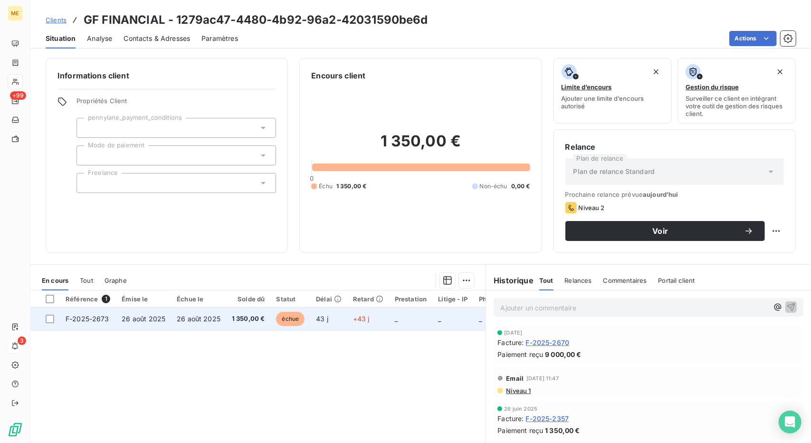
click at [240, 315] on span "1 350,00 €" at bounding box center [248, 318] width 33 height 9
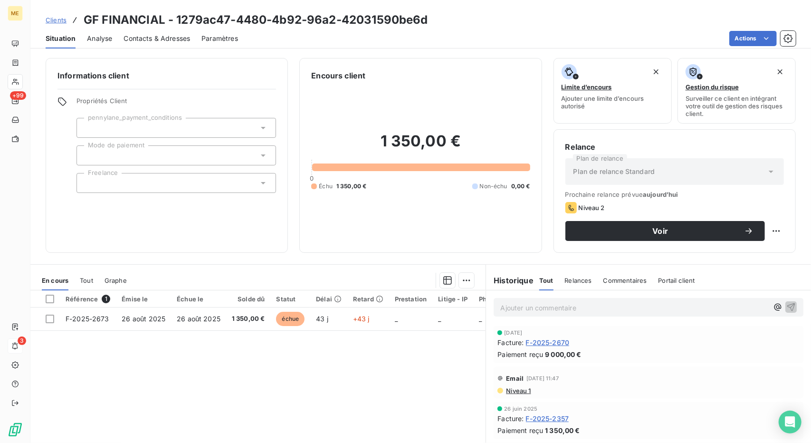
click at [53, 24] on link "Clients" at bounding box center [56, 19] width 21 height 9
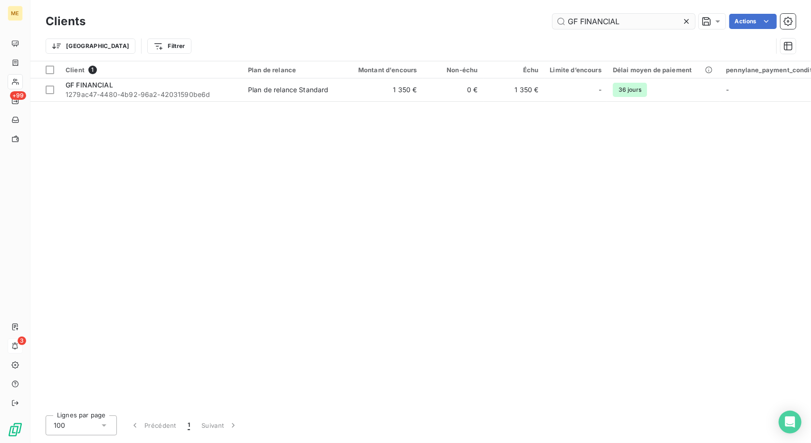
click at [600, 21] on input "GF FINANCIAL" at bounding box center [623, 21] width 142 height 15
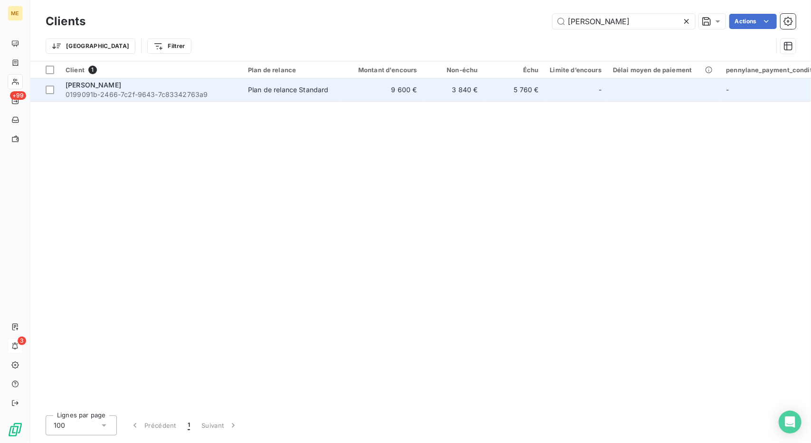
type input "[PERSON_NAME]"
click at [431, 96] on td "3 840 €" at bounding box center [453, 89] width 61 height 23
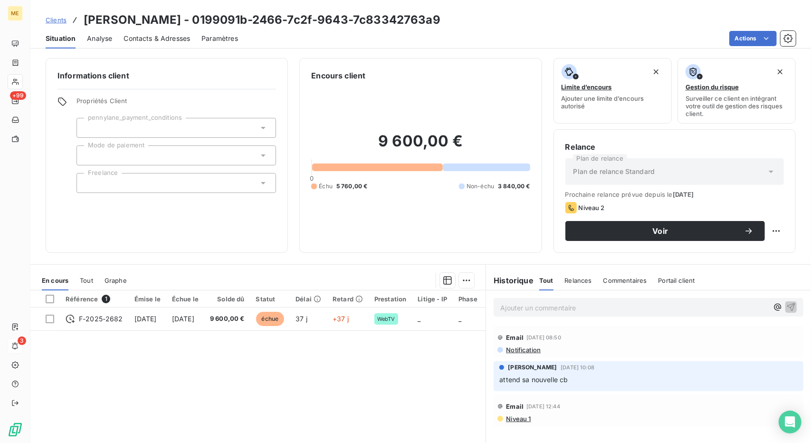
click at [160, 41] on span "Contacts & Adresses" at bounding box center [156, 38] width 66 height 9
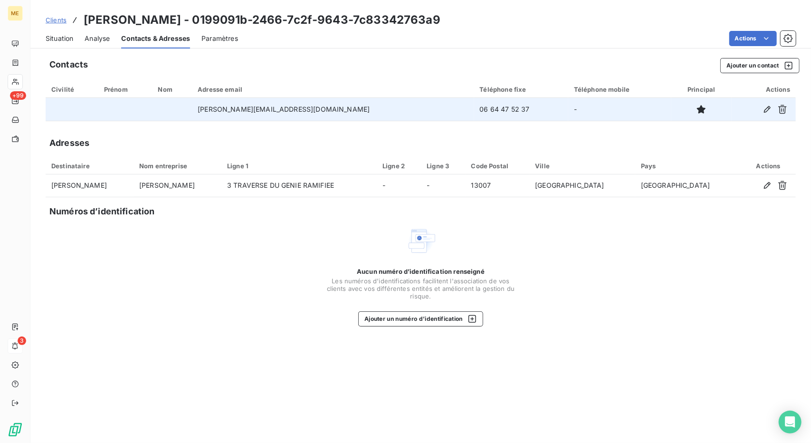
click at [474, 107] on td "06 64 47 52 37" at bounding box center [521, 109] width 94 height 23
copy td "06 64 47 52 37"
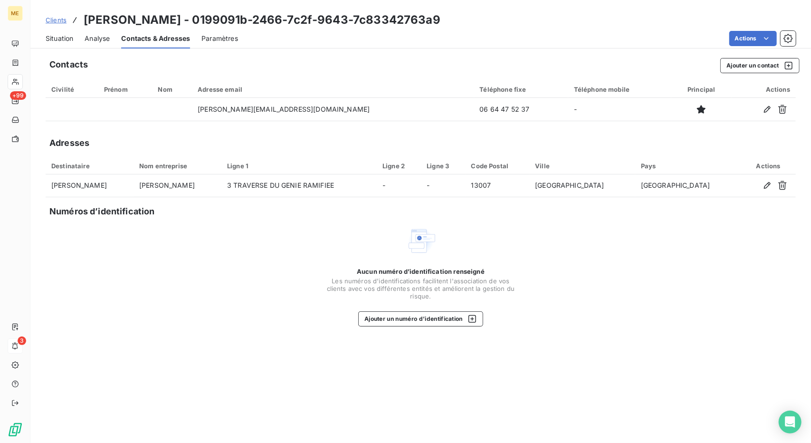
click at [90, 301] on div "Aucun numéro d’identification renseigné Les numéros d'identifications faciliten…" at bounding box center [421, 276] width 750 height 101
click at [66, 41] on span "Situation" at bounding box center [60, 38] width 28 height 9
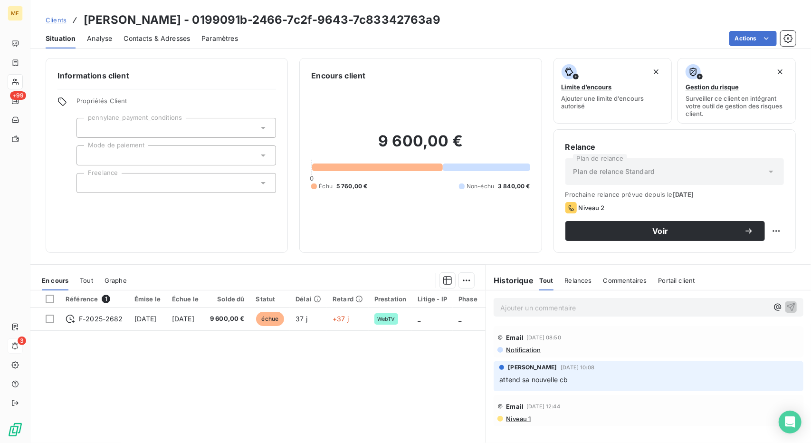
click at [66, 41] on span "Situation" at bounding box center [61, 38] width 30 height 9
click at [65, 235] on div "Informations client Propriétés Client pennylane_payment_conditions Mode de paie…" at bounding box center [167, 155] width 242 height 195
click at [135, 21] on h3 "[PERSON_NAME] - 0199091b-2466-7c2f-9643-7c83342763a9" at bounding box center [262, 19] width 357 height 17
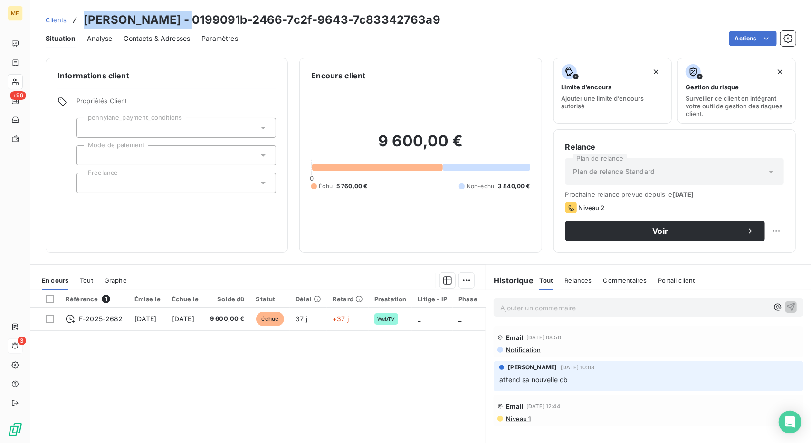
click at [135, 21] on h3 "[PERSON_NAME] - 0199091b-2466-7c2f-9643-7c83342763a9" at bounding box center [262, 19] width 357 height 17
copy h3 "[PERSON_NAME]"
click at [530, 311] on p "Ajouter un commentaire ﻿" at bounding box center [634, 308] width 268 height 12
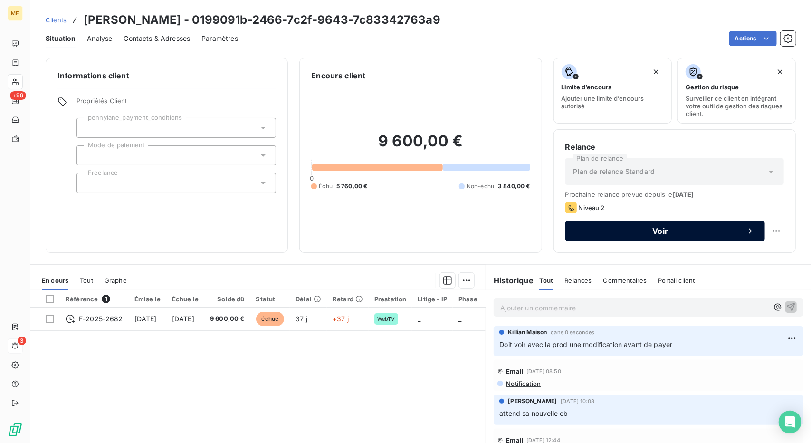
click at [716, 231] on span "Voir" at bounding box center [660, 231] width 167 height 8
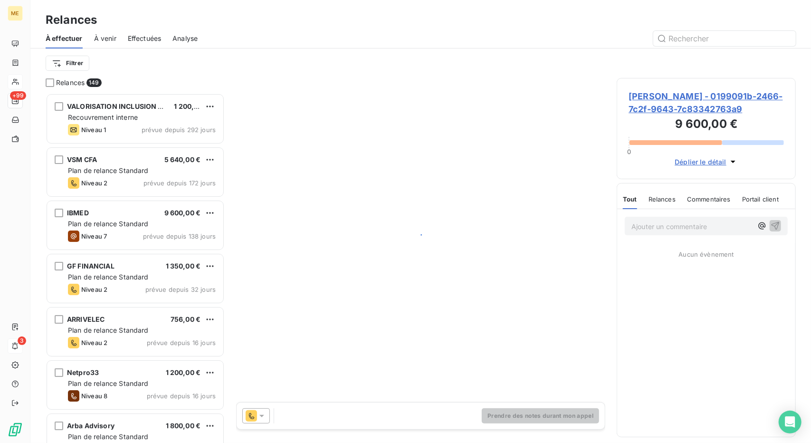
scroll to position [342, 172]
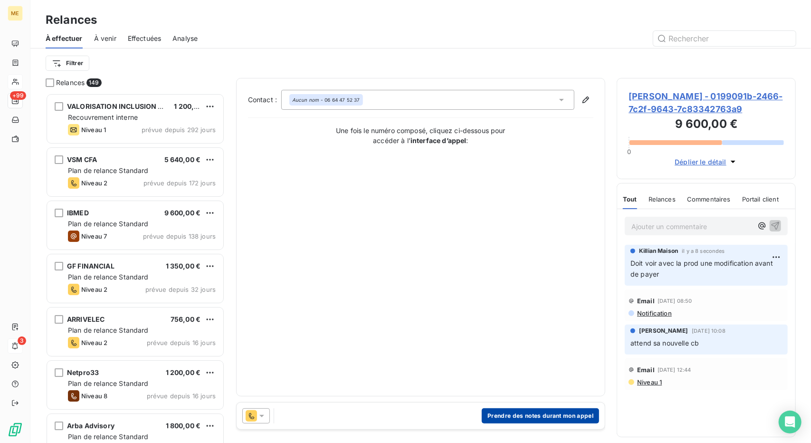
click at [514, 411] on button "Prendre des notes durant mon appel" at bounding box center [540, 415] width 117 height 15
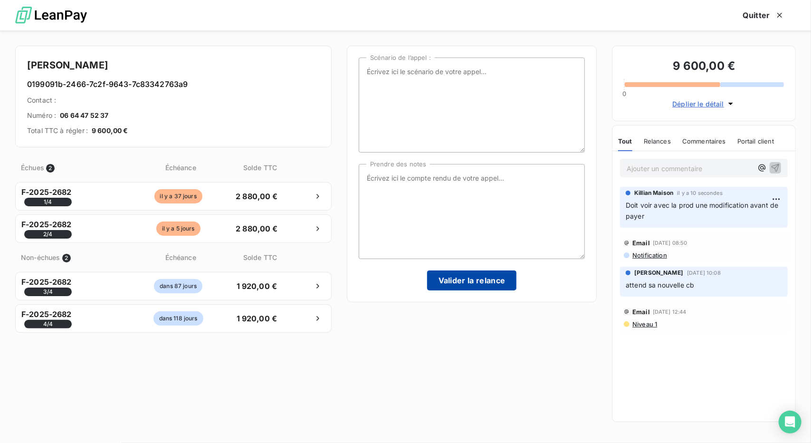
click at [475, 283] on button "Valider la relance" at bounding box center [472, 280] width 90 height 20
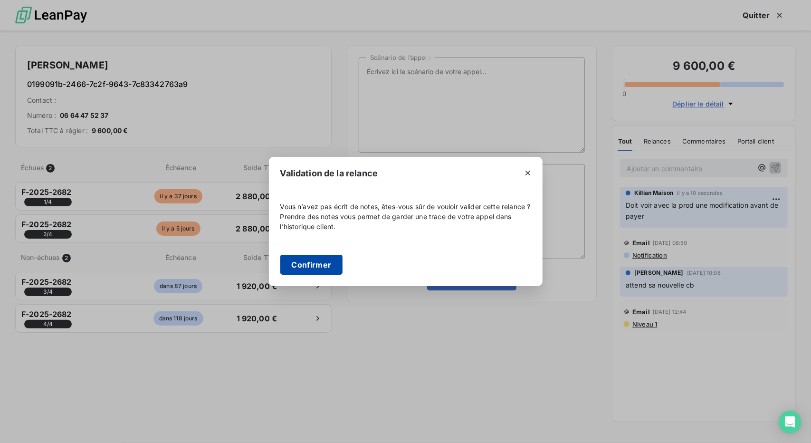
click at [295, 265] on button "Confirmer" at bounding box center [311, 265] width 63 height 20
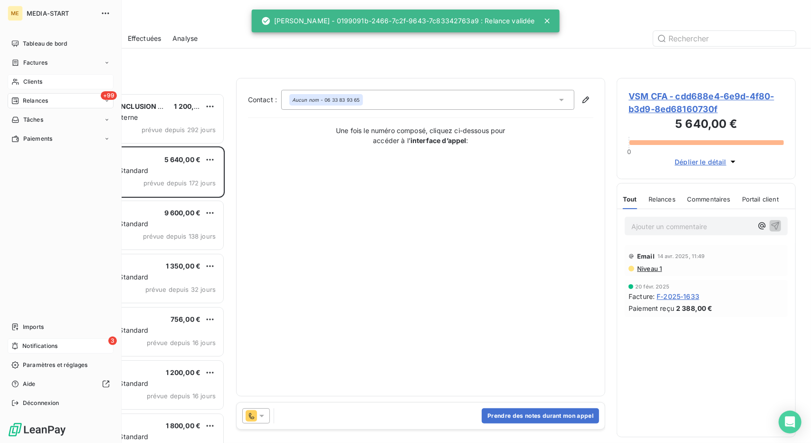
click at [15, 76] on div "Clients" at bounding box center [61, 81] width 106 height 15
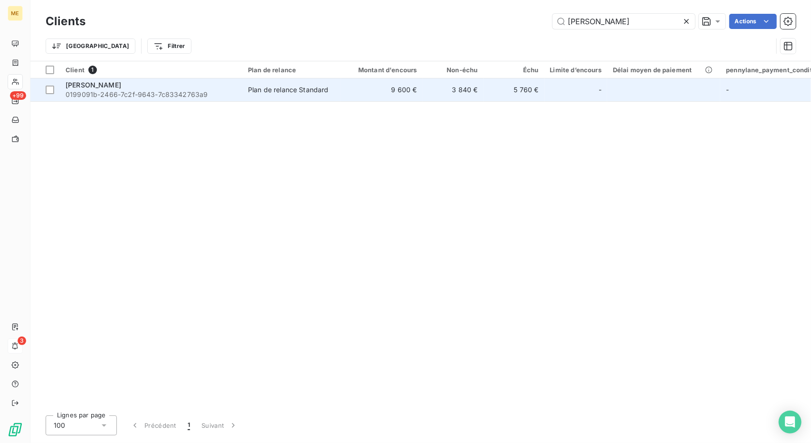
click at [183, 85] on div "[PERSON_NAME]" at bounding box center [151, 84] width 171 height 9
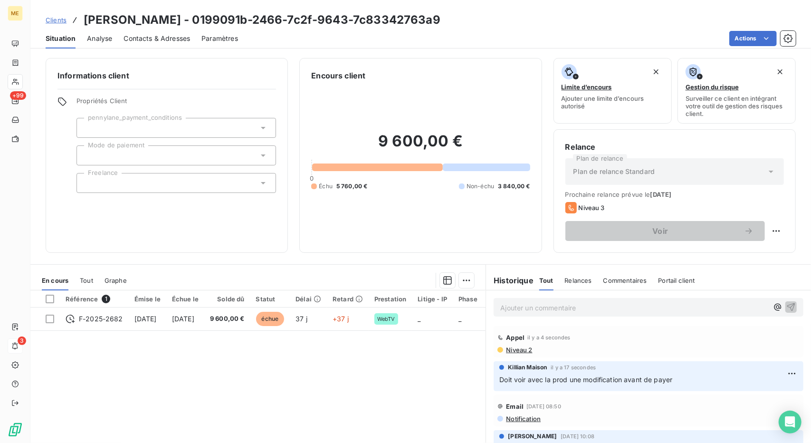
click at [52, 23] on span "Clients" at bounding box center [56, 20] width 21 height 8
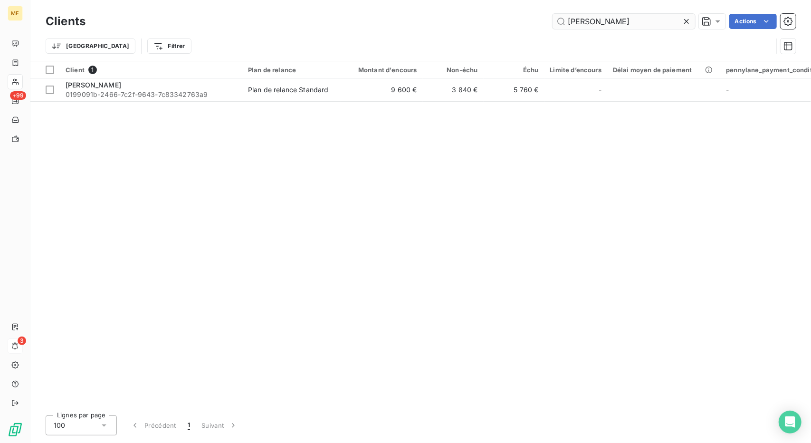
click at [584, 22] on input "[PERSON_NAME]" at bounding box center [623, 21] width 142 height 15
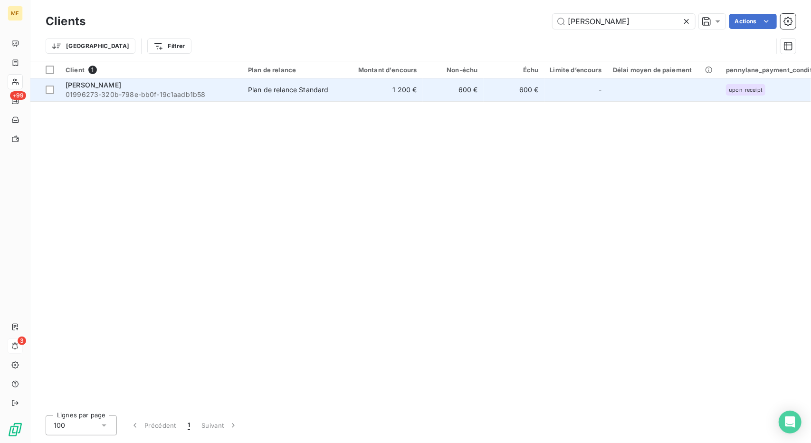
type input "[PERSON_NAME]"
click at [459, 81] on td "600 €" at bounding box center [453, 89] width 61 height 23
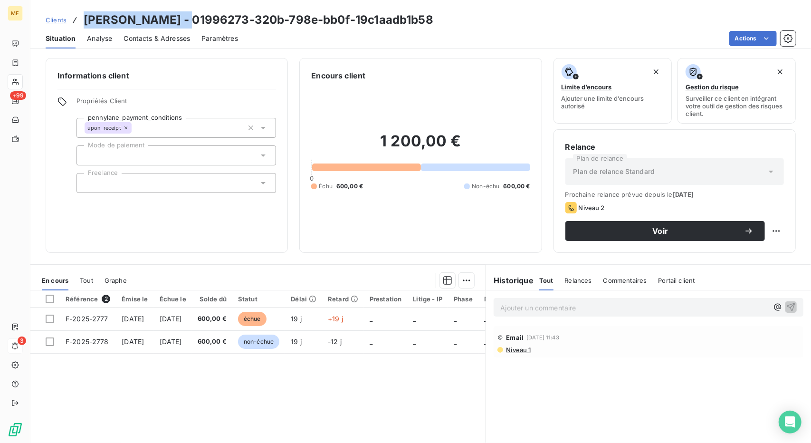
drag, startPoint x: 205, startPoint y: 20, endPoint x: 86, endPoint y: 23, distance: 118.8
click at [86, 23] on h3 "[PERSON_NAME] - 01996273-320b-798e-bb0f-19c1aadb1b58" at bounding box center [259, 19] width 350 height 17
copy h3 "[PERSON_NAME]"
click at [54, 22] on span "Clients" at bounding box center [56, 20] width 21 height 8
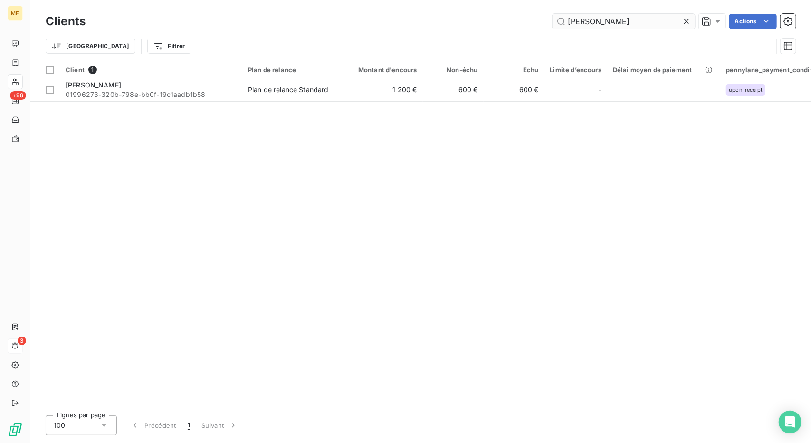
click at [598, 24] on input "[PERSON_NAME]" at bounding box center [623, 21] width 142 height 15
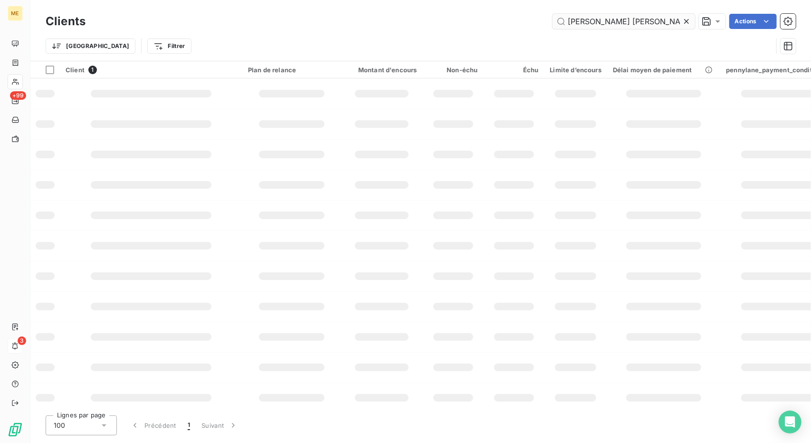
scroll to position [0, 38]
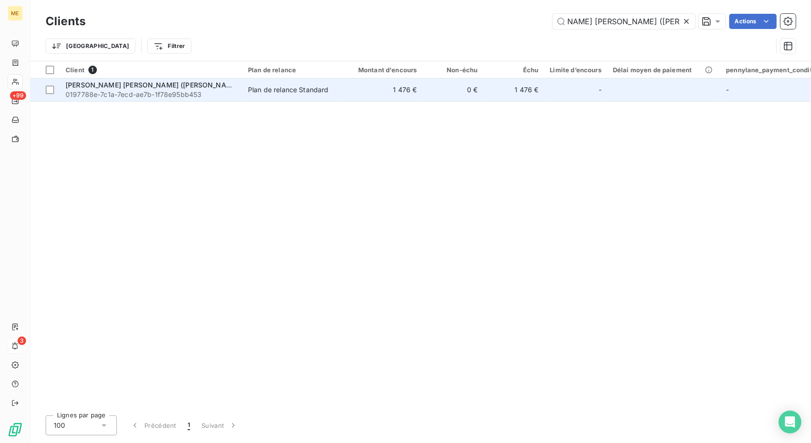
type input "[PERSON_NAME] [PERSON_NAME] ([PERSON_NAME] LILLE)"
click at [401, 93] on td "1 476 €" at bounding box center [382, 89] width 82 height 23
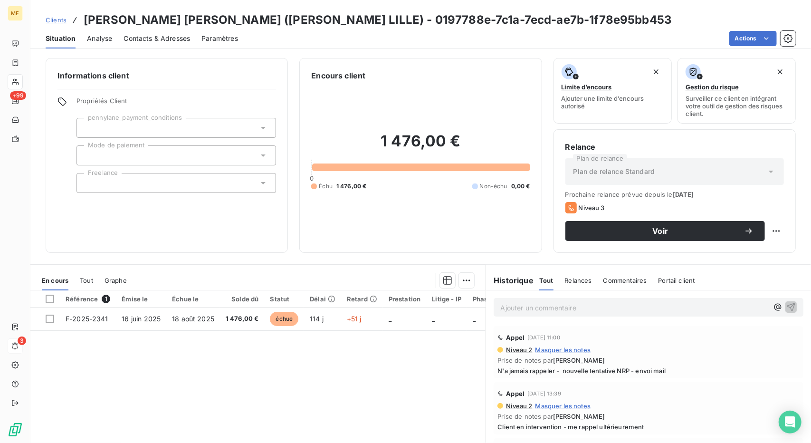
click at [56, 17] on span "Clients" at bounding box center [56, 20] width 21 height 8
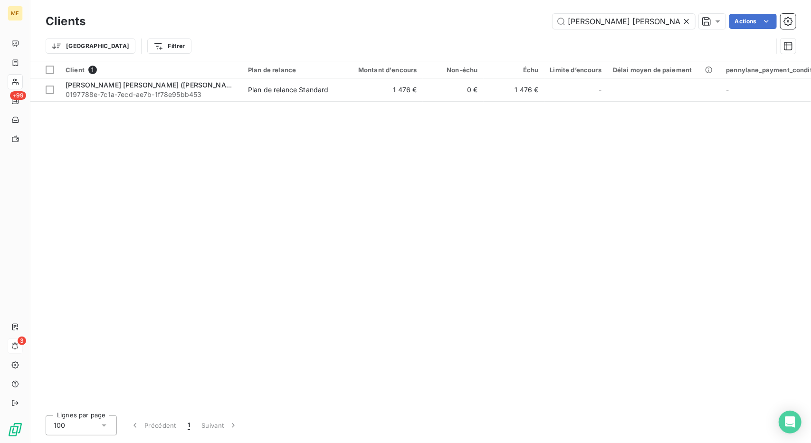
scroll to position [0, 38]
click at [585, 19] on input "[PERSON_NAME] [PERSON_NAME] ([PERSON_NAME] LILLE)" at bounding box center [623, 21] width 142 height 15
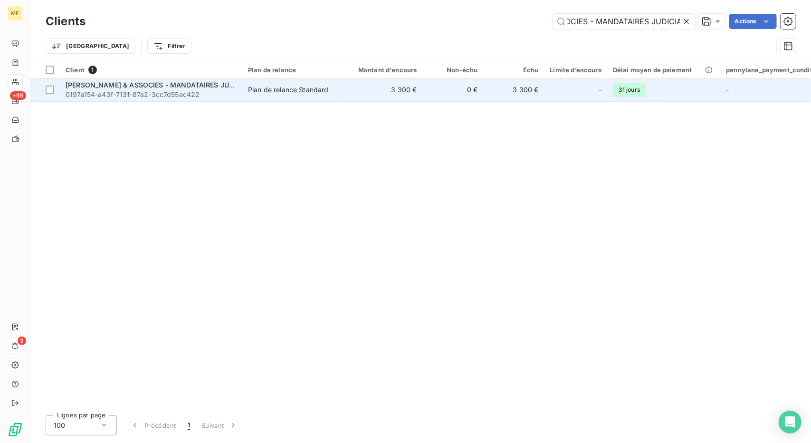
type input "[PERSON_NAME] & ASSOCIES - MANDATAIRES JUDICIAIRES"
click at [301, 95] on td "Plan de relance Standard" at bounding box center [291, 89] width 99 height 23
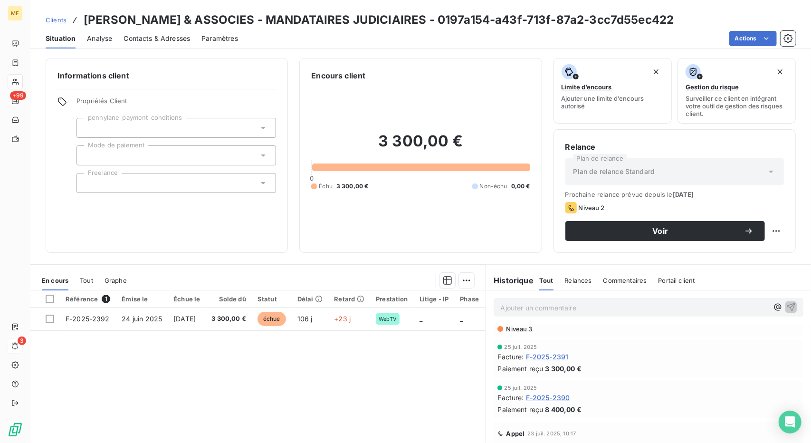
scroll to position [126, 0]
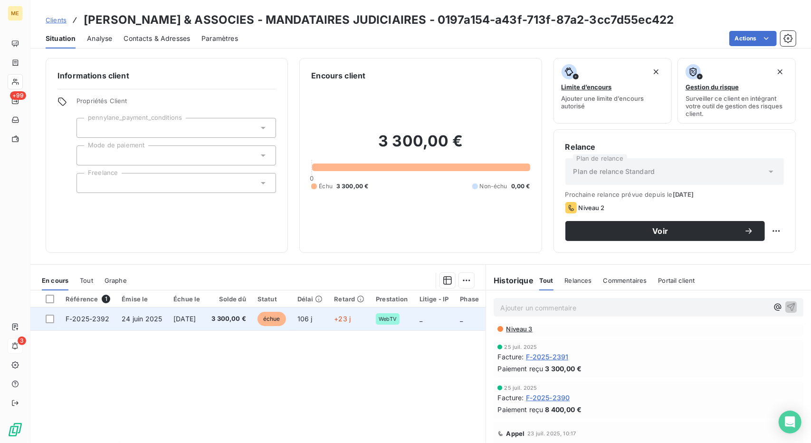
click at [370, 327] on td "+23 j" at bounding box center [349, 318] width 42 height 23
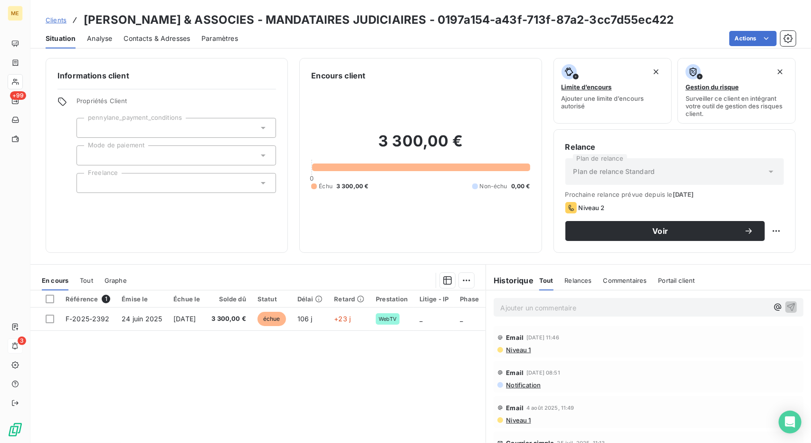
click at [50, 26] on div "Clients [PERSON_NAME] & ASSOCIES - MANDATAIRES JUDICIAIRES - 0197a154-a43f-713f…" at bounding box center [360, 19] width 628 height 17
click at [57, 22] on span "Clients" at bounding box center [56, 20] width 21 height 8
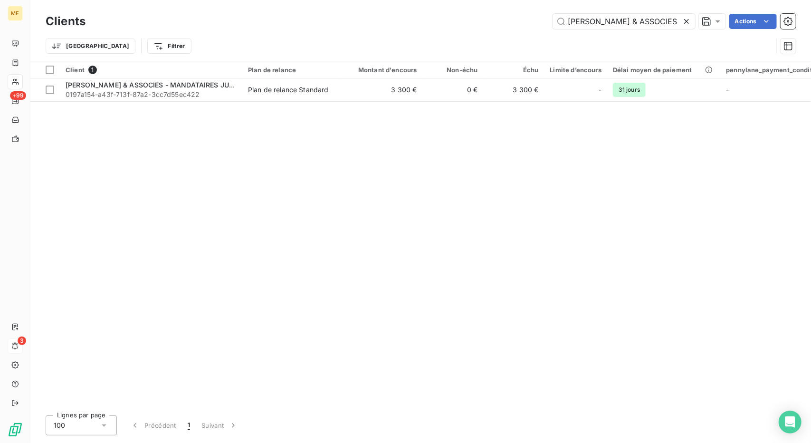
scroll to position [0, 89]
click at [601, 23] on input "[PERSON_NAME] & ASSOCIES - MANDATAIRES JUDICIAIRES" at bounding box center [623, 21] width 142 height 15
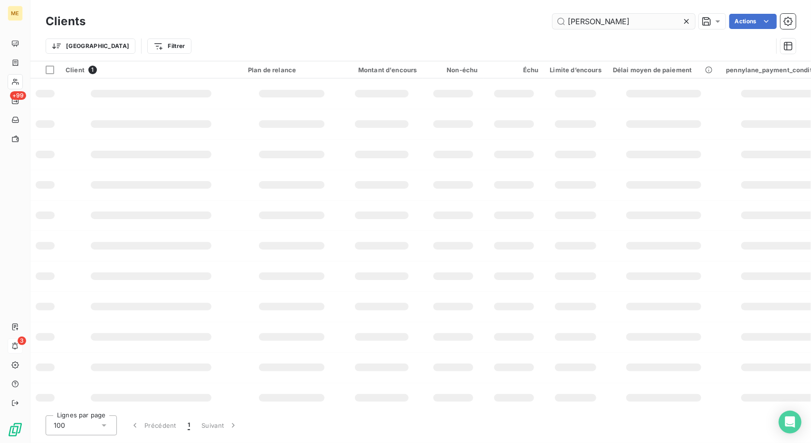
scroll to position [0, 0]
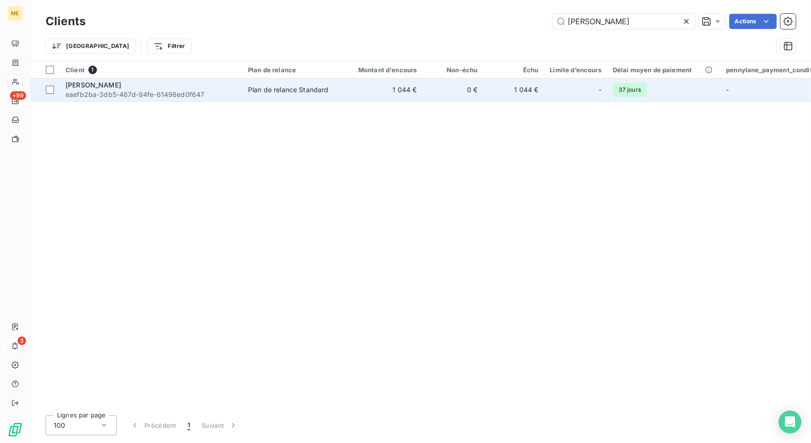
type input "[PERSON_NAME]"
click at [422, 92] on td "1 044 €" at bounding box center [382, 89] width 82 height 23
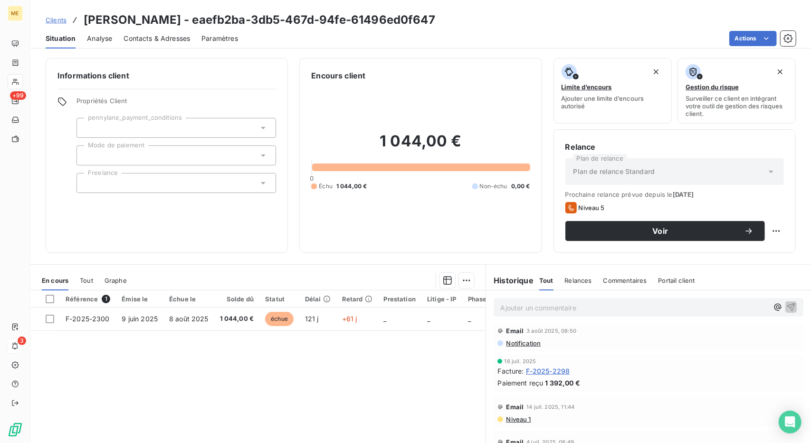
scroll to position [143, 0]
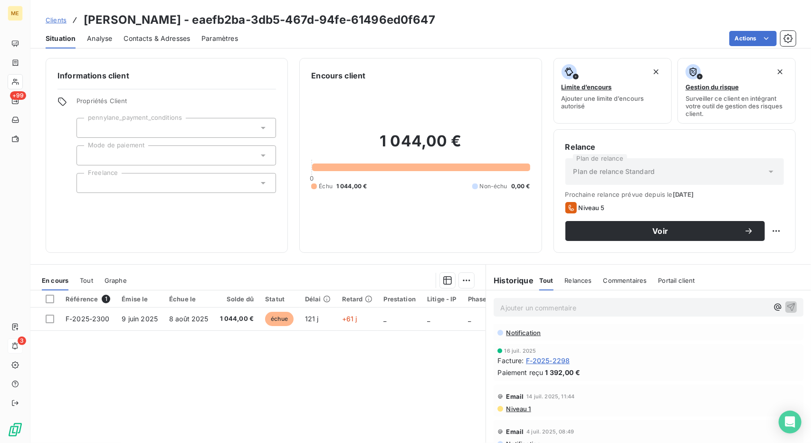
click at [552, 357] on span "F-2025-2298" at bounding box center [548, 360] width 44 height 10
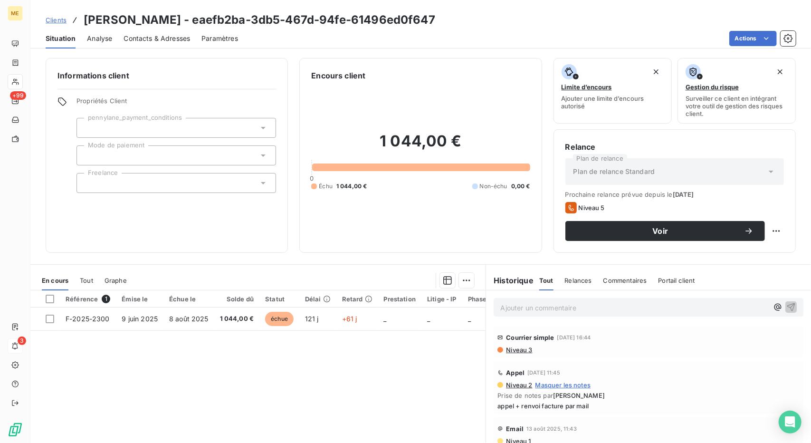
click at [109, 22] on h3 "[PERSON_NAME] - eaefb2ba-3db5-467d-94fe-61496ed0f647" at bounding box center [259, 19] width 351 height 17
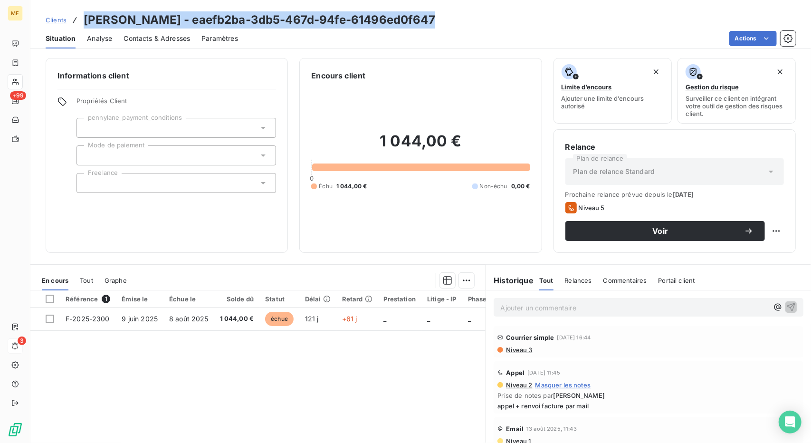
click at [109, 22] on h3 "[PERSON_NAME] - eaefb2ba-3db5-467d-94fe-61496ed0f647" at bounding box center [259, 19] width 351 height 17
click at [130, 19] on h3 "[PERSON_NAME] - eaefb2ba-3db5-467d-94fe-61496ed0f647" at bounding box center [259, 19] width 351 height 17
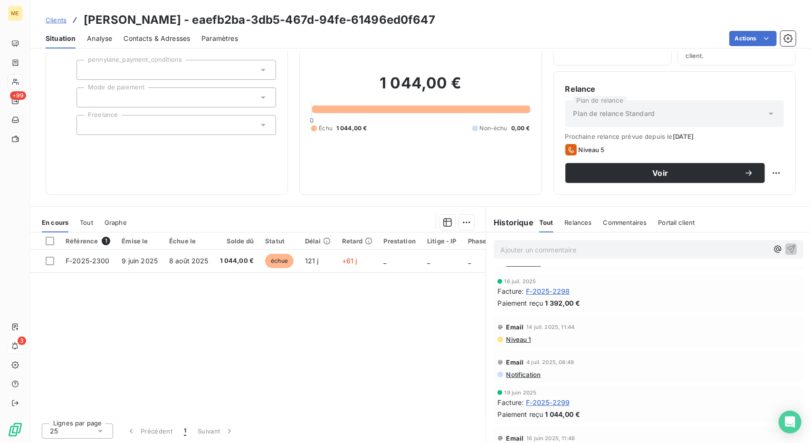
scroll to position [171, 0]
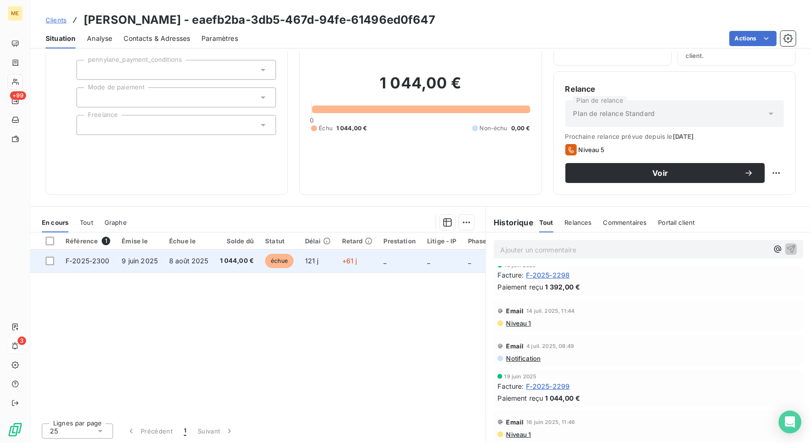
click at [161, 264] on td "9 juin 2025" at bounding box center [139, 260] width 47 height 23
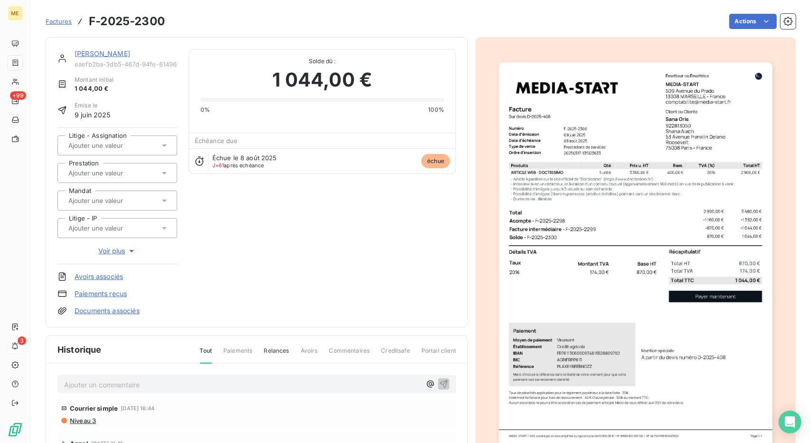
click at [90, 52] on link "[PERSON_NAME]" at bounding box center [103, 53] width 56 height 8
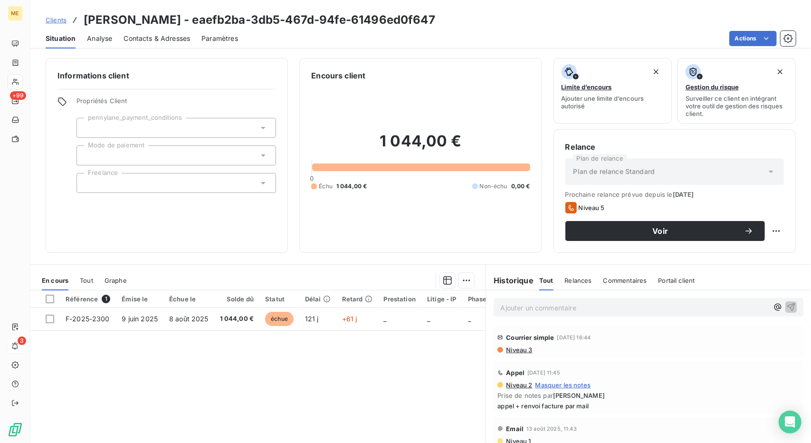
click at [61, 19] on span "Clients" at bounding box center [56, 20] width 21 height 8
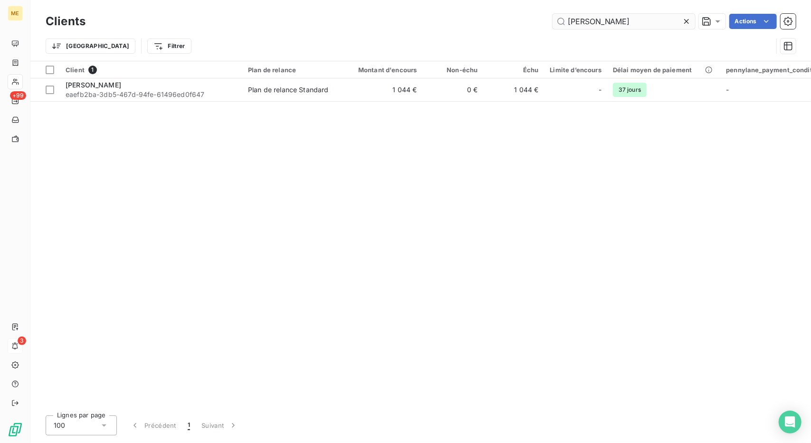
click at [590, 21] on input "[PERSON_NAME]" at bounding box center [623, 21] width 142 height 15
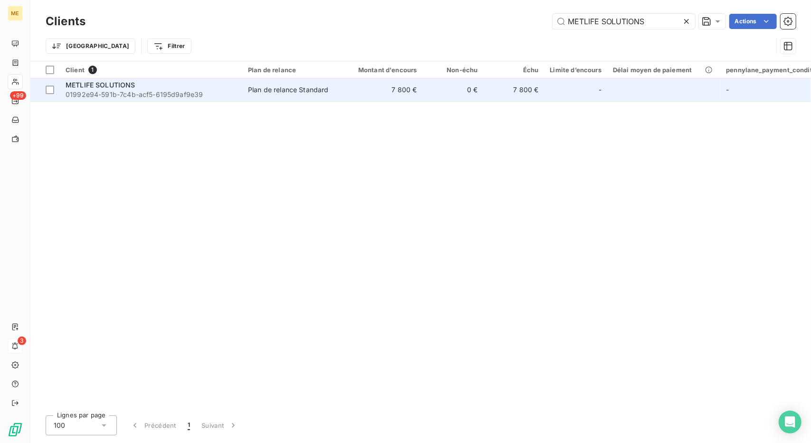
type input "METLIFE SOLUTIONS"
click at [397, 97] on td "7 800 €" at bounding box center [382, 89] width 82 height 23
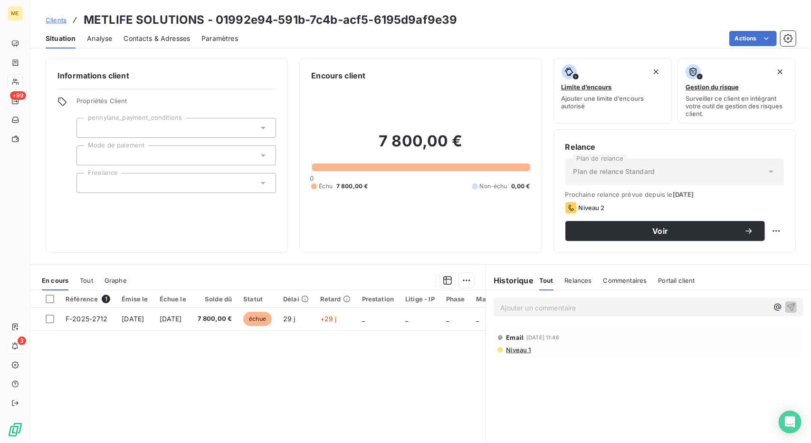
click at [167, 38] on span "Contacts & Adresses" at bounding box center [156, 38] width 66 height 9
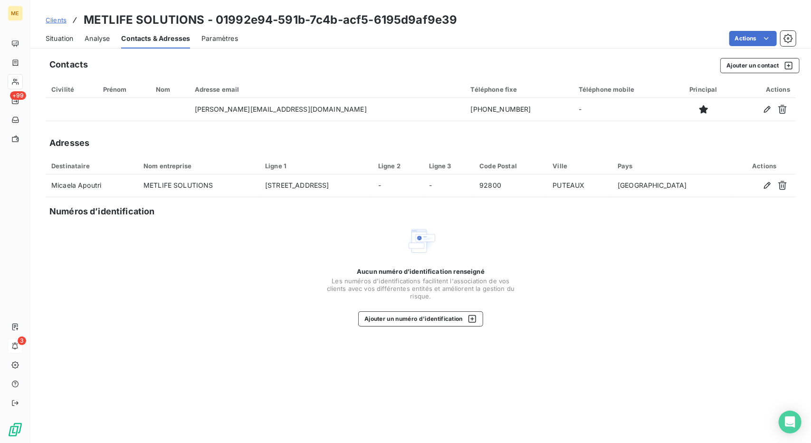
click at [66, 44] on div "Situation" at bounding box center [60, 38] width 28 height 20
